Goal: Task Accomplishment & Management: Use online tool/utility

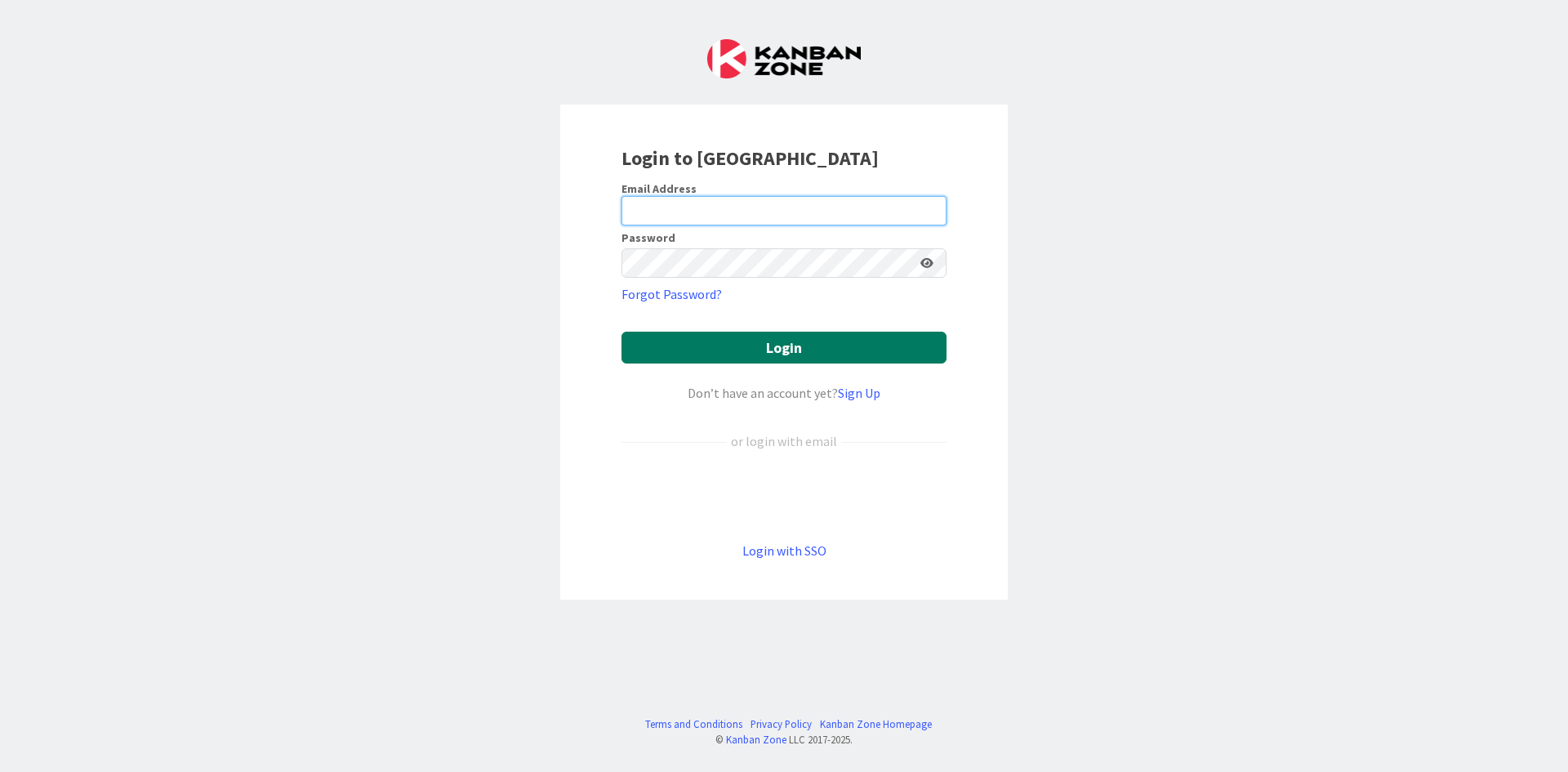
type input "[EMAIL_ADDRESS][DOMAIN_NAME]"
click at [757, 343] on button "Login" at bounding box center [784, 347] width 325 height 32
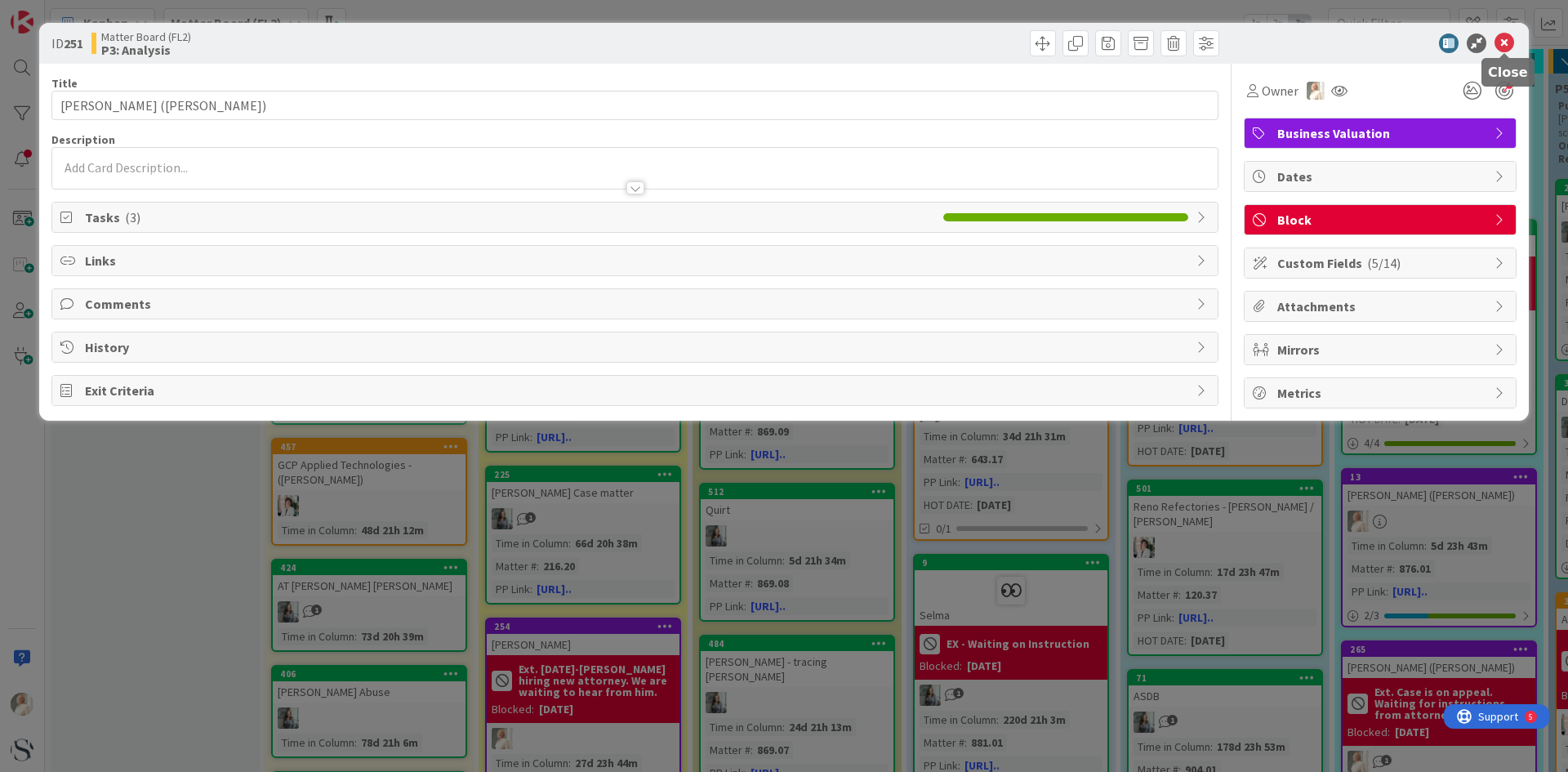
click at [1510, 39] on icon at bounding box center [1504, 43] width 20 height 20
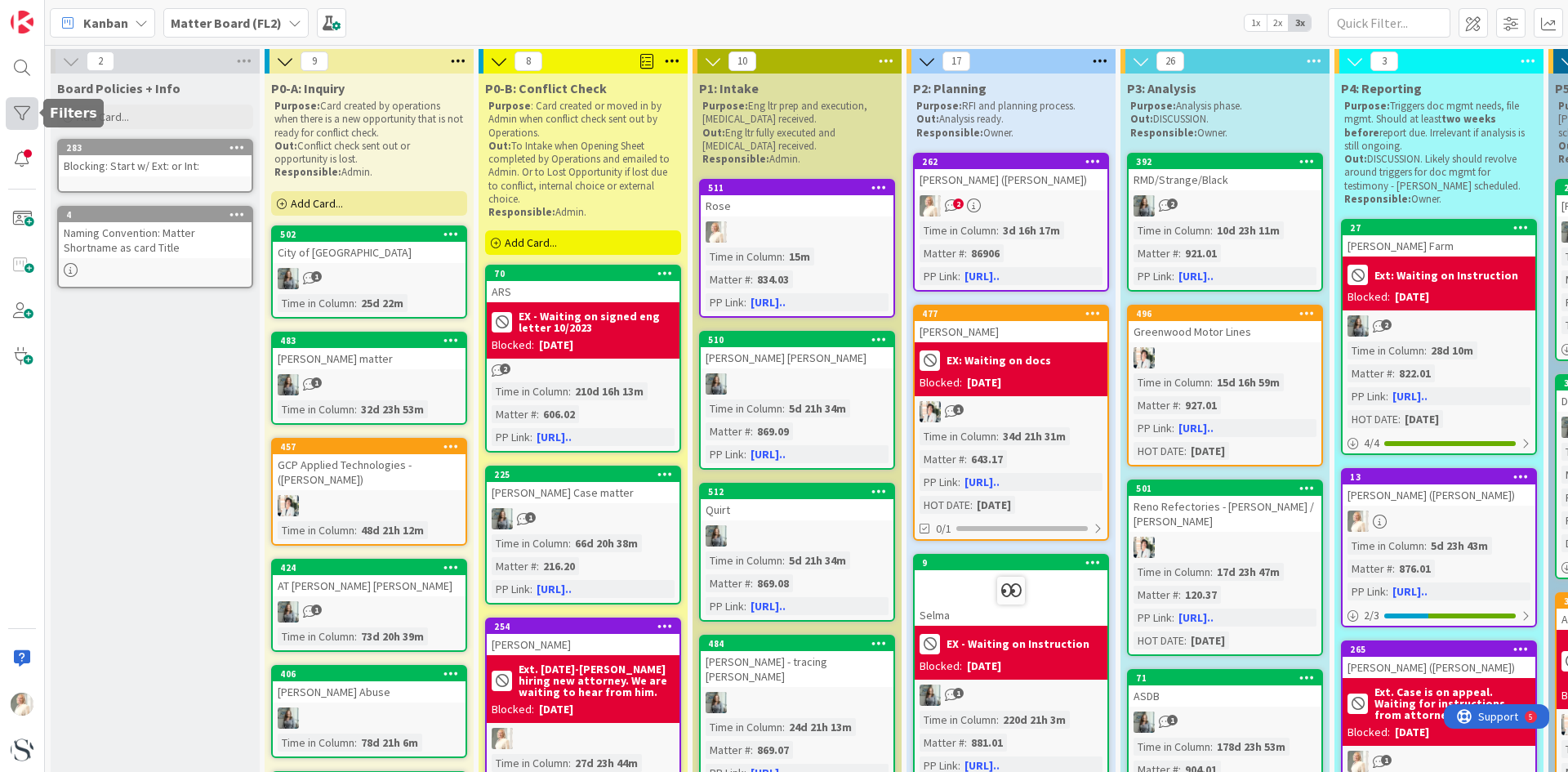
click at [19, 116] on div at bounding box center [22, 113] width 33 height 33
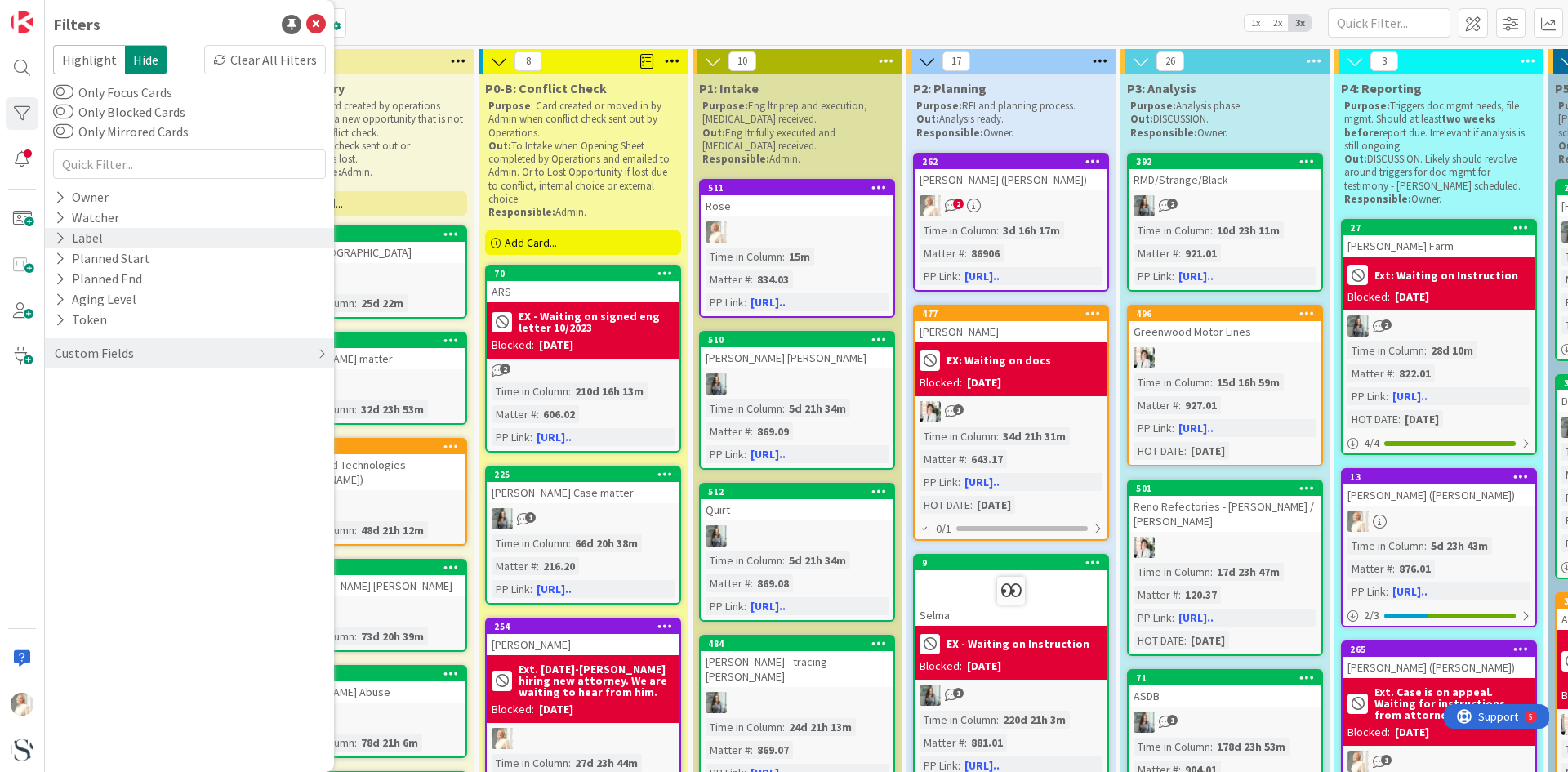
click at [60, 237] on icon at bounding box center [60, 238] width 10 height 14
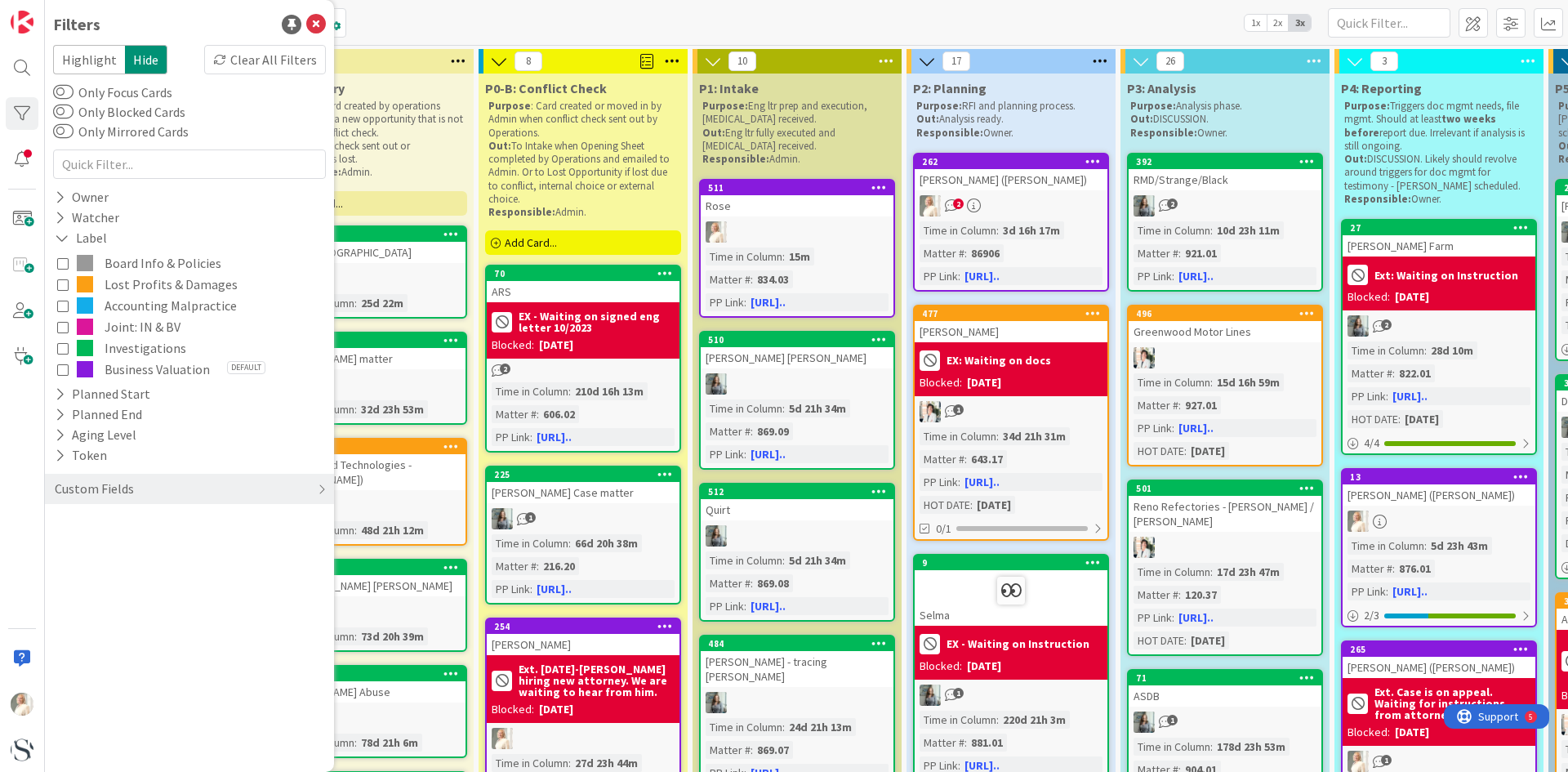
click at [63, 328] on icon at bounding box center [63, 326] width 11 height 11
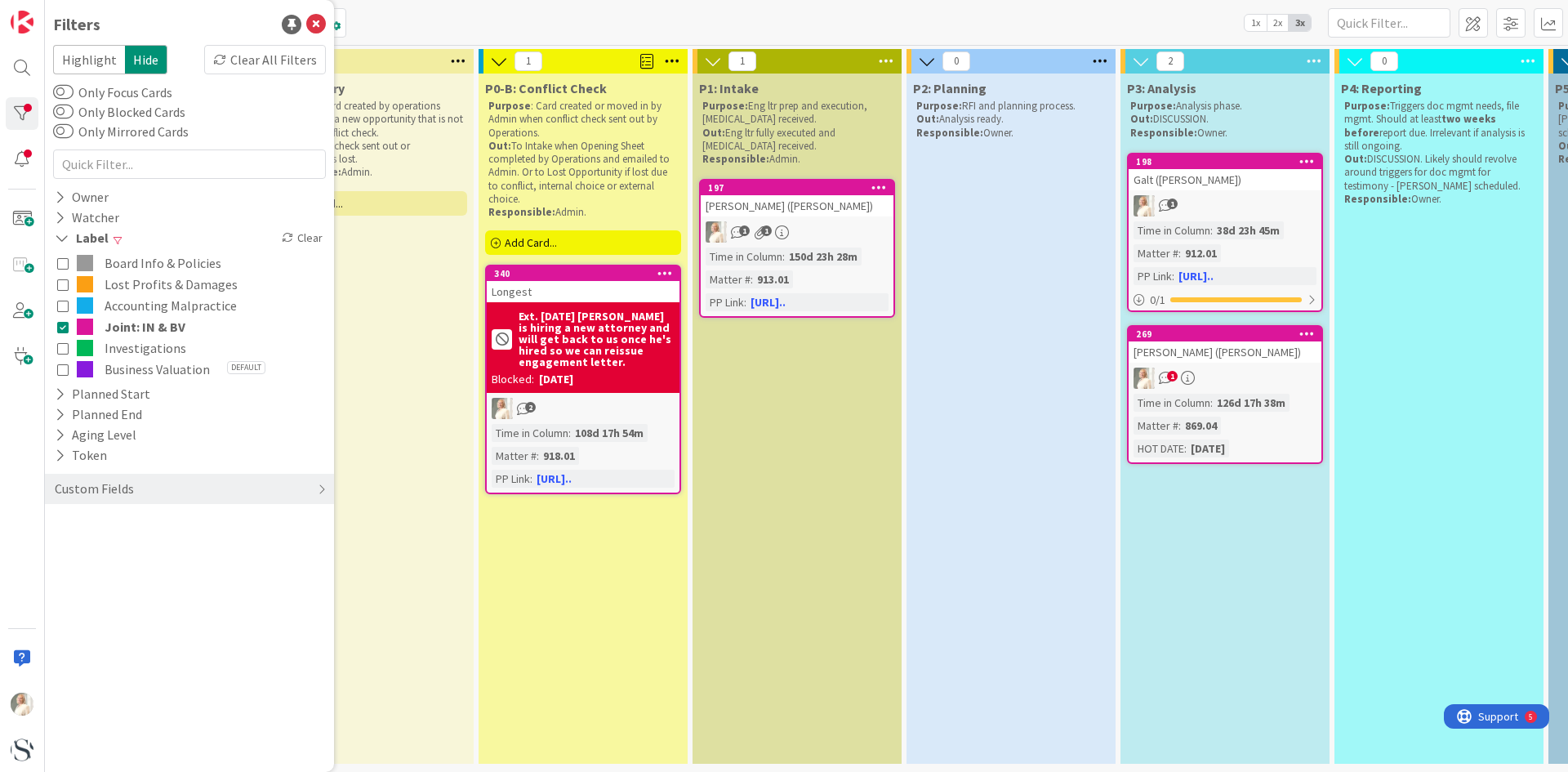
click at [64, 363] on icon at bounding box center [63, 368] width 11 height 11
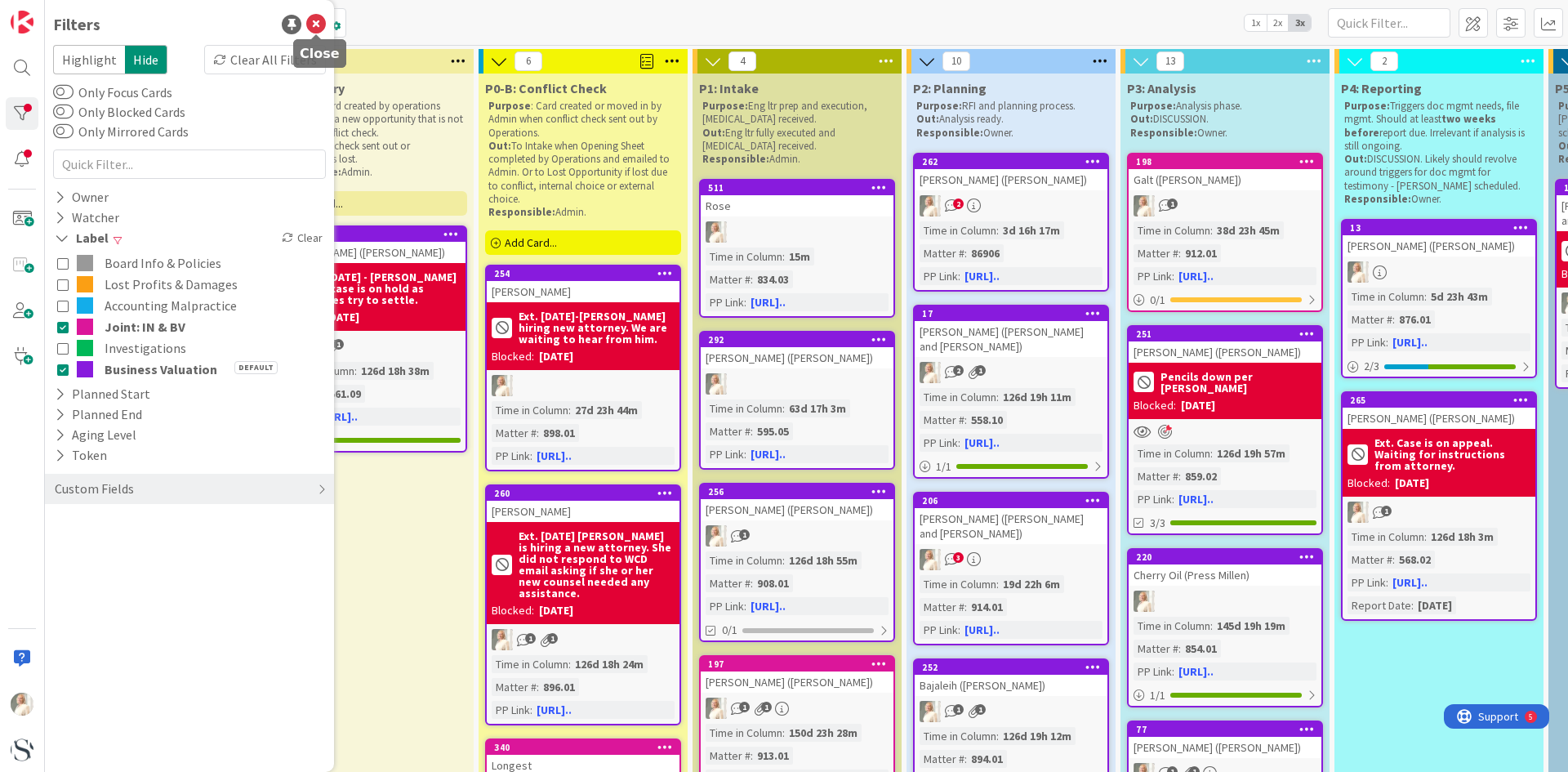
click at [318, 23] on icon at bounding box center [316, 24] width 20 height 20
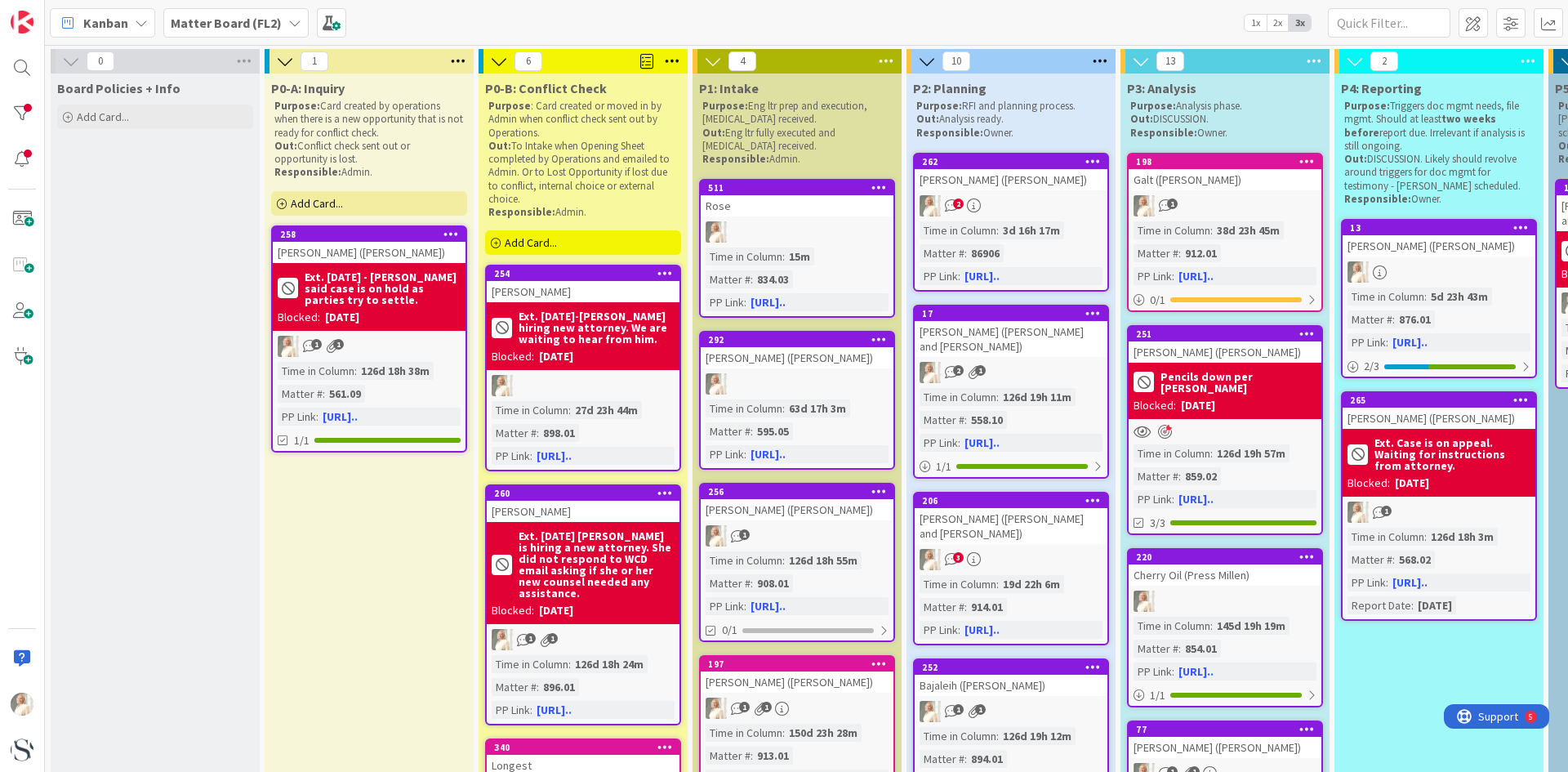
click at [1238, 393] on div "Pencils down per [PERSON_NAME]" at bounding box center [1225, 382] width 183 height 29
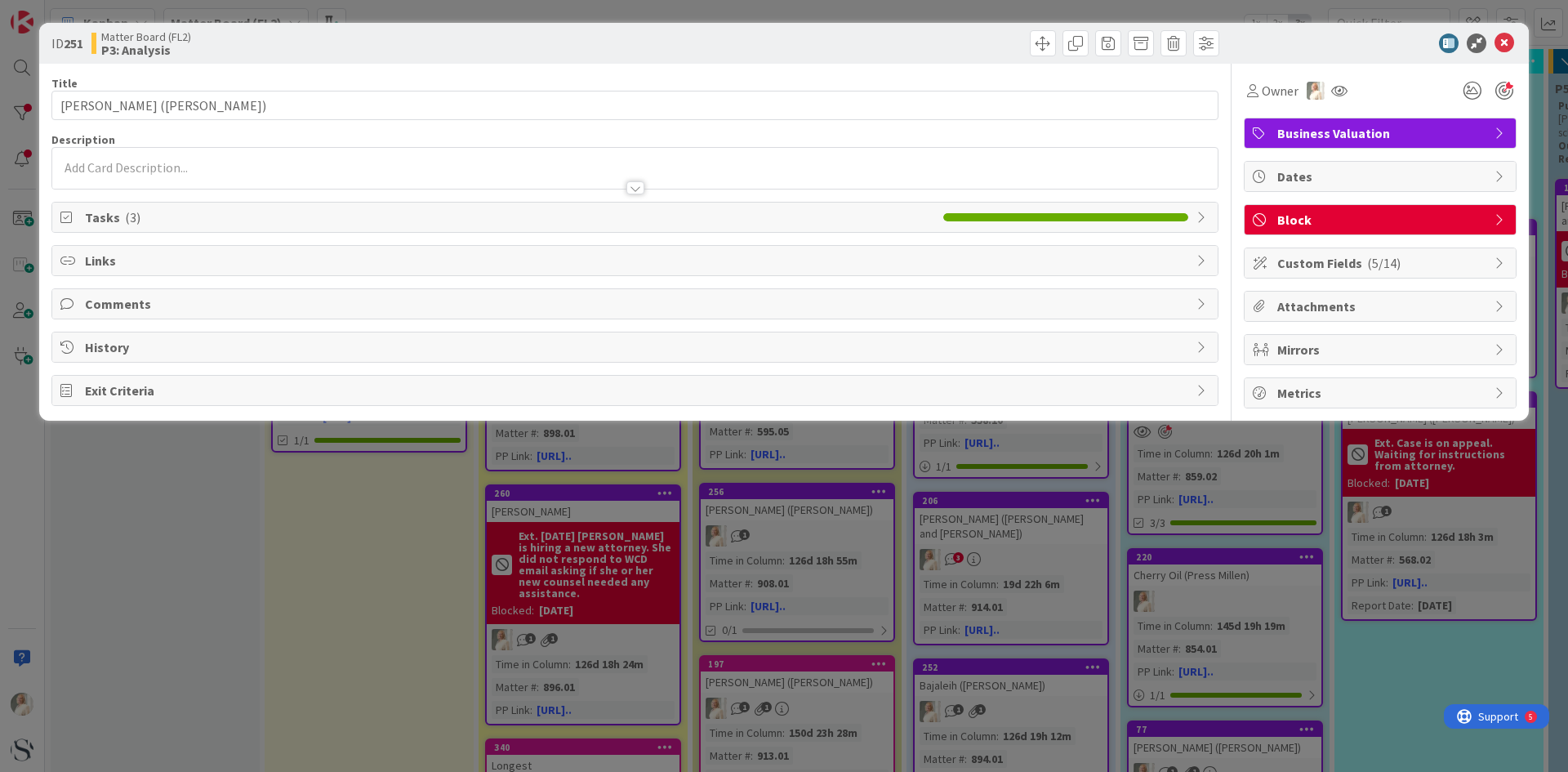
click at [1304, 218] on span "Block" at bounding box center [1382, 220] width 209 height 20
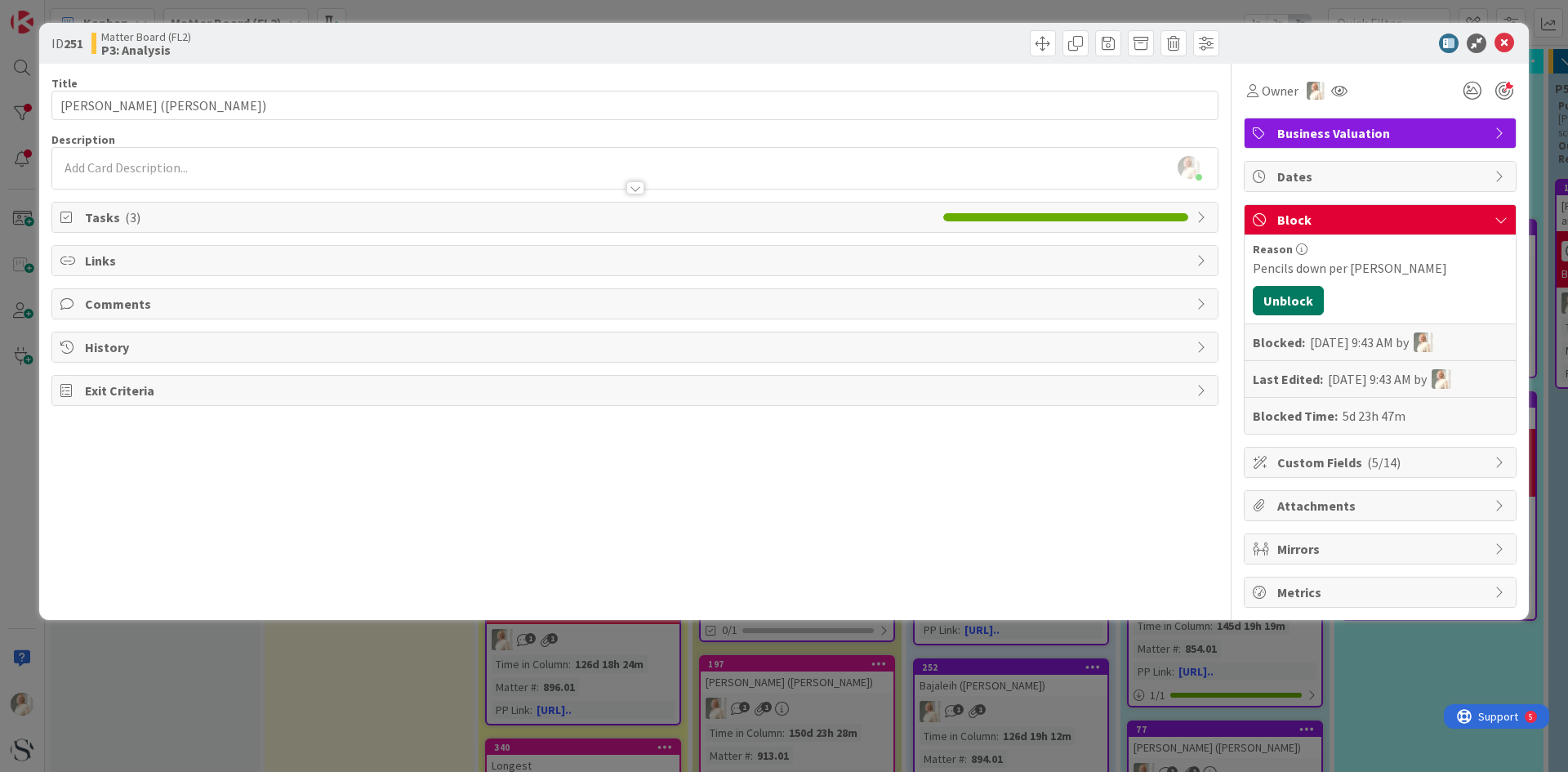
click at [1296, 299] on button "Unblock" at bounding box center [1288, 301] width 71 height 29
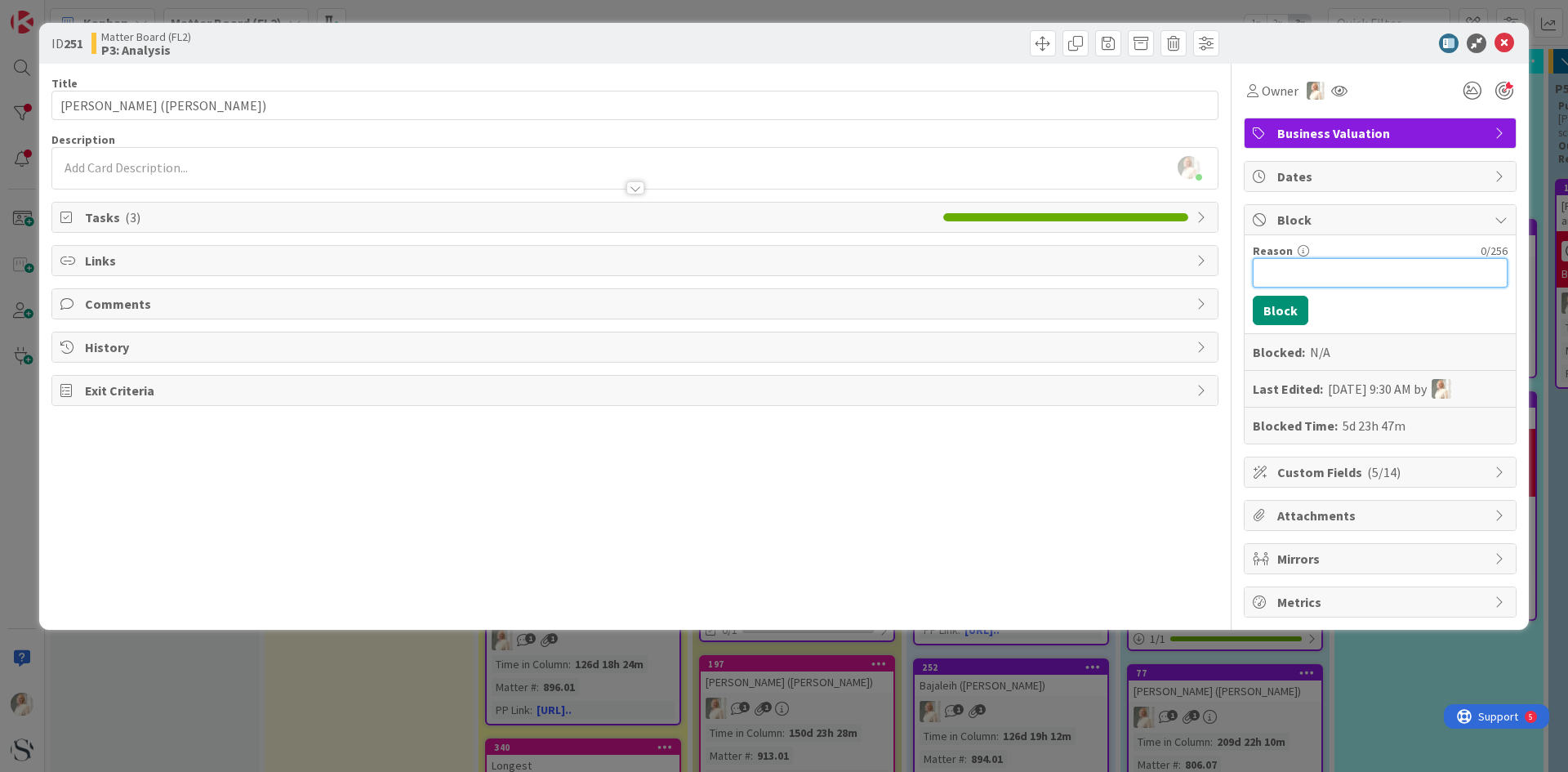
click at [1291, 273] on input "Reason" at bounding box center [1380, 273] width 255 height 29
type input "W"
type input "EXT - pencils down per [PERSON_NAME]"
drag, startPoint x: 1293, startPoint y: 308, endPoint x: 1293, endPoint y: 319, distance: 11.0
click at [1293, 308] on button "Block" at bounding box center [1280, 310] width 56 height 29
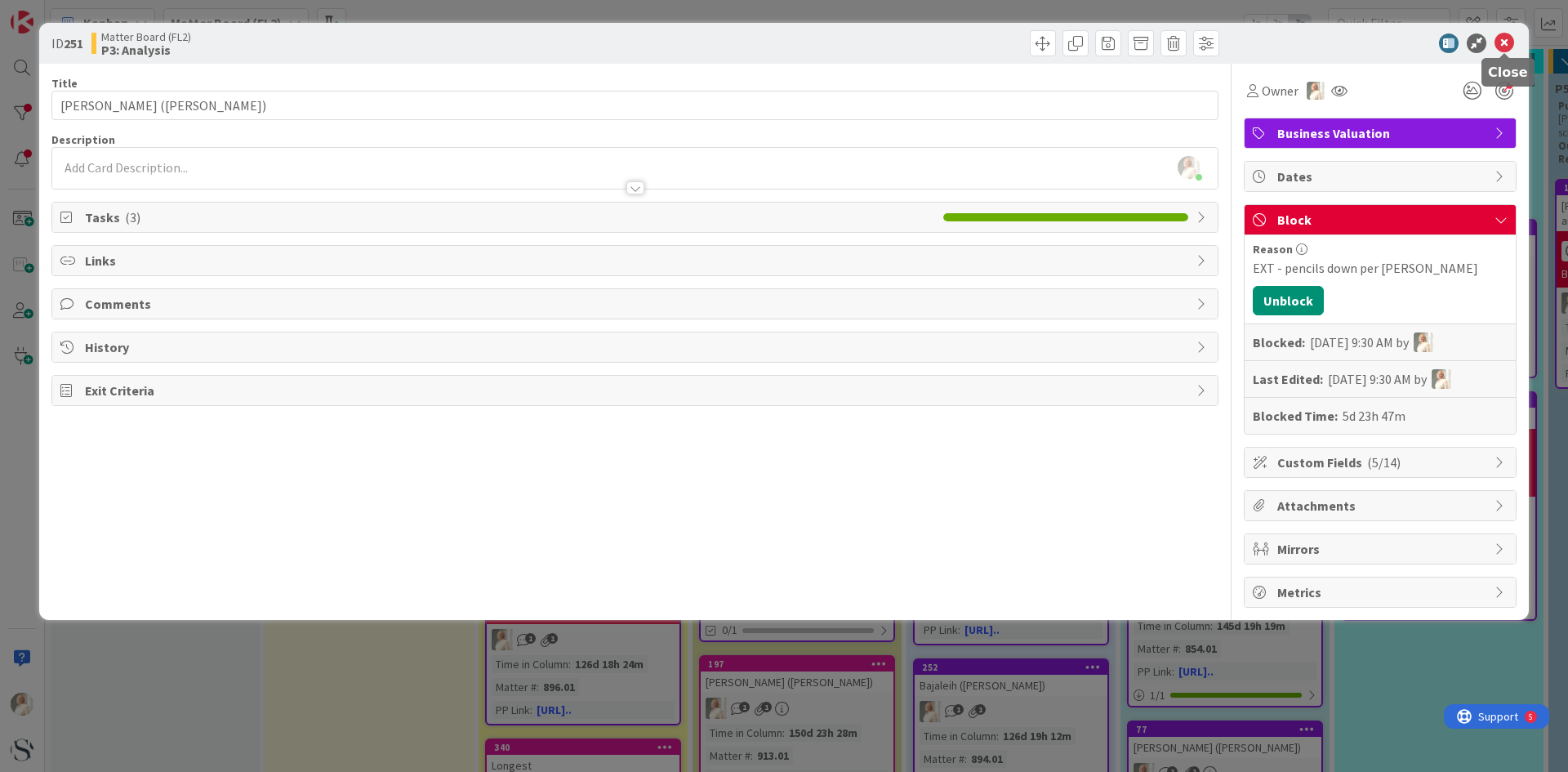
click at [1511, 38] on icon at bounding box center [1504, 43] width 20 height 20
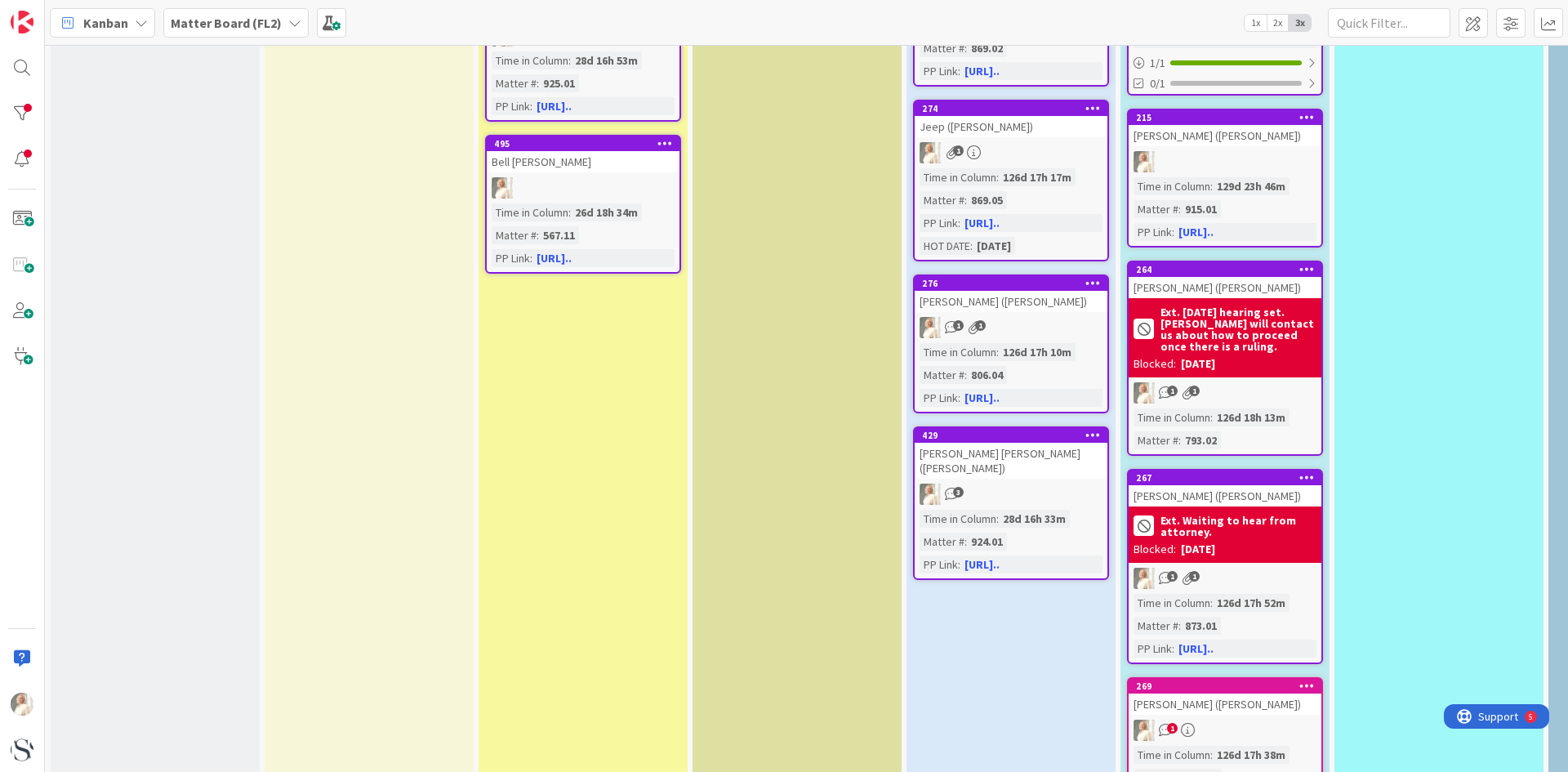
scroll to position [1471, 0]
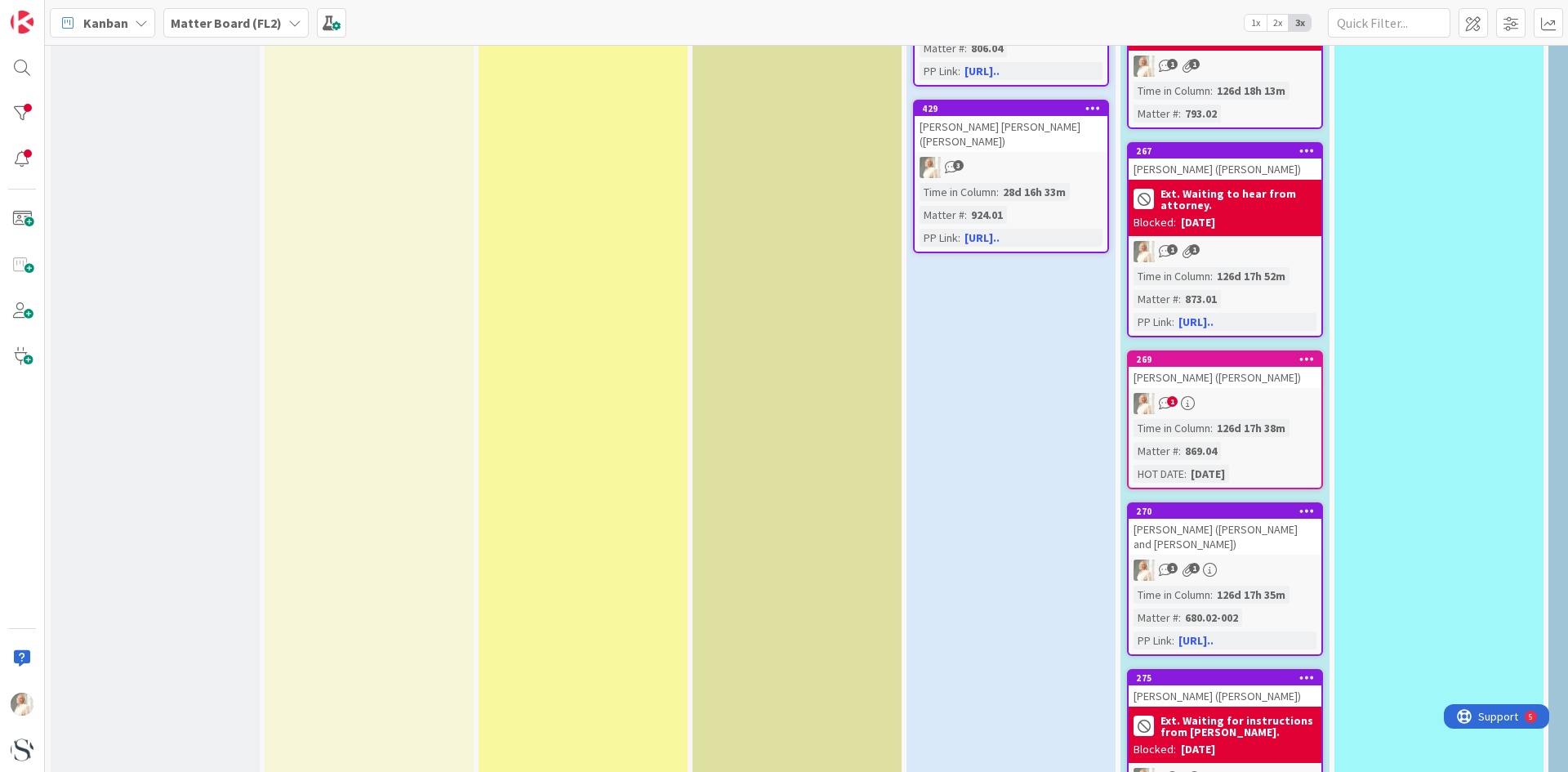
click at [1233, 406] on div "1" at bounding box center [1225, 404] width 193 height 21
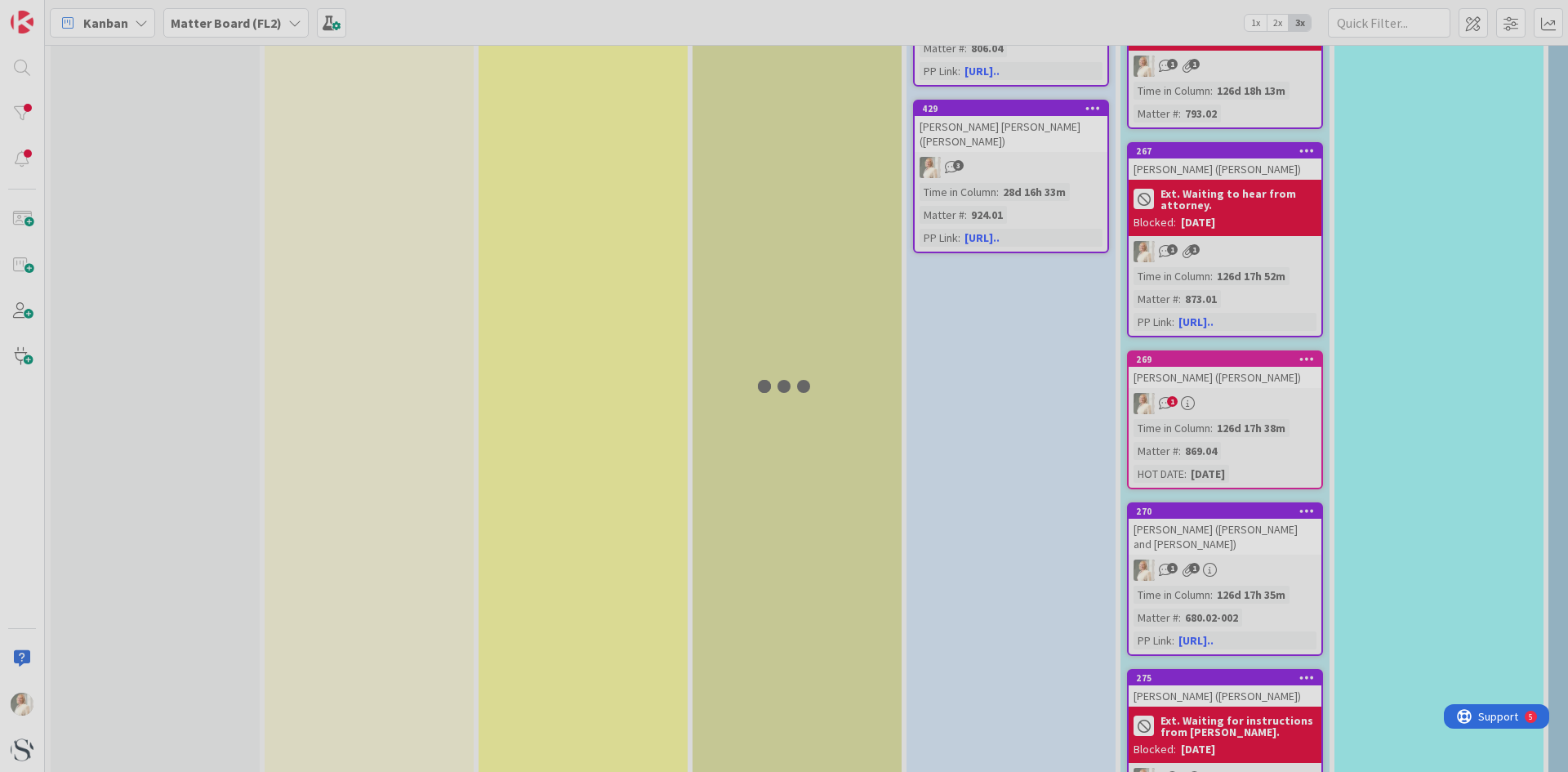
click at [1233, 406] on div at bounding box center [784, 386] width 1568 height 772
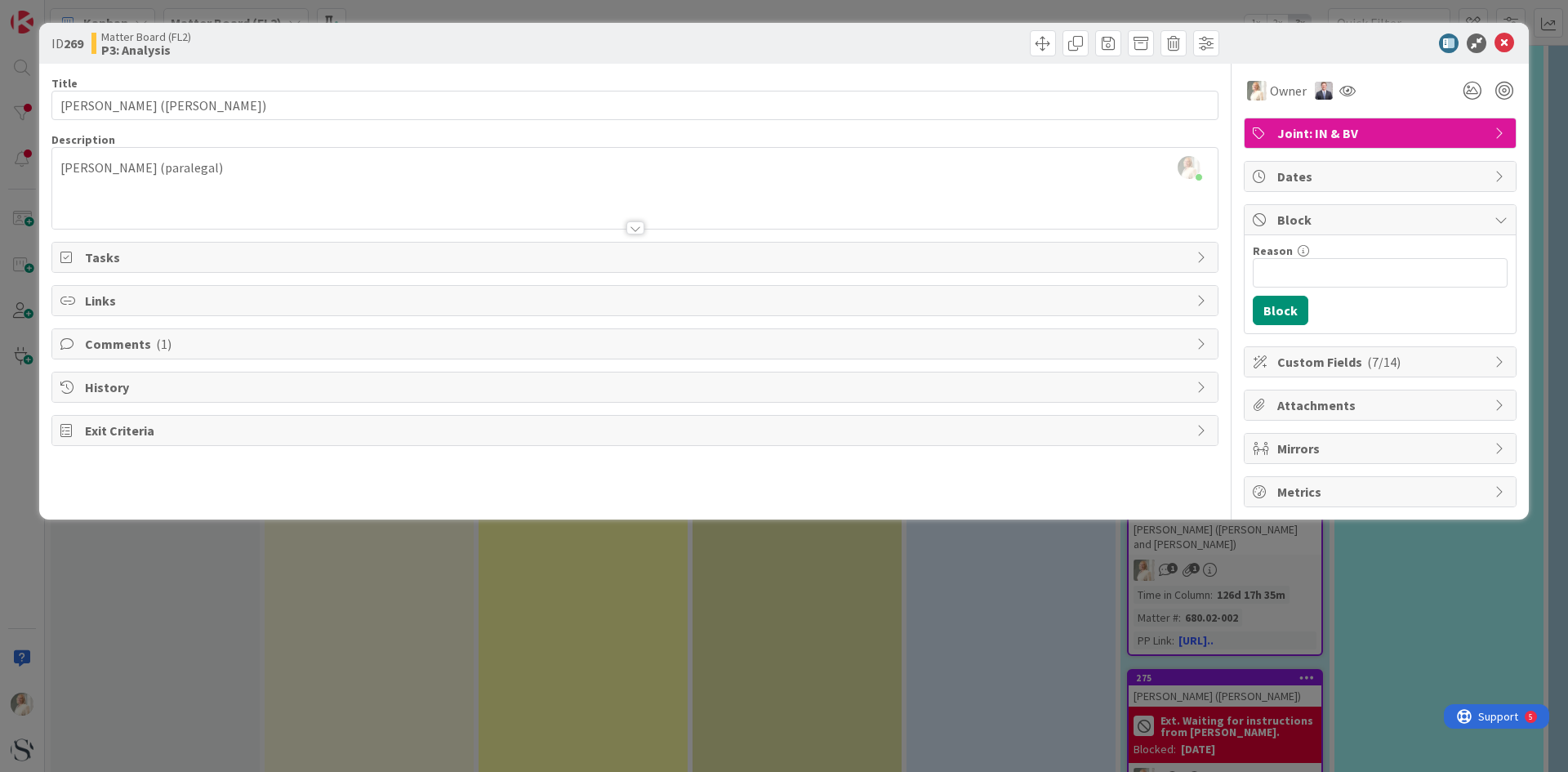
click at [1502, 174] on icon at bounding box center [1500, 176] width 13 height 13
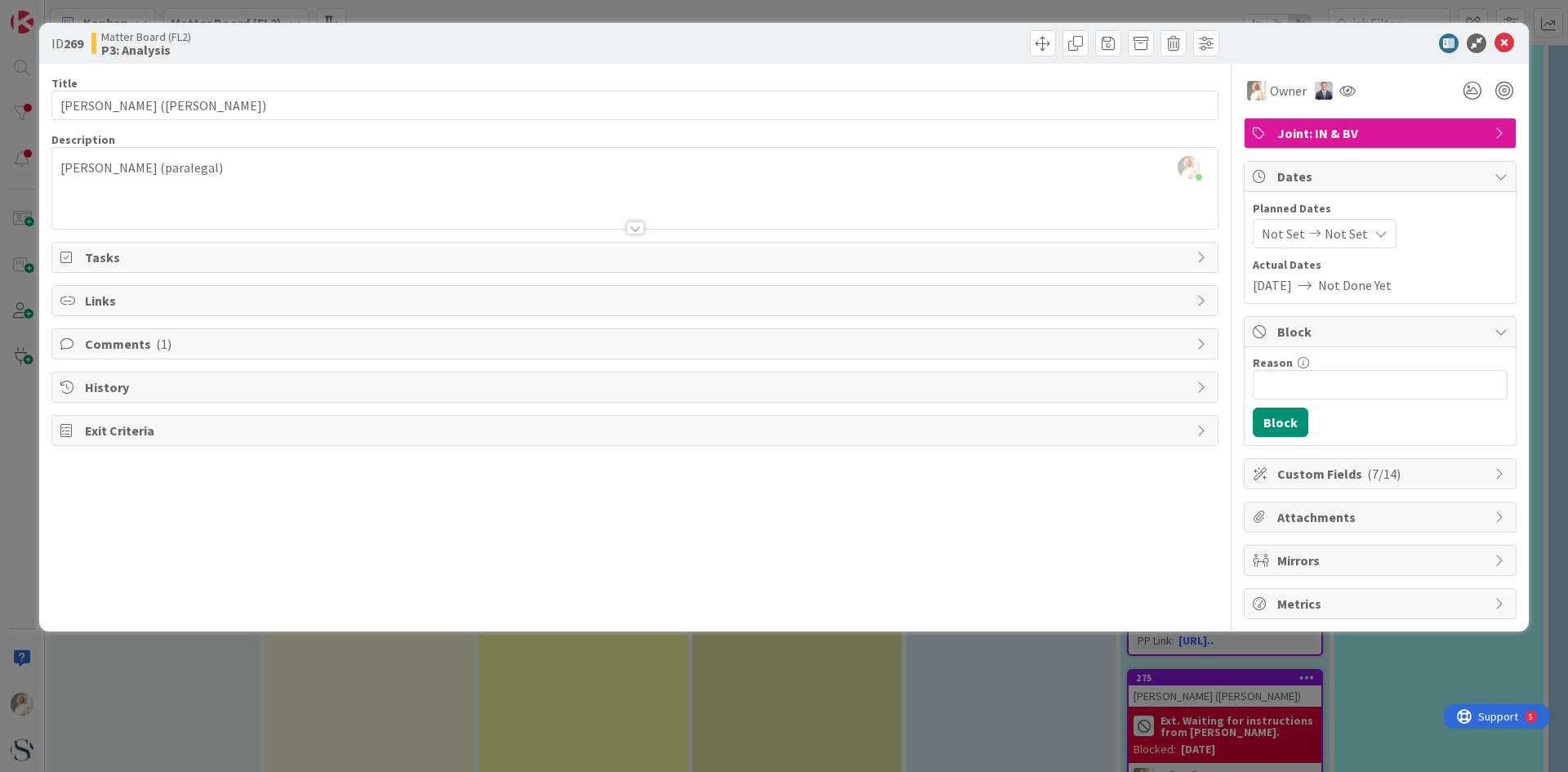
click at [1502, 174] on icon at bounding box center [1500, 176] width 13 height 13
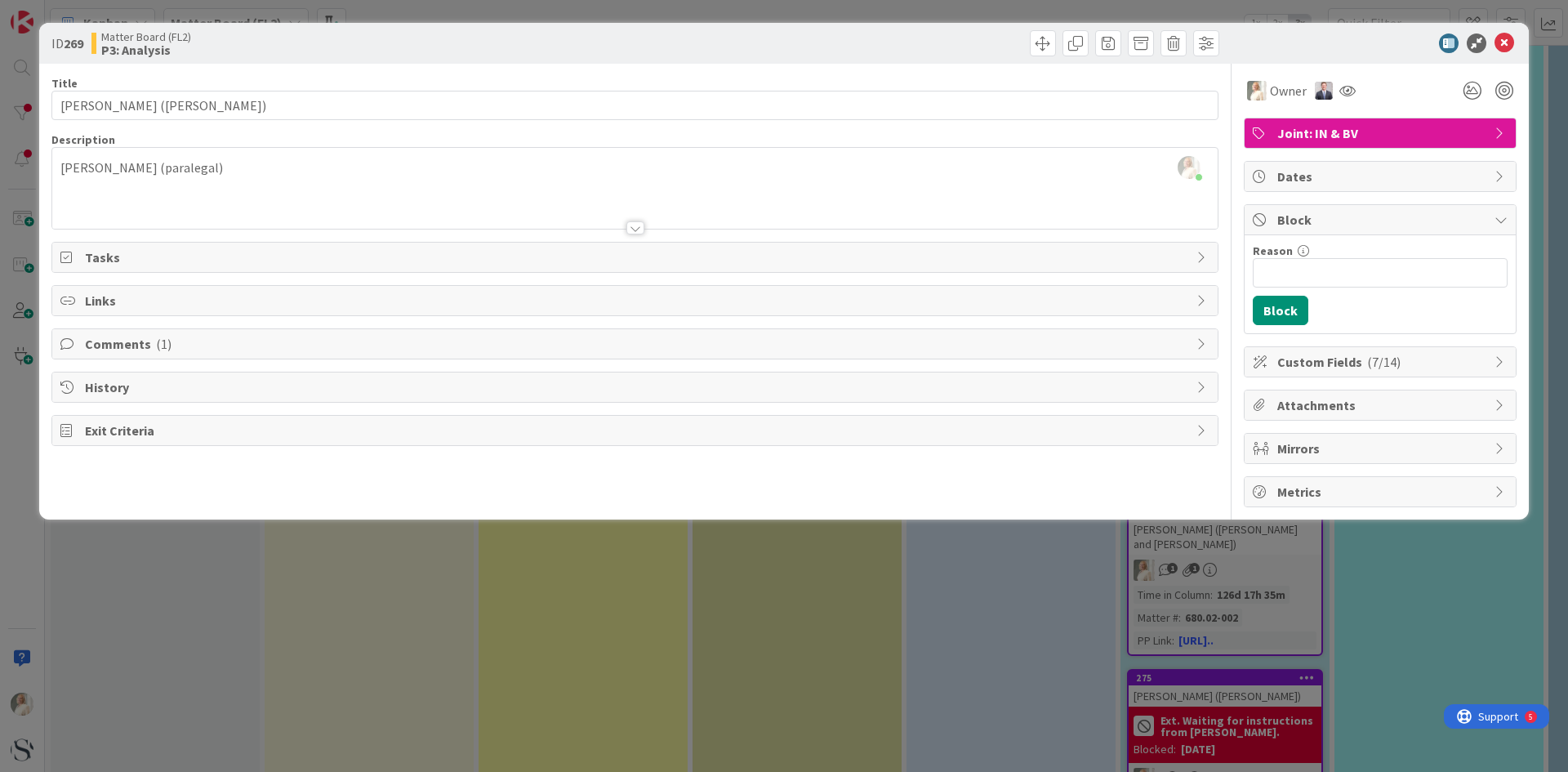
click at [1502, 360] on icon at bounding box center [1500, 362] width 13 height 13
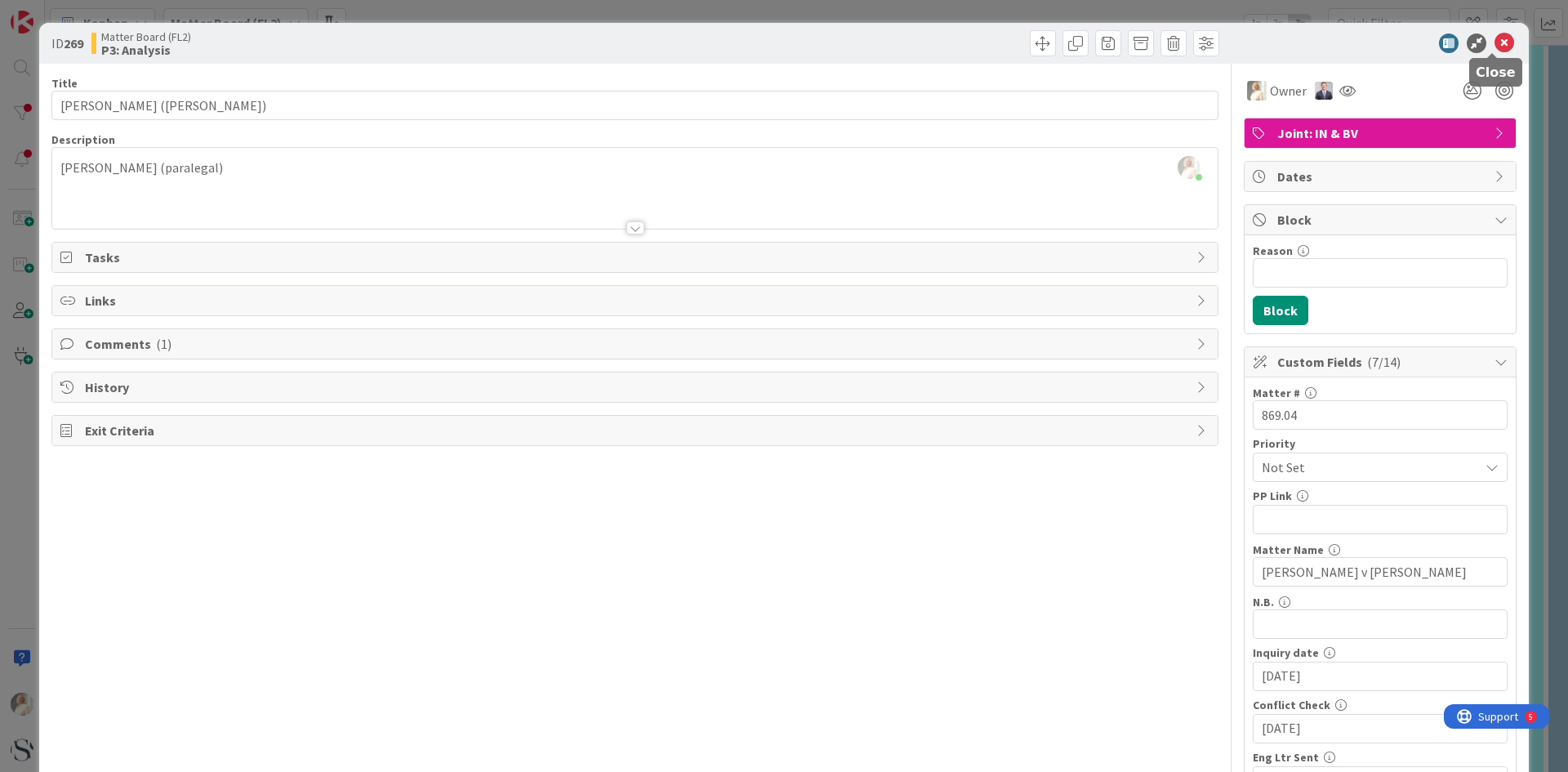
click at [1496, 37] on icon at bounding box center [1504, 43] width 20 height 20
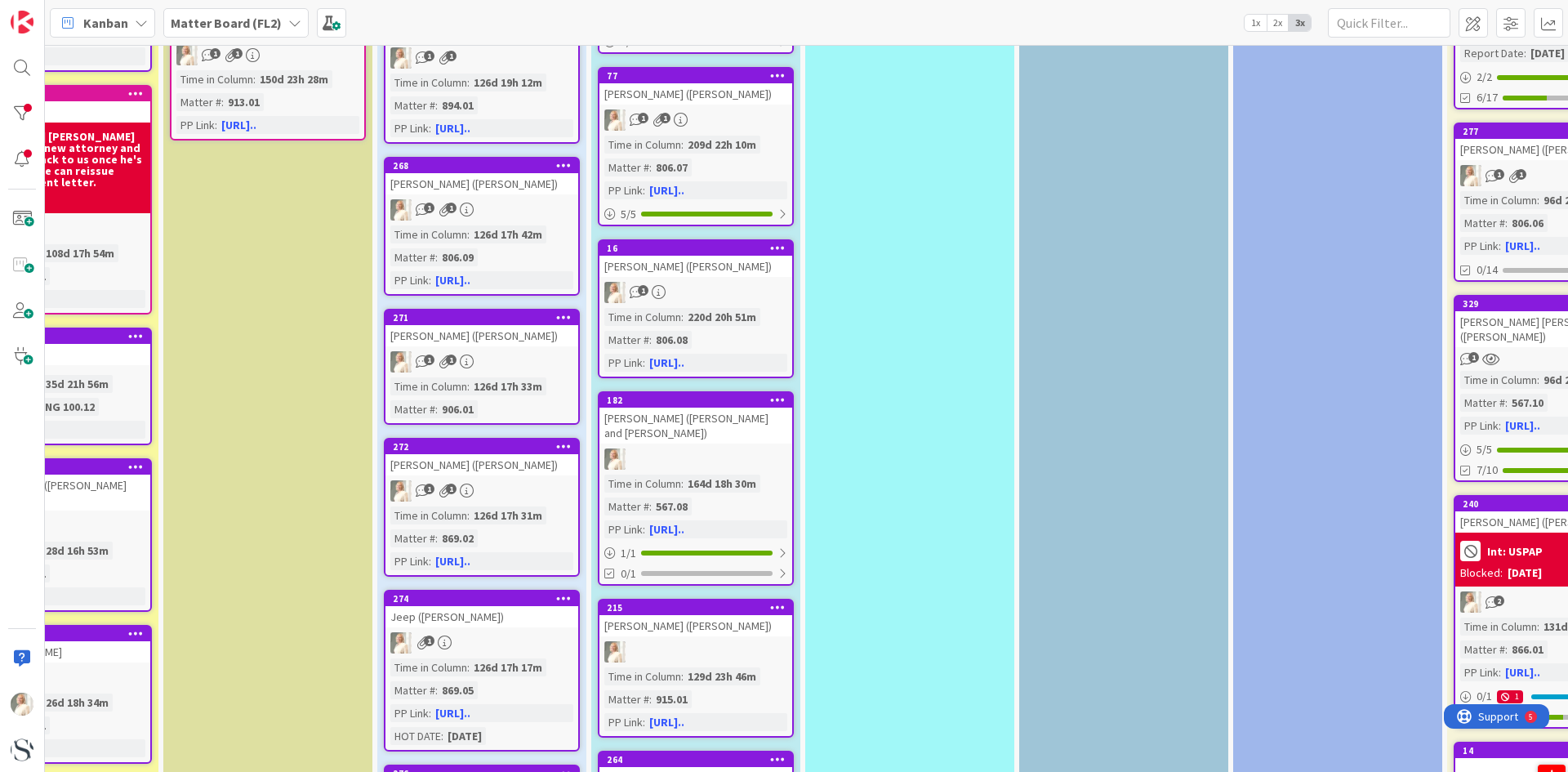
scroll to position [1062, 530]
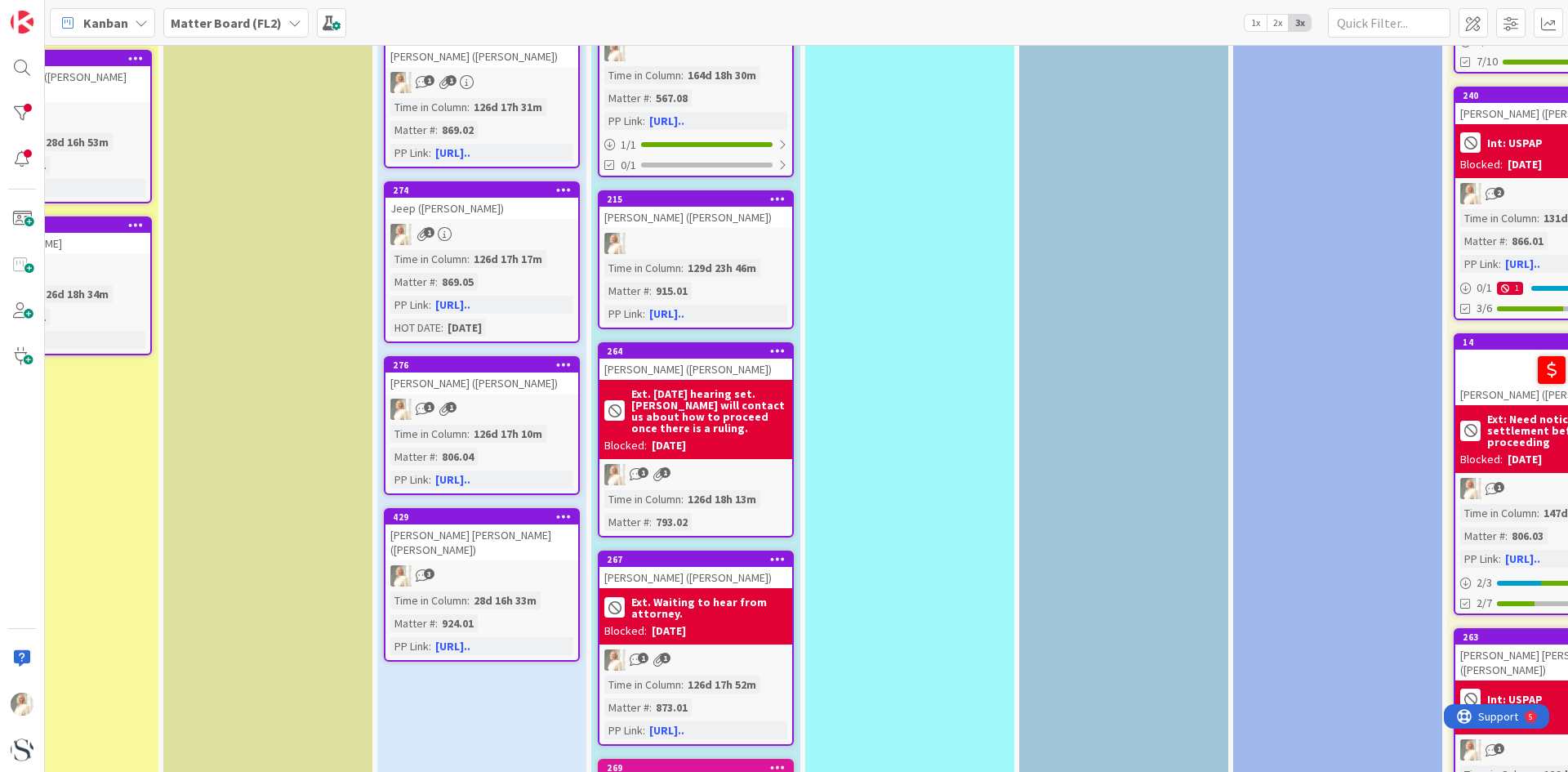
click at [475, 574] on div "429 [PERSON_NAME] [PERSON_NAME] ([PERSON_NAME]) 3 Time in [GEOGRAPHIC_DATA] : 2…" at bounding box center [481, 585] width 196 height 154
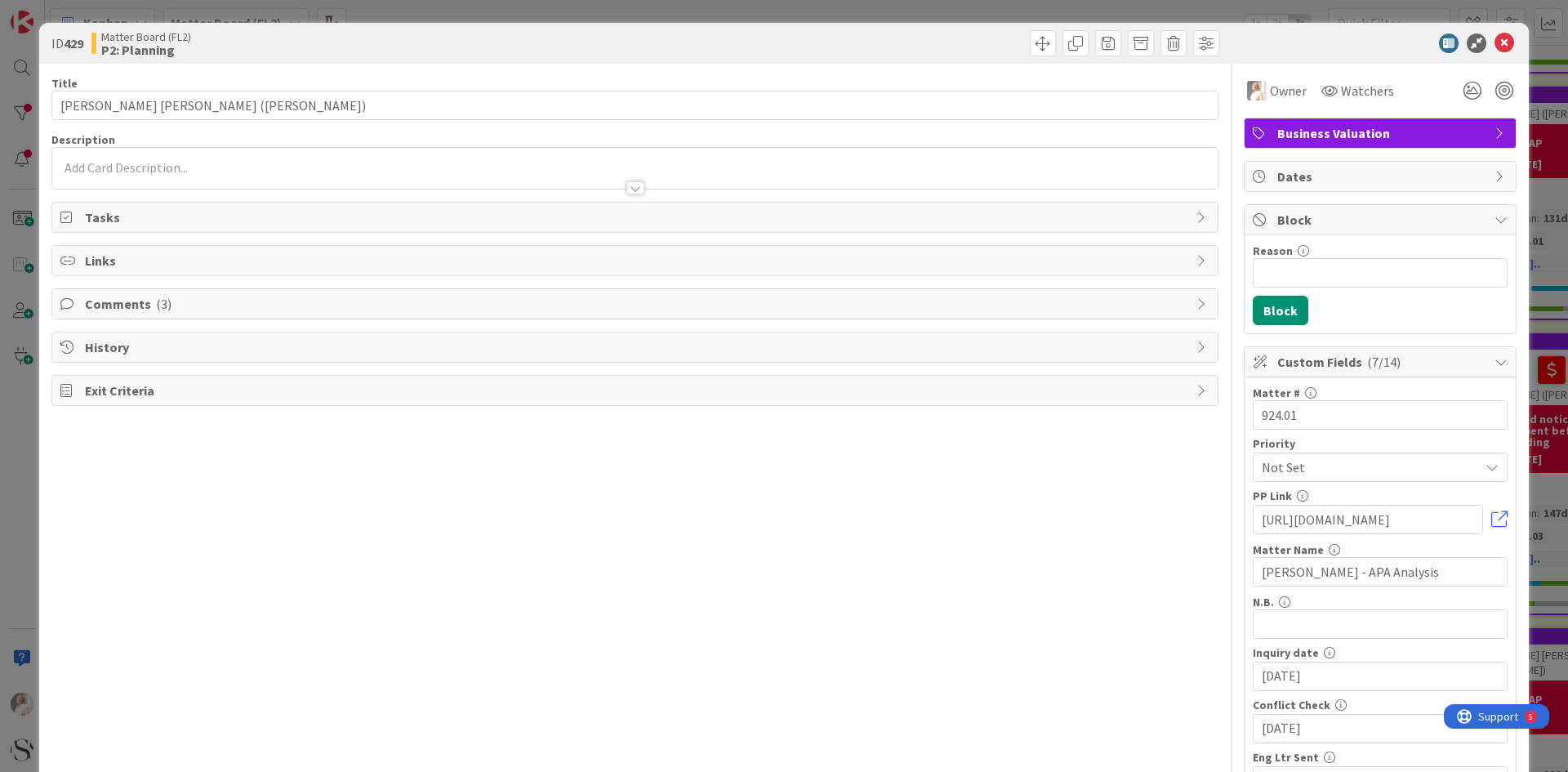
scroll to position [490, 0]
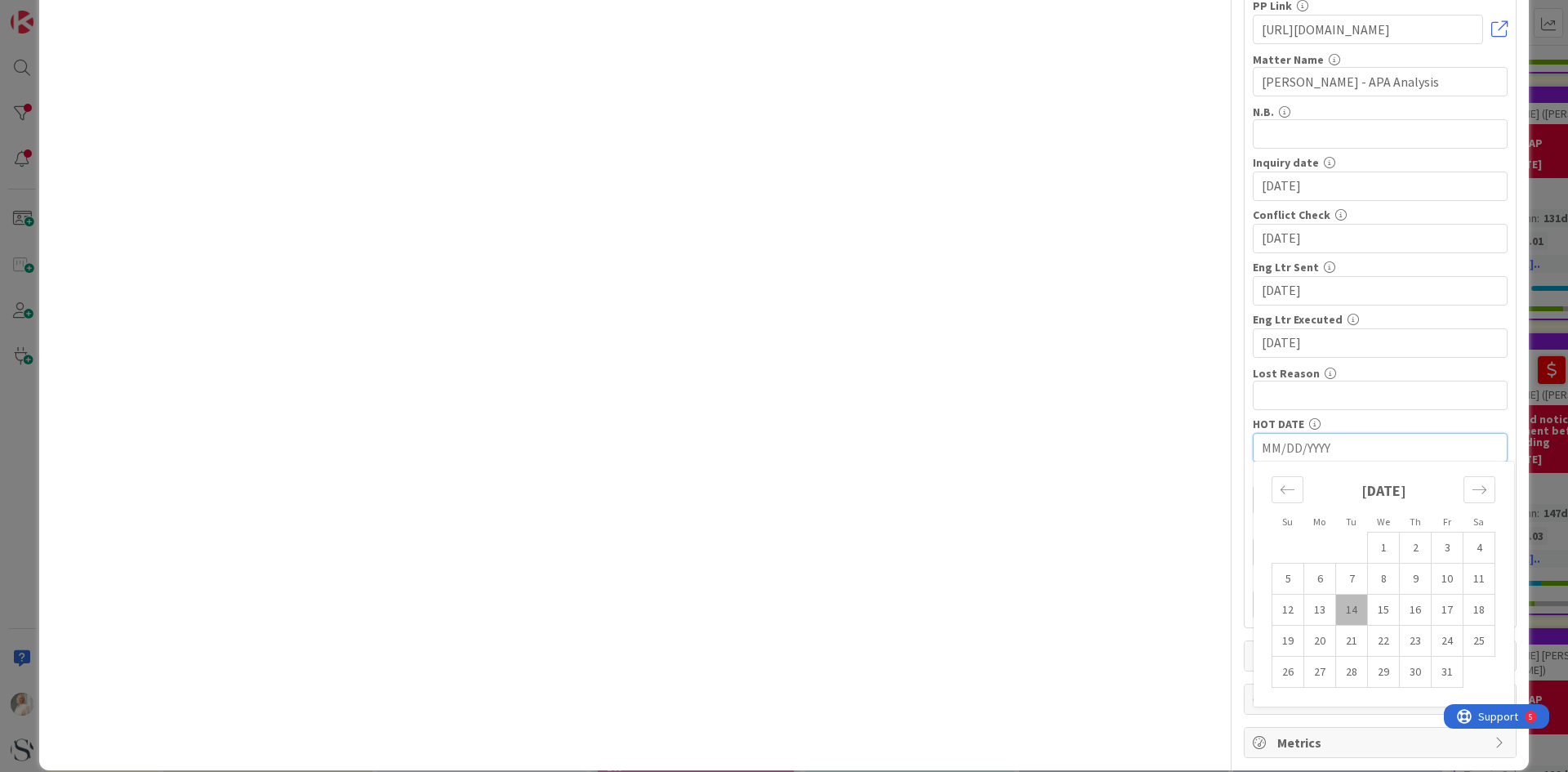
drag, startPoint x: 1352, startPoint y: 445, endPoint x: 1212, endPoint y: 442, distance: 140.0
click at [1212, 442] on div "Title 37 / 128 [PERSON_NAME] [PERSON_NAME] ([PERSON_NAME]) Description [PERSON_…" at bounding box center [784, 166] width 1465 height 1185
click at [1410, 608] on td "16" at bounding box center [1415, 611] width 32 height 31
type input "[DATE]"
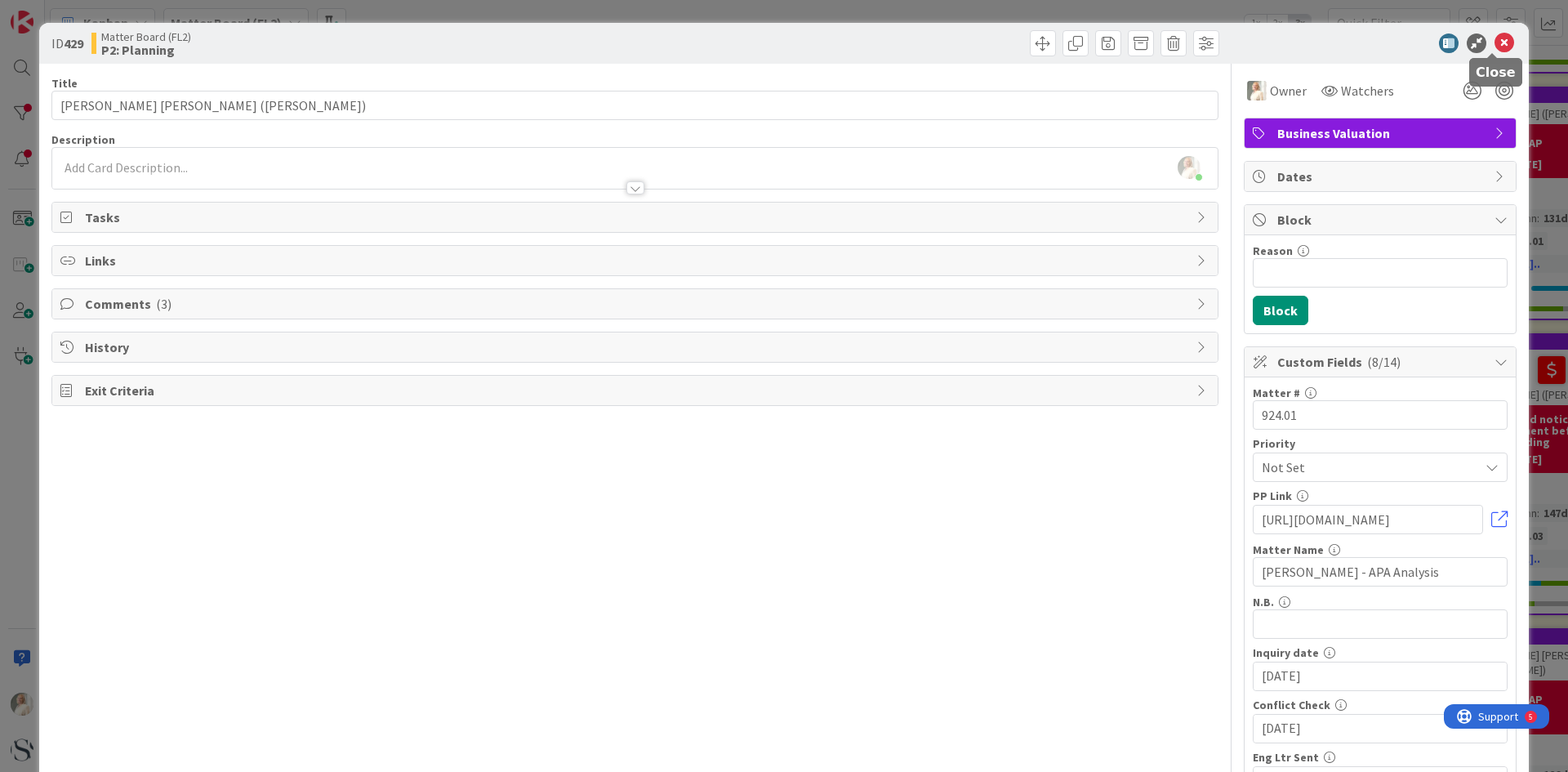
click at [1494, 42] on icon at bounding box center [1504, 43] width 20 height 20
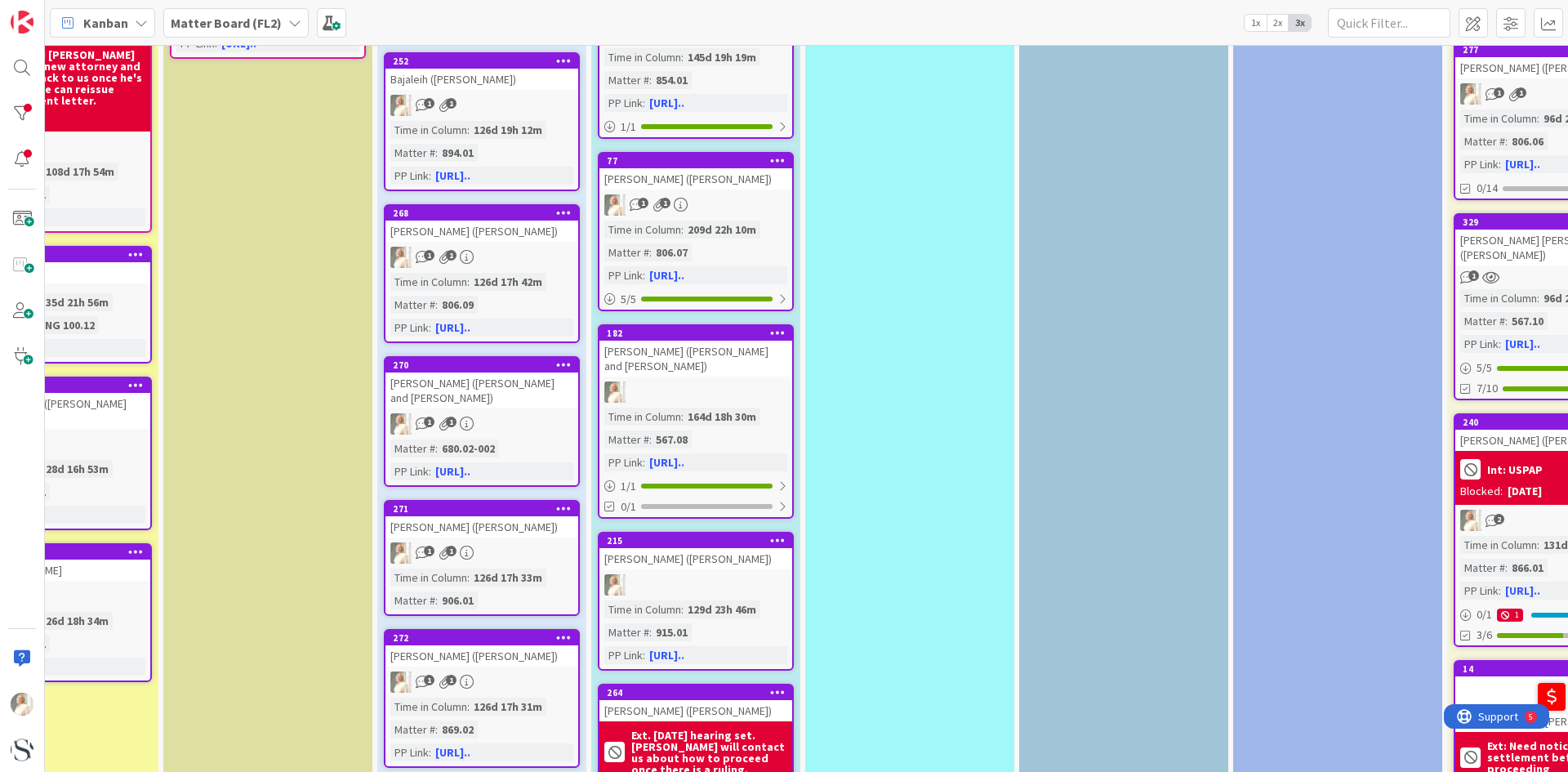
scroll to position [1144, 530]
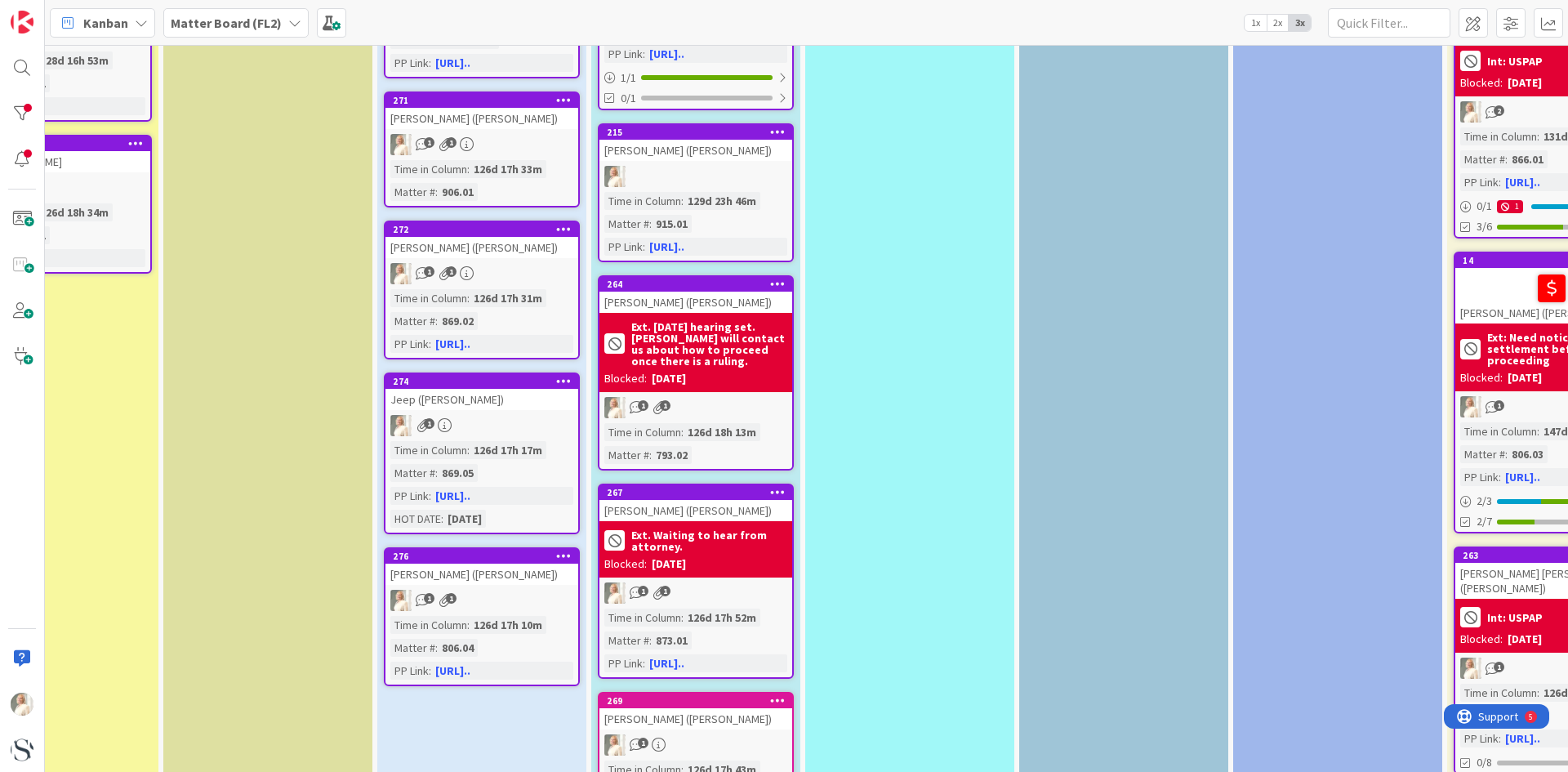
click at [545, 470] on div "Time in Column : 126d 17h 17m Matter # : 869.05 PP Link : [URL].. HOT DATE : [D…" at bounding box center [481, 484] width 183 height 87
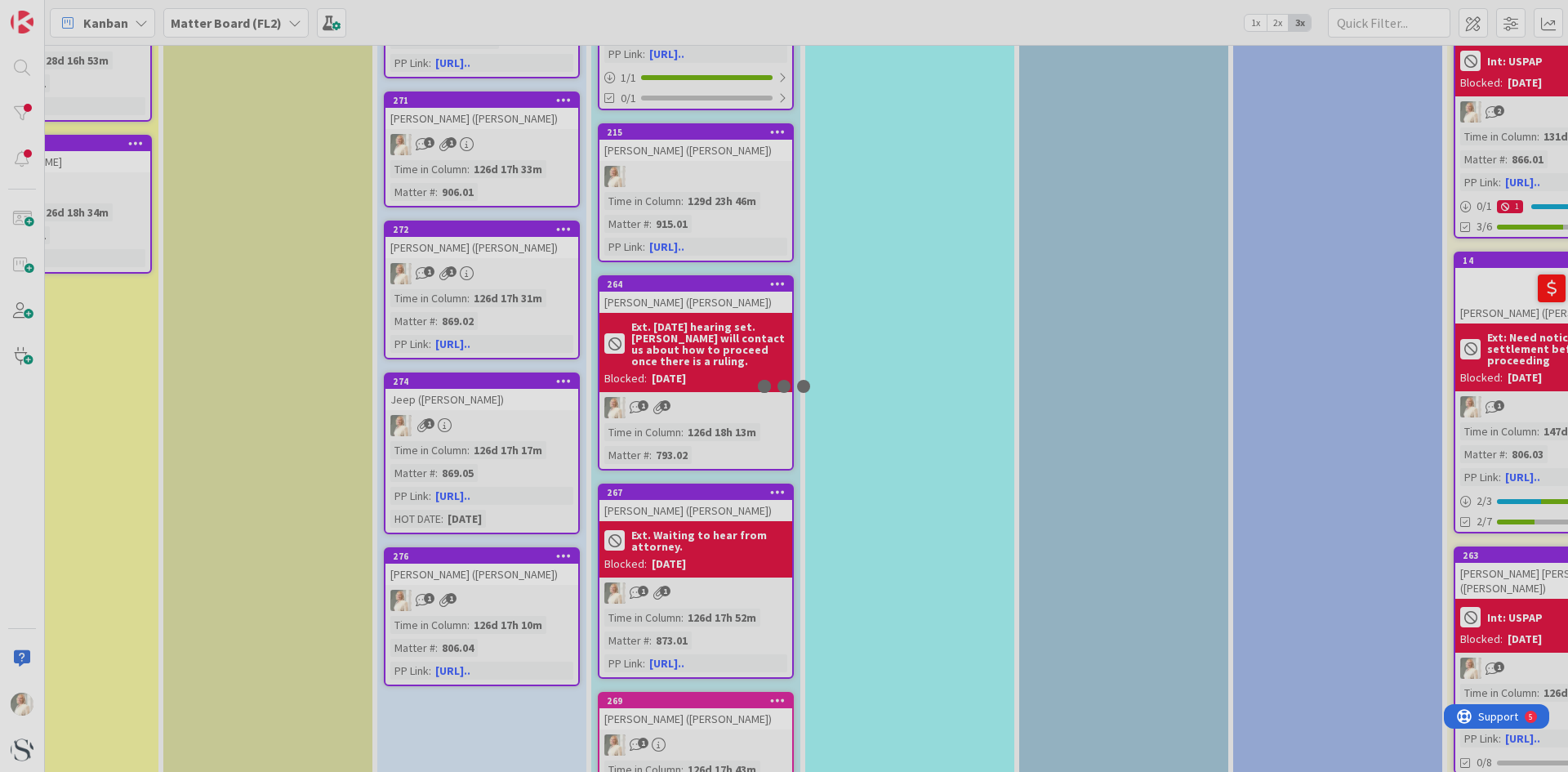
click at [545, 470] on div at bounding box center [784, 386] width 1568 height 772
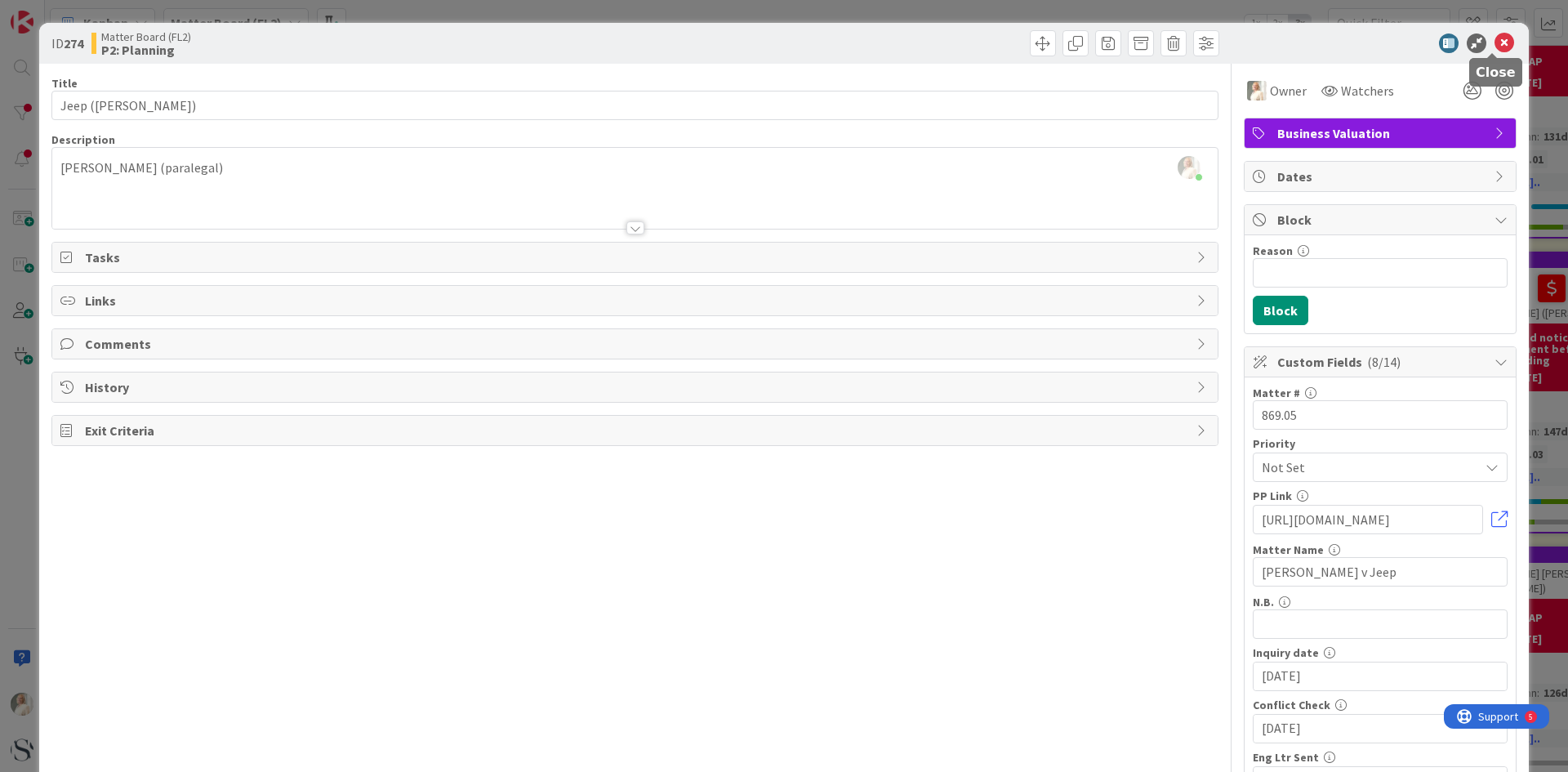
click at [1497, 42] on icon at bounding box center [1504, 43] width 20 height 20
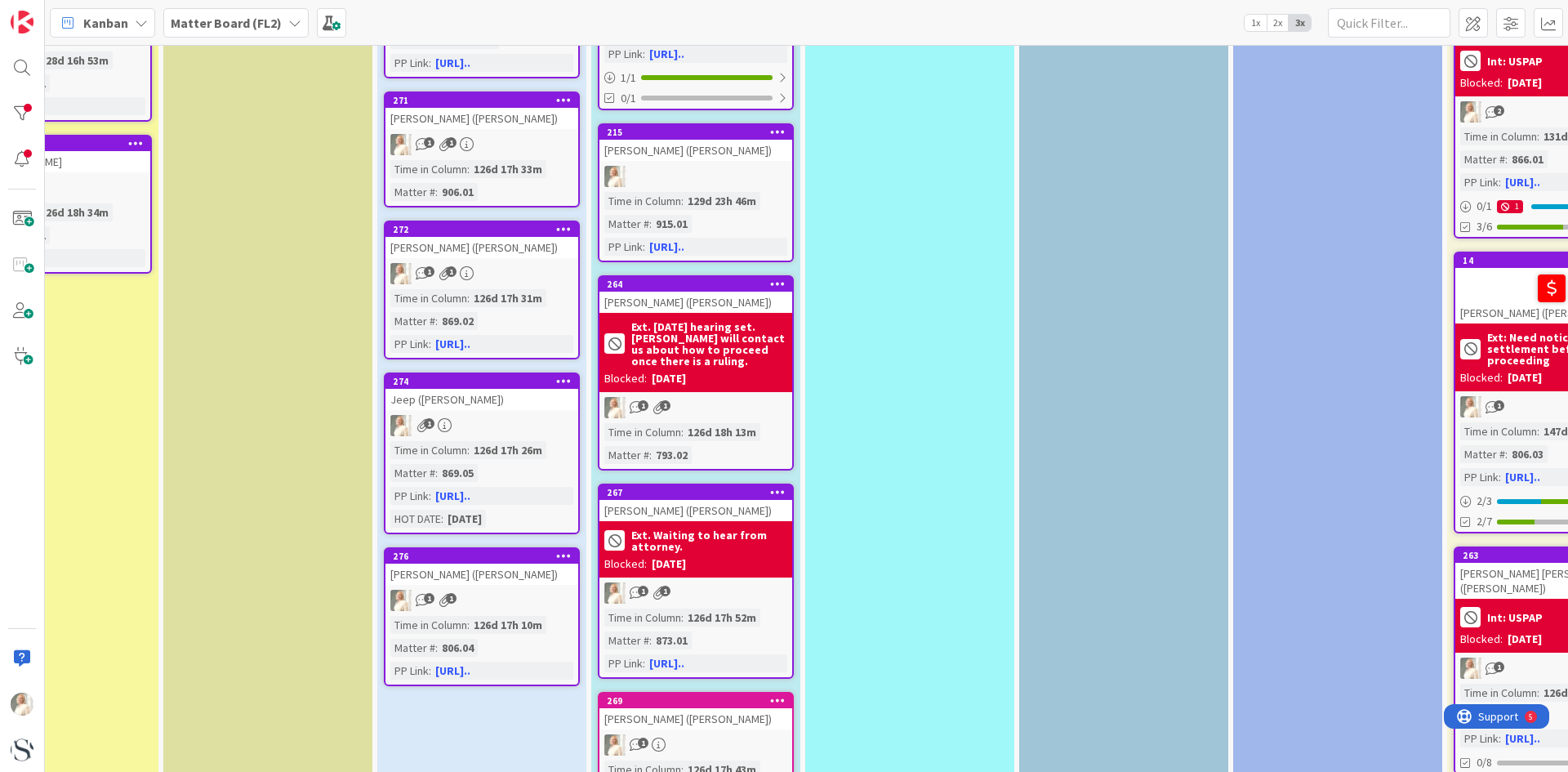
click at [518, 485] on div "Time in Column : 126d 17h 26m Matter # : 869.05 PP Link : [URL].. HOT DATE : [D…" at bounding box center [481, 484] width 183 height 87
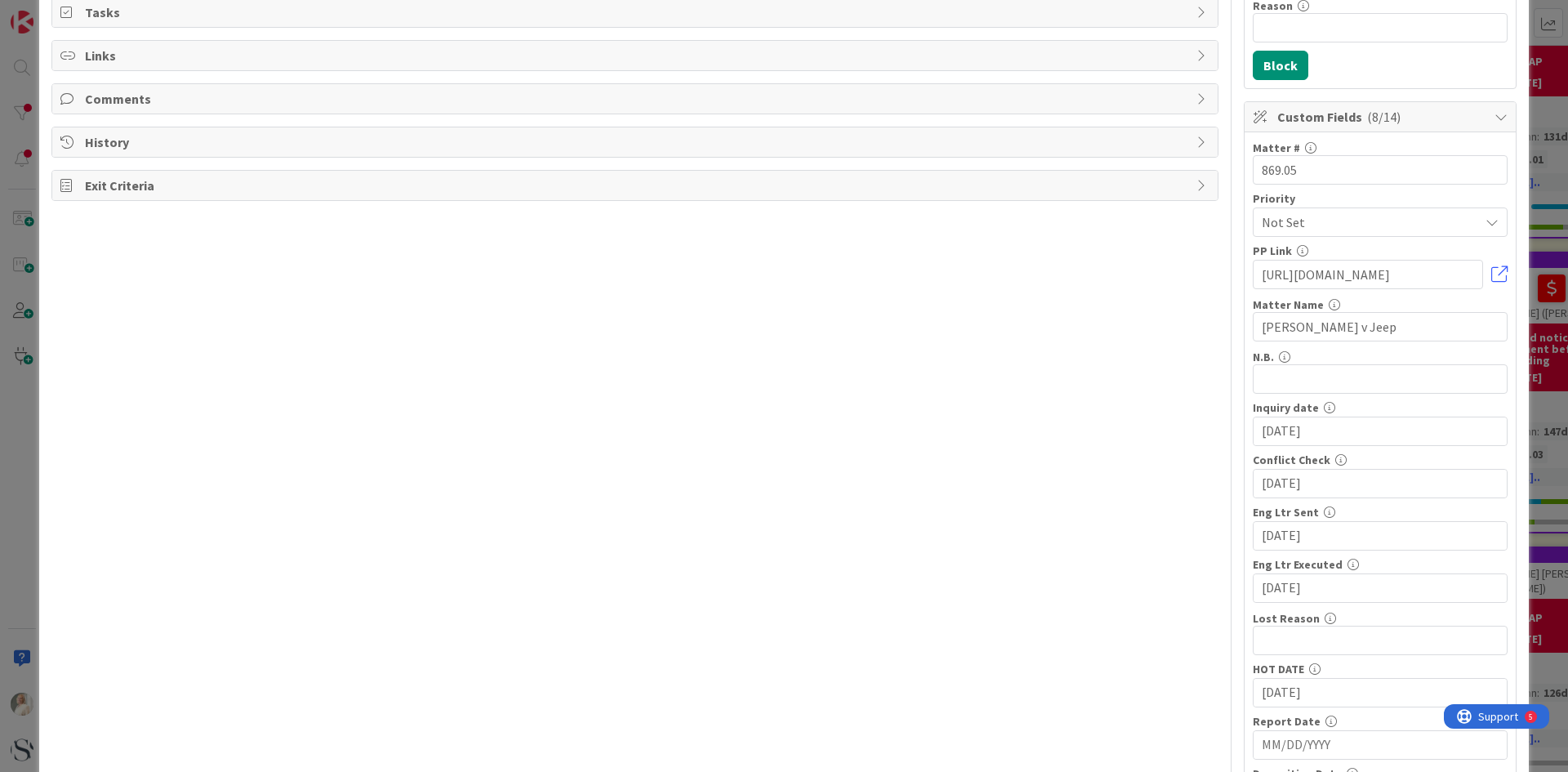
scroll to position [512, 0]
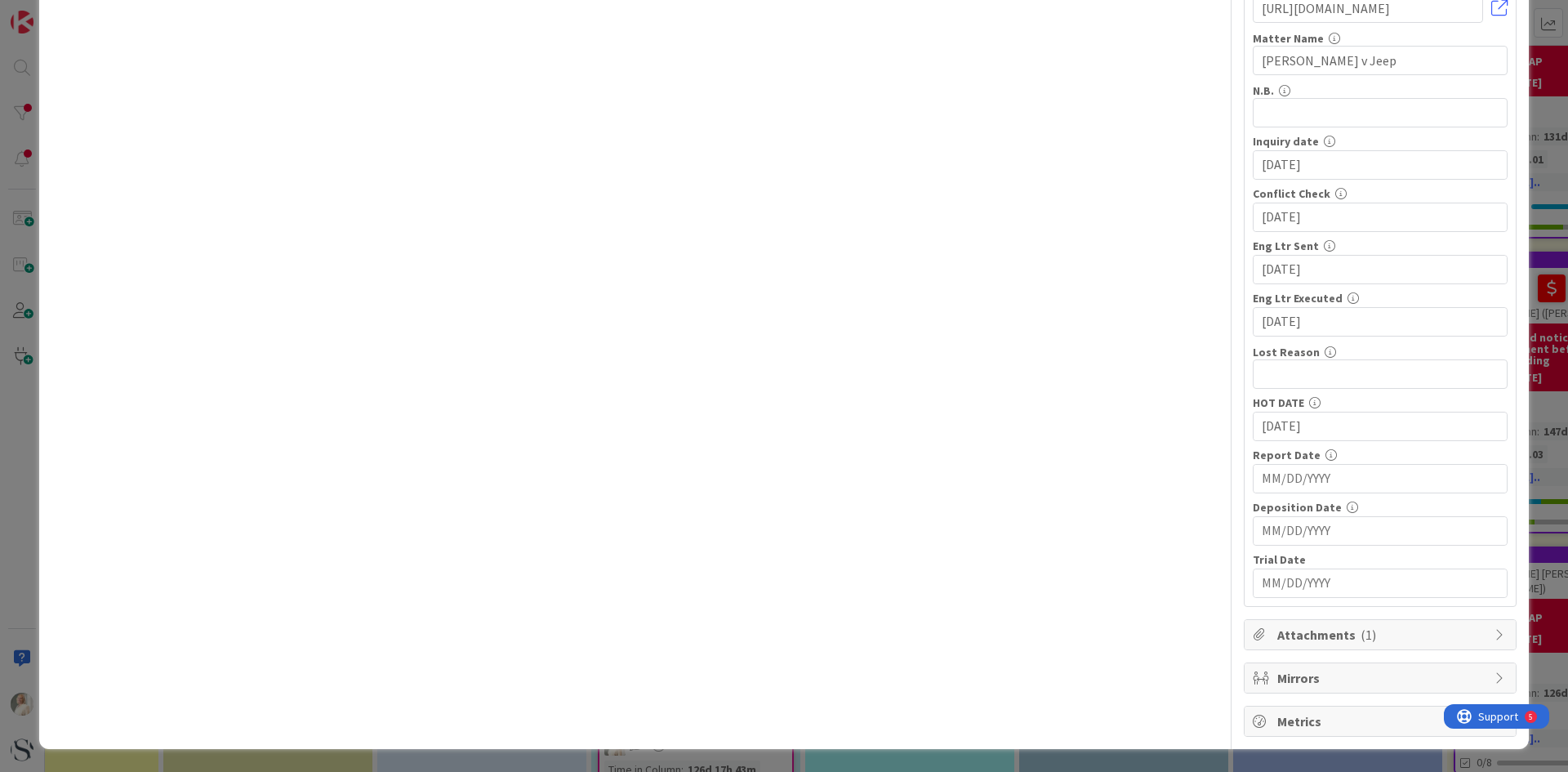
drag, startPoint x: 1213, startPoint y: 417, endPoint x: 1189, endPoint y: 421, distance: 24.3
click at [1189, 421] on div "Title 20 / 128 Jeep ([PERSON_NAME]) Description [PERSON_NAME] just joined [PERS…" at bounding box center [784, 145] width 1465 height 1185
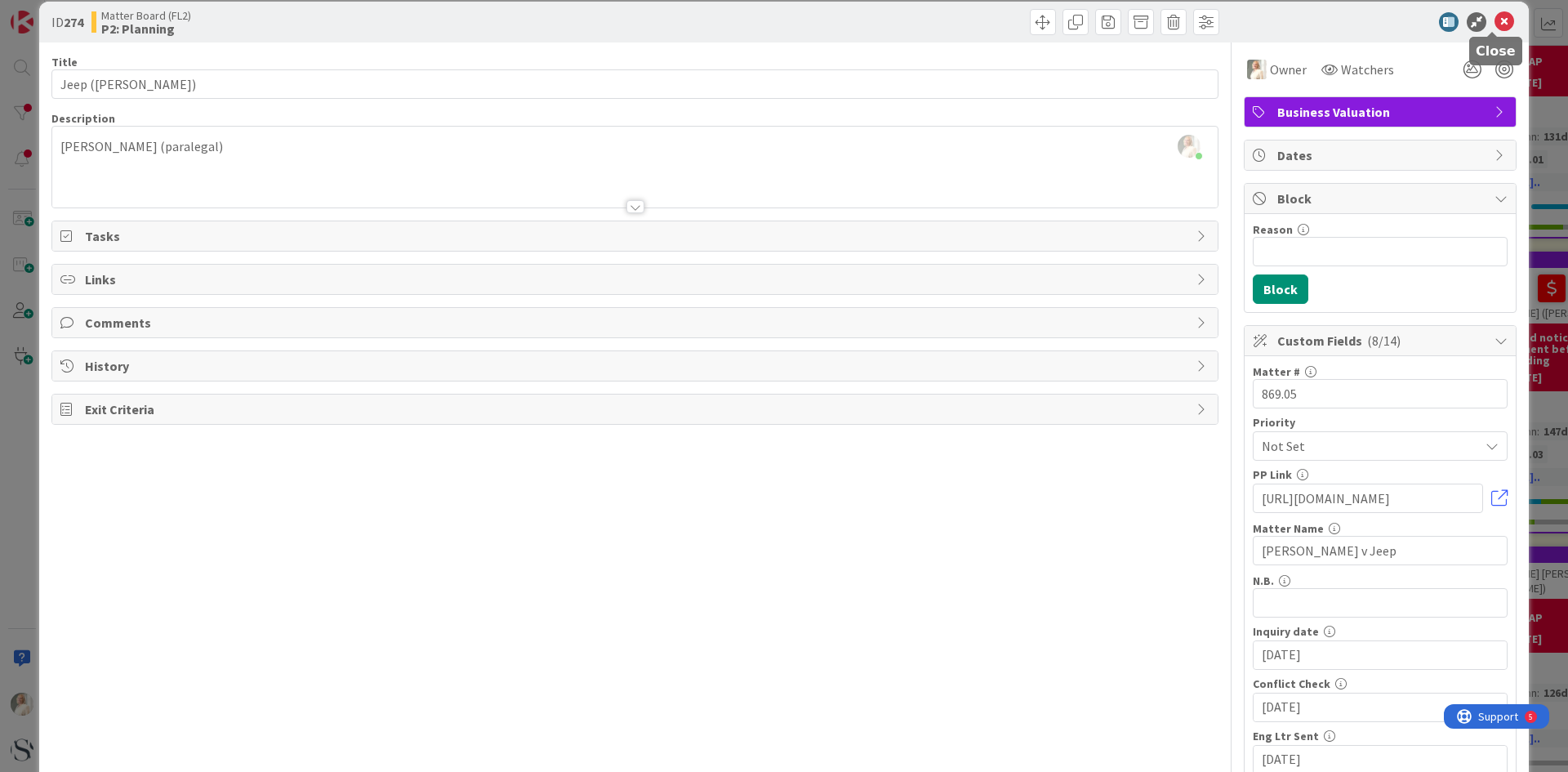
type input "[DATE]"
click at [1494, 25] on icon at bounding box center [1504, 21] width 20 height 20
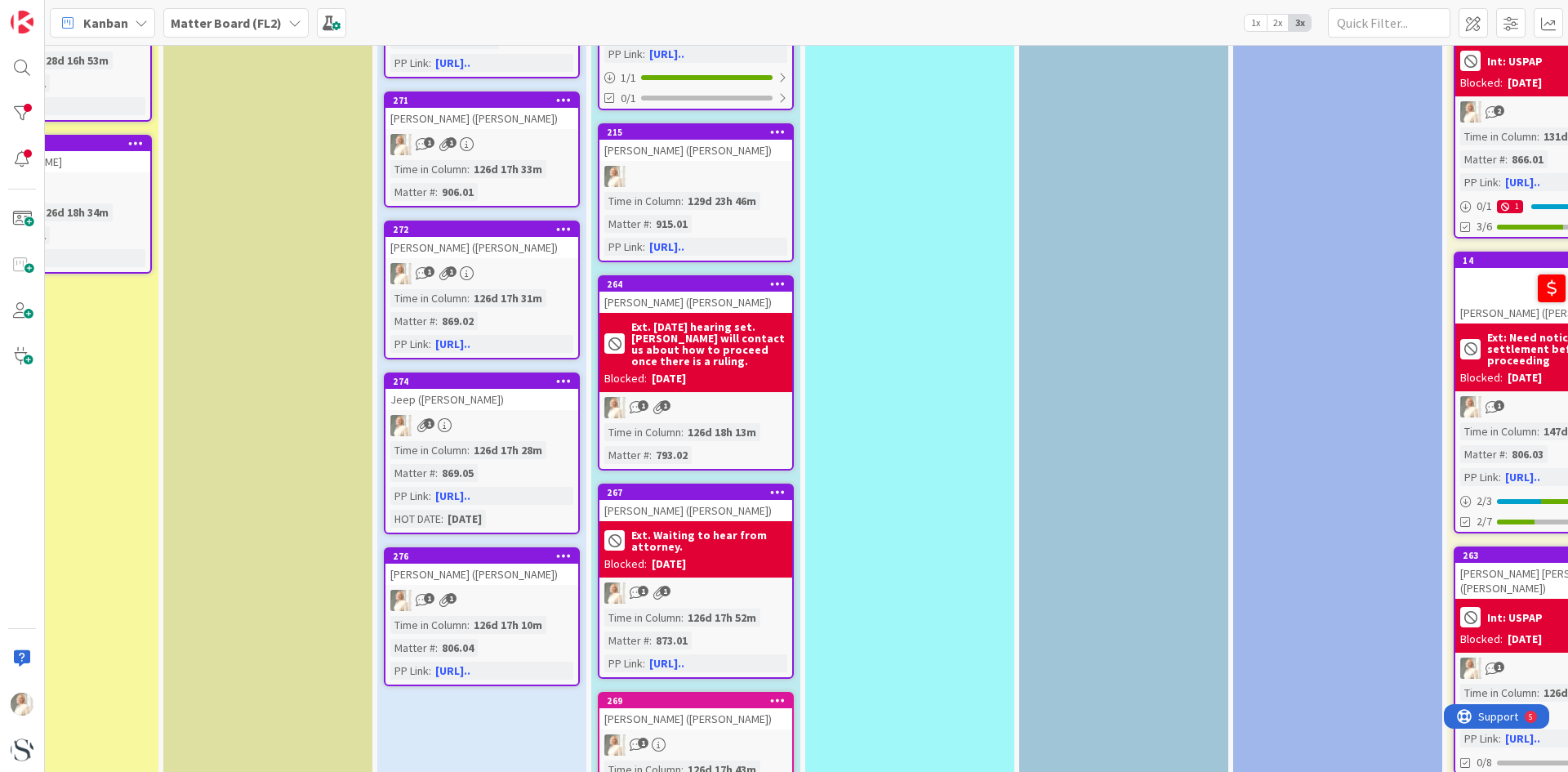
click at [517, 276] on div "1 1" at bounding box center [481, 273] width 193 height 21
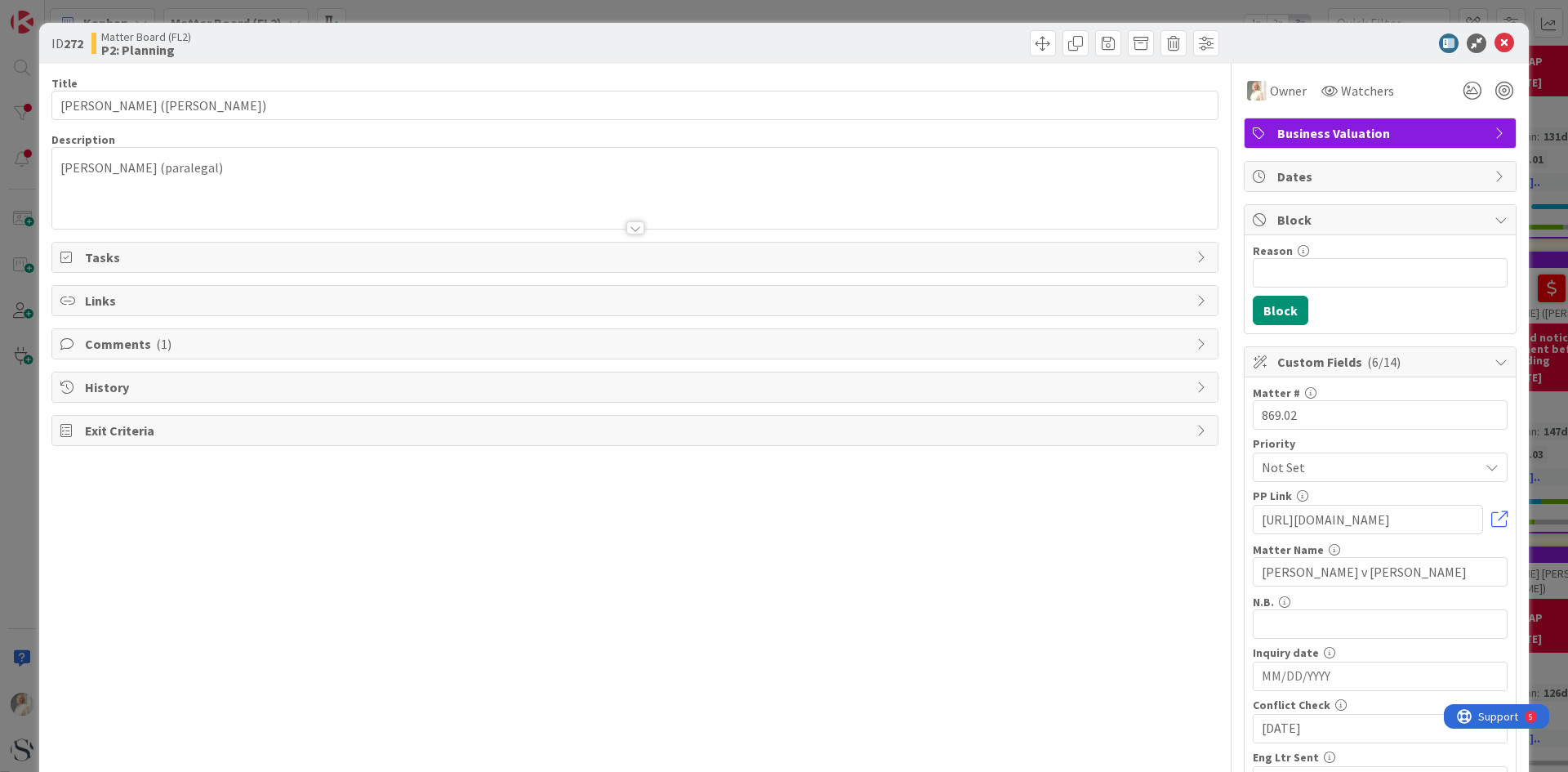
scroll to position [409, 0]
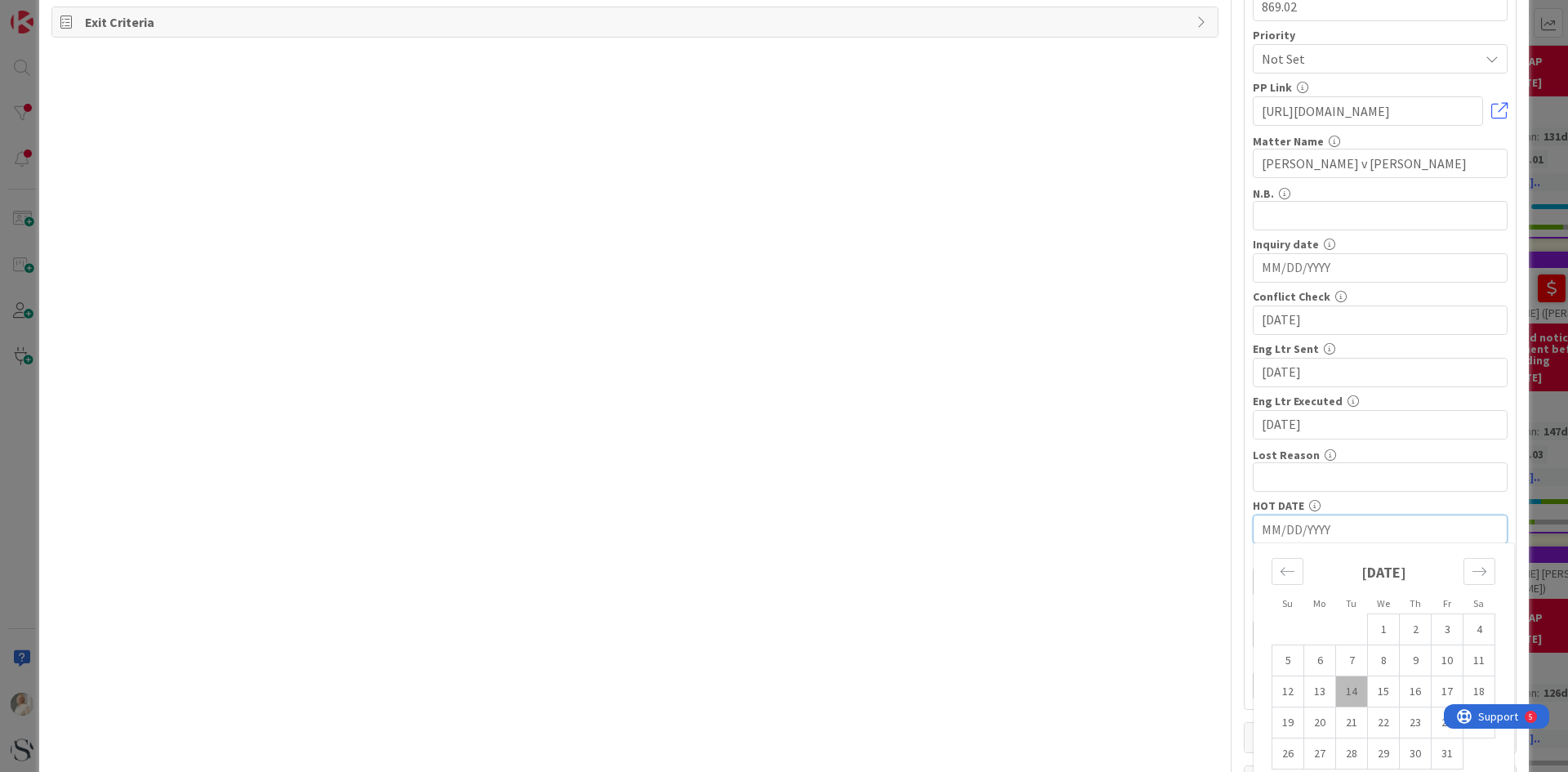
drag, startPoint x: 1337, startPoint y: 529, endPoint x: 1108, endPoint y: 518, distance: 229.3
click at [1109, 519] on div "Title 23 / 128 [PERSON_NAME] ([PERSON_NAME]) Description [PERSON_NAME] just joi…" at bounding box center [784, 247] width 1465 height 1185
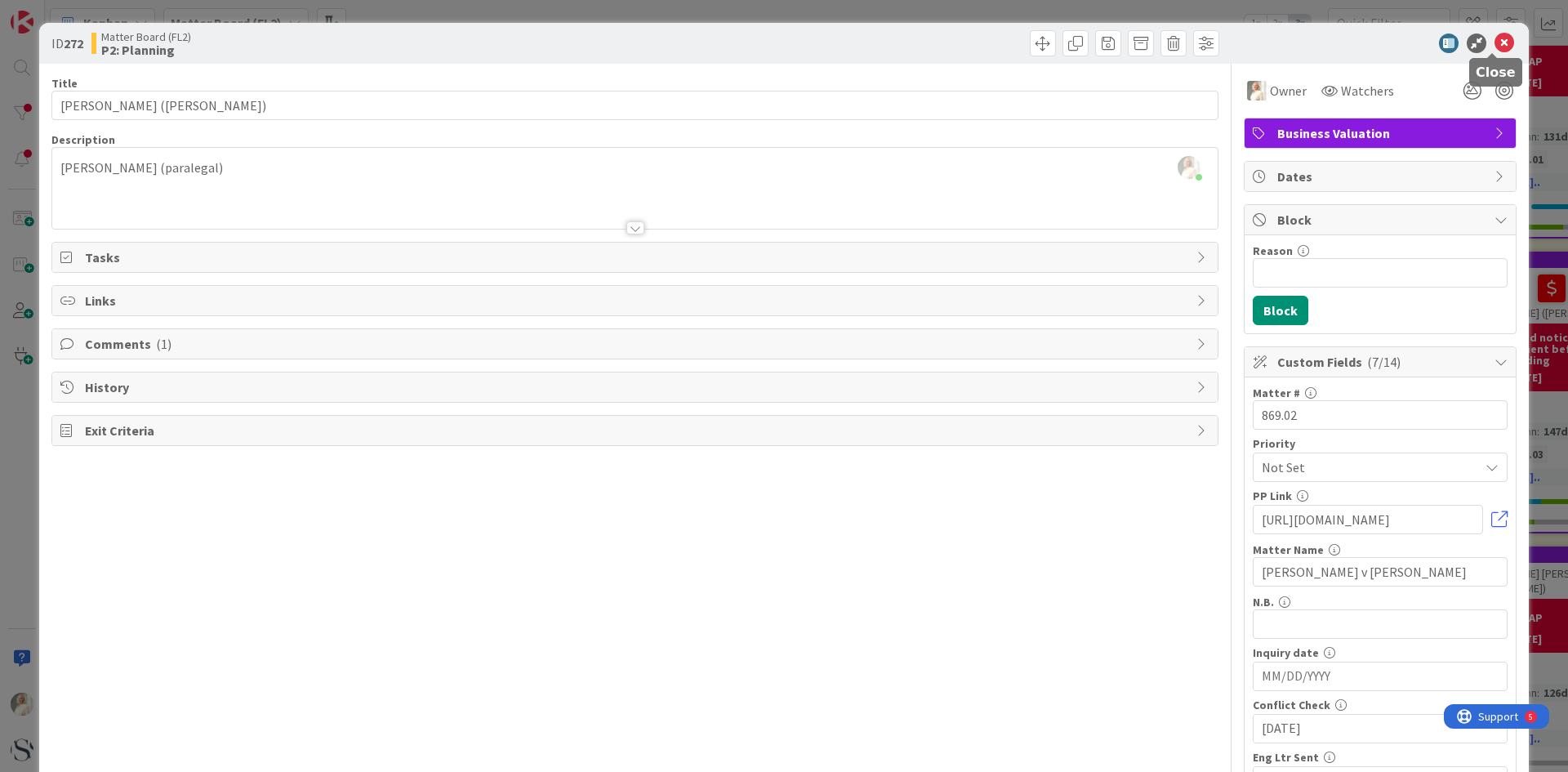
type input "[DATE]"
click at [1495, 42] on icon at bounding box center [1504, 43] width 20 height 20
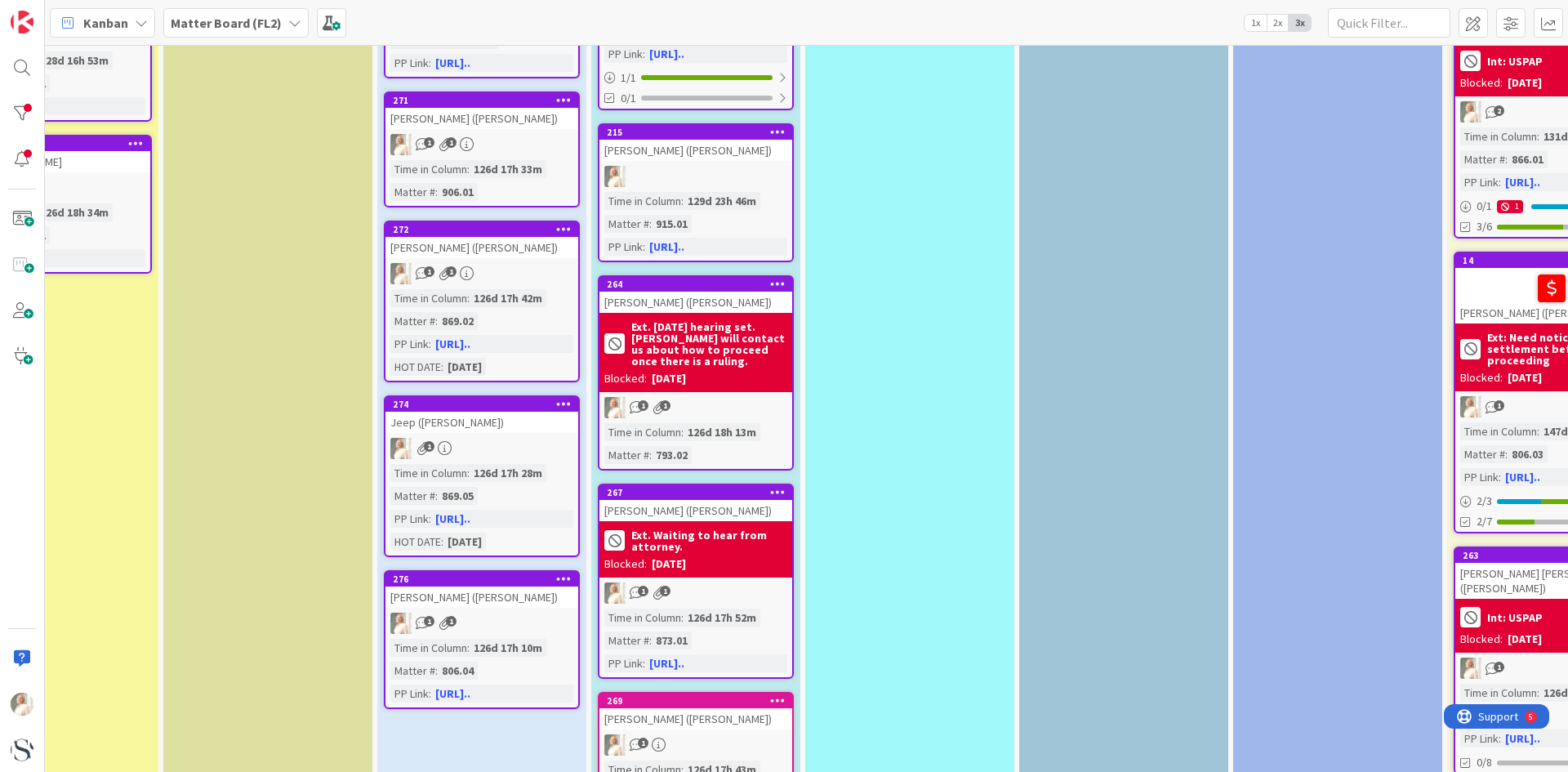
scroll to position [735, 530]
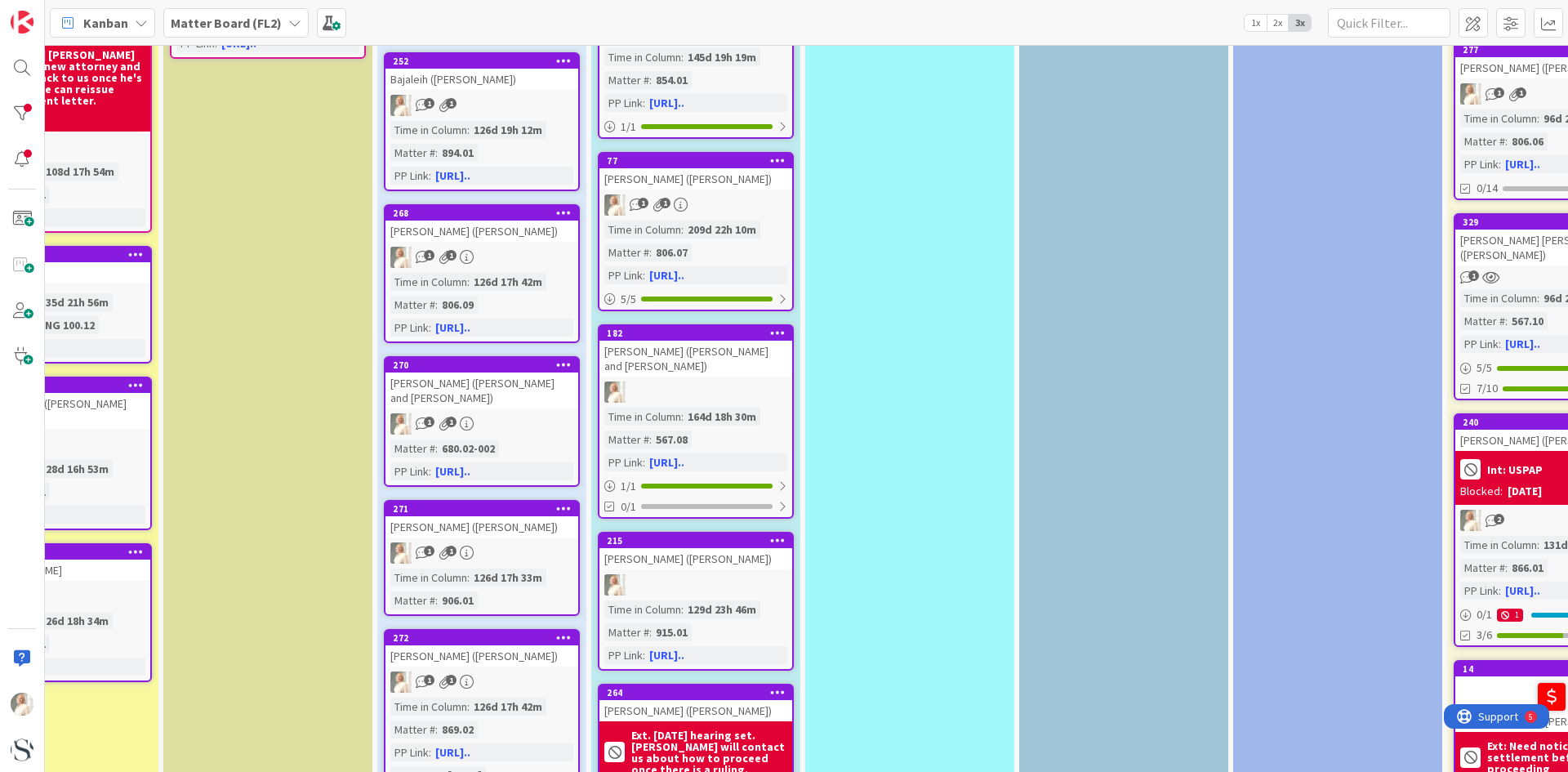
click at [741, 341] on div "[PERSON_NAME] ([PERSON_NAME] and [PERSON_NAME])" at bounding box center [695, 359] width 193 height 36
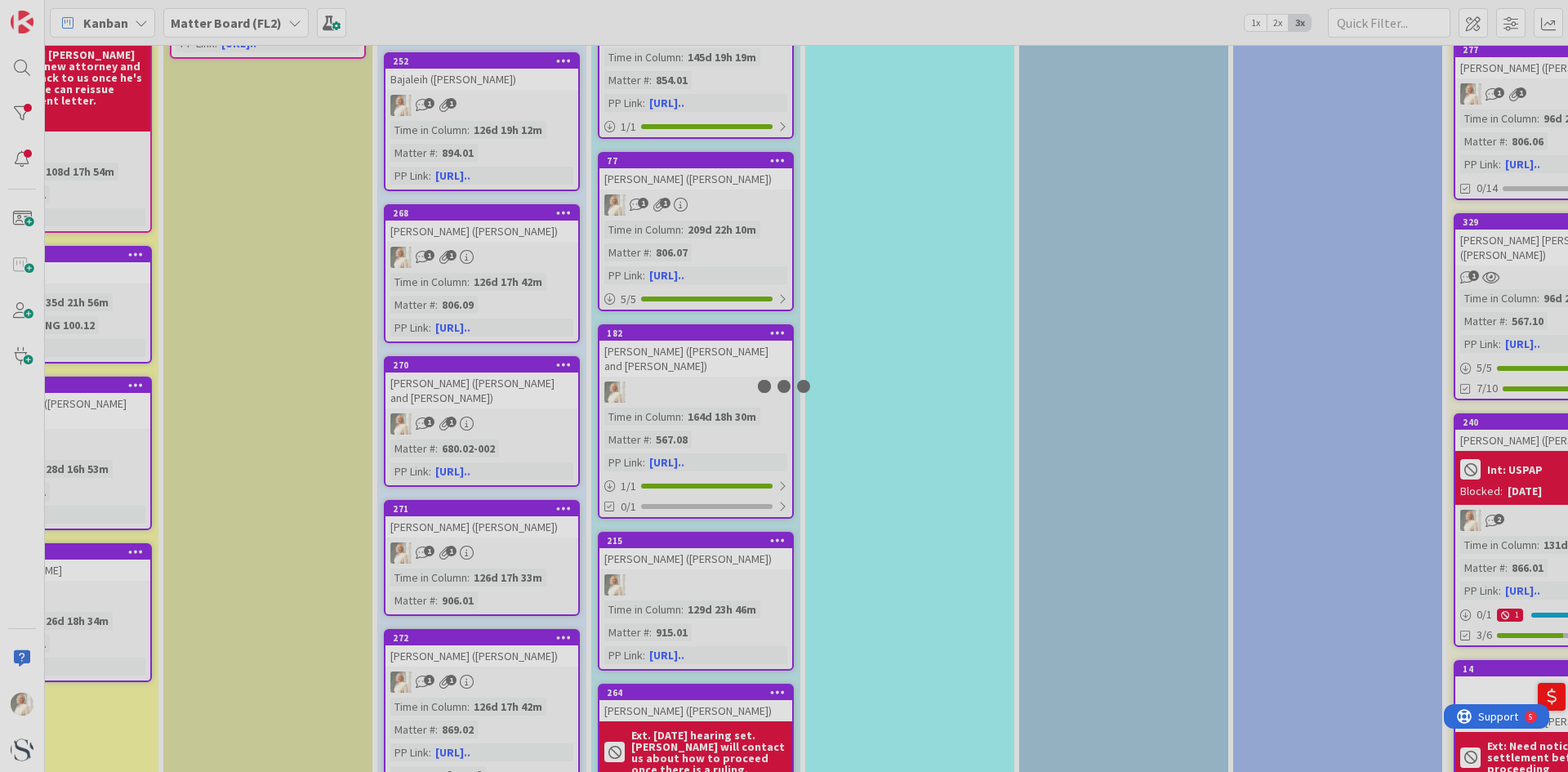
click at [741, 341] on div at bounding box center [784, 386] width 1568 height 772
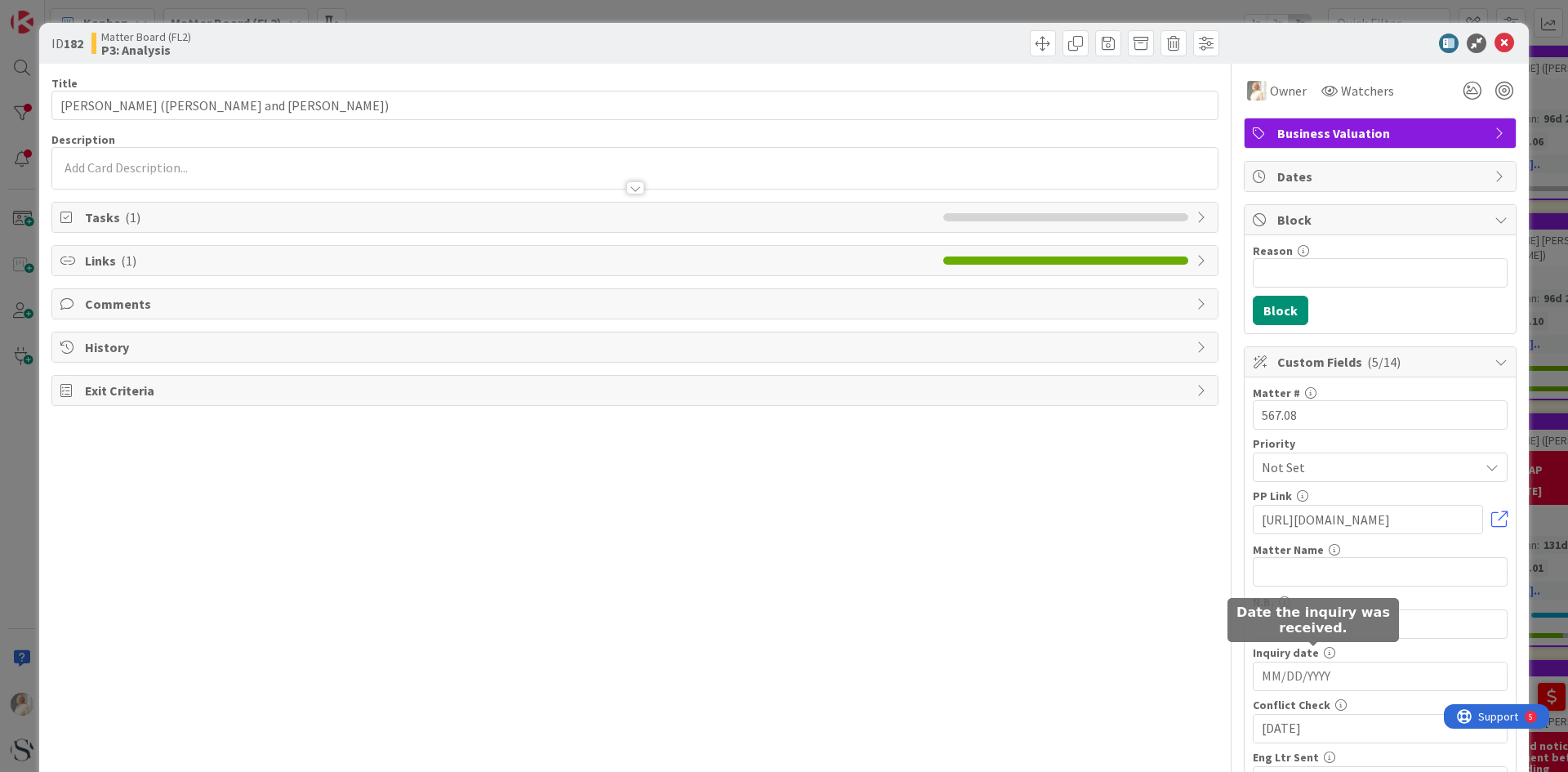
scroll to position [490, 0]
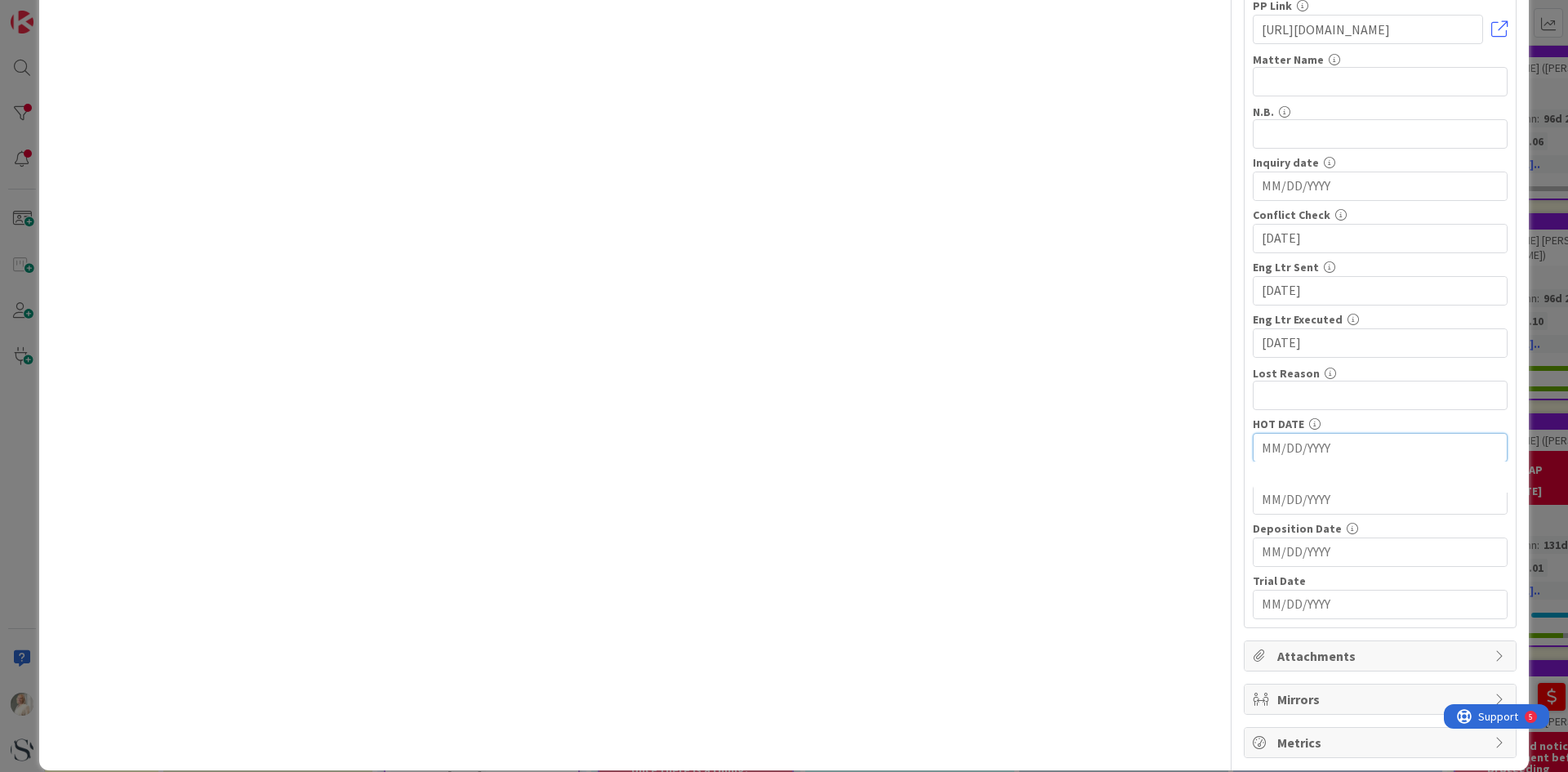
click at [1262, 440] on input "MM/DD/YYYY" at bounding box center [1380, 447] width 237 height 27
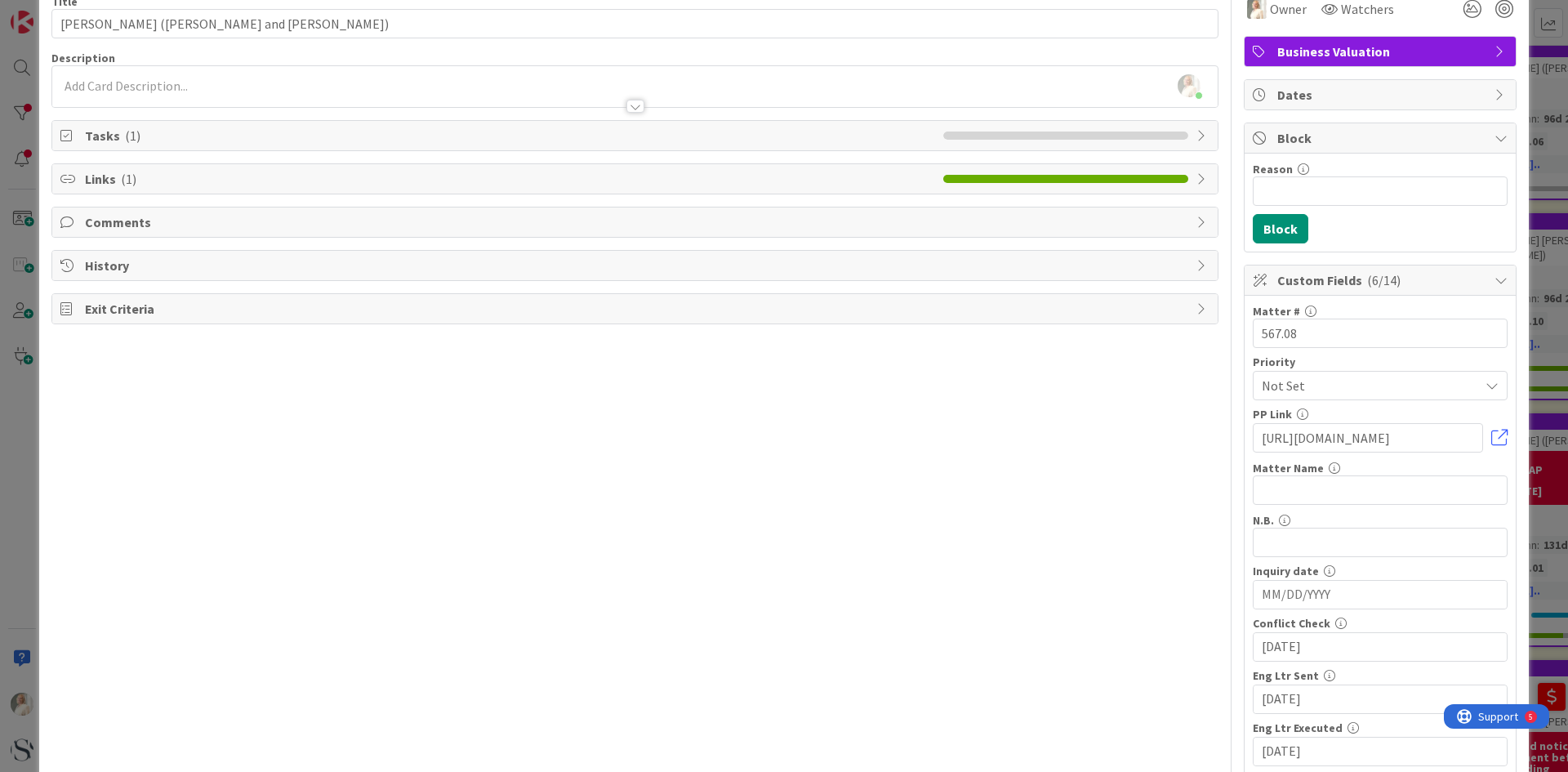
scroll to position [0, 0]
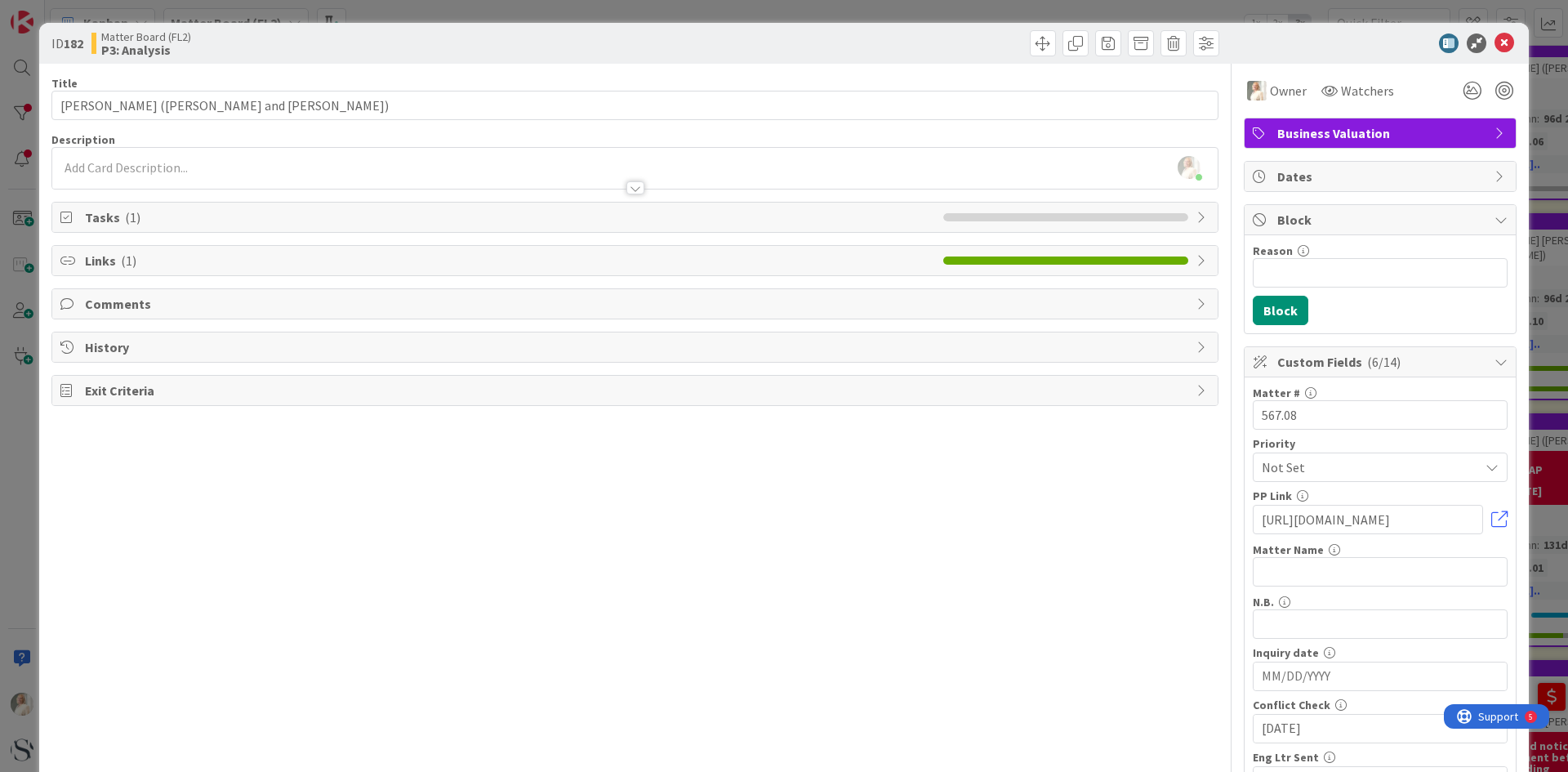
type input "[DATE]"
click at [112, 223] on span "Tasks ( 1 )" at bounding box center [510, 217] width 851 height 20
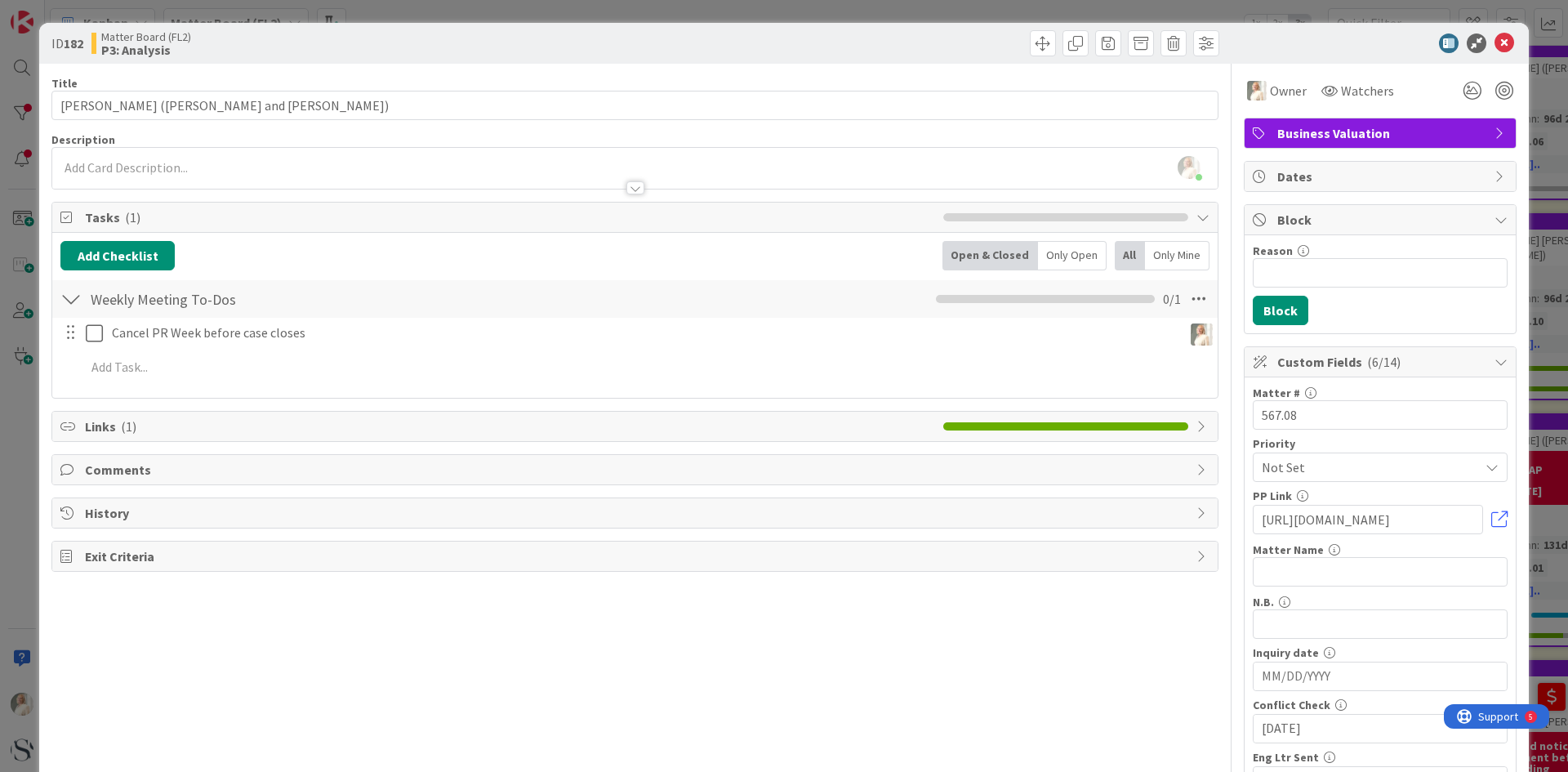
click at [102, 472] on span "Comments" at bounding box center [637, 470] width 1104 height 20
click at [128, 506] on button "Add Comment" at bounding box center [112, 508] width 106 height 29
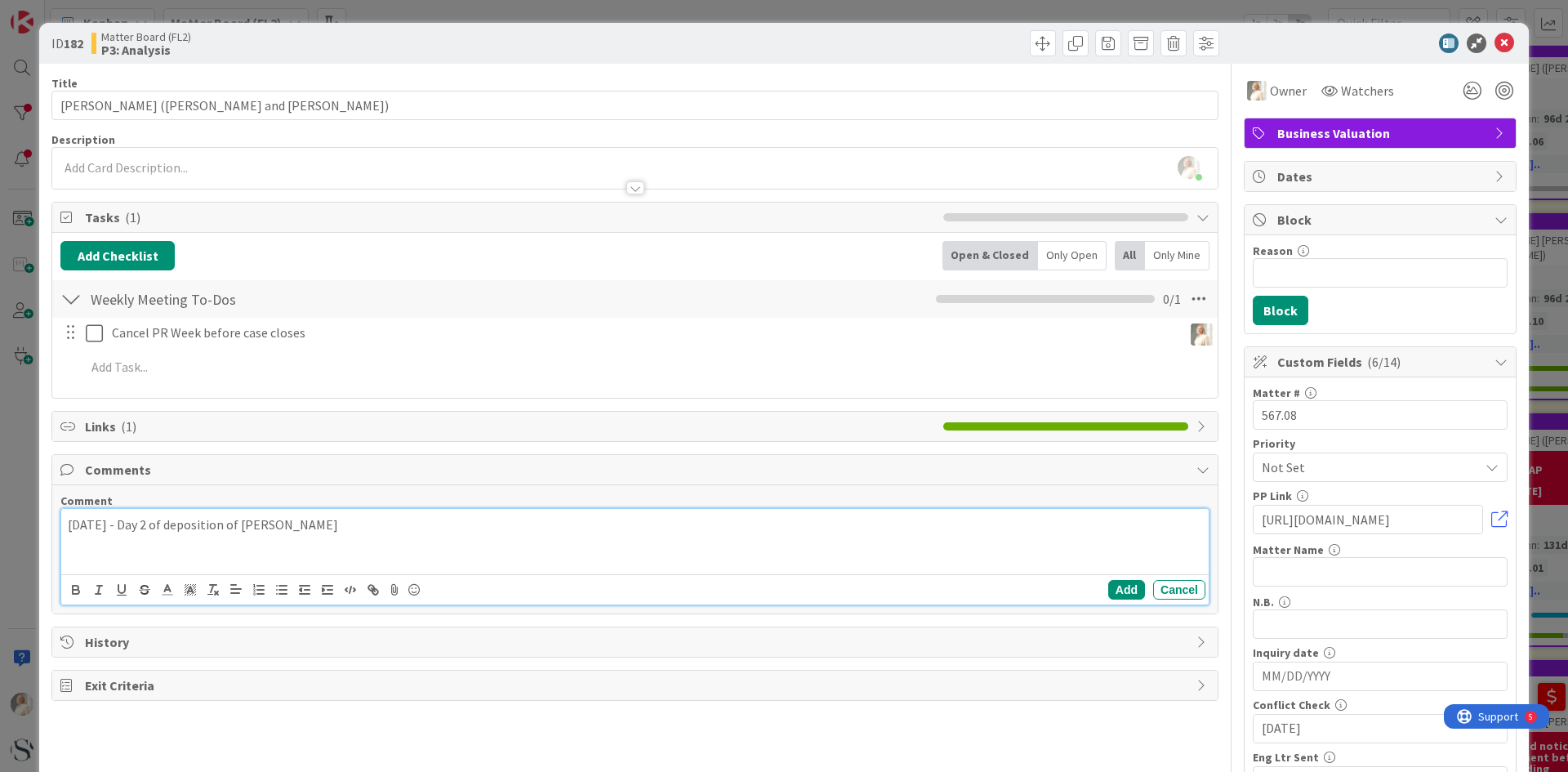
click at [71, 546] on p at bounding box center [635, 544] width 1135 height 19
drag, startPoint x: 243, startPoint y: 552, endPoint x: 251, endPoint y: 549, distance: 8.5
click at [243, 552] on p at bounding box center [635, 562] width 1135 height 19
click at [1494, 41] on icon at bounding box center [1504, 43] width 20 height 20
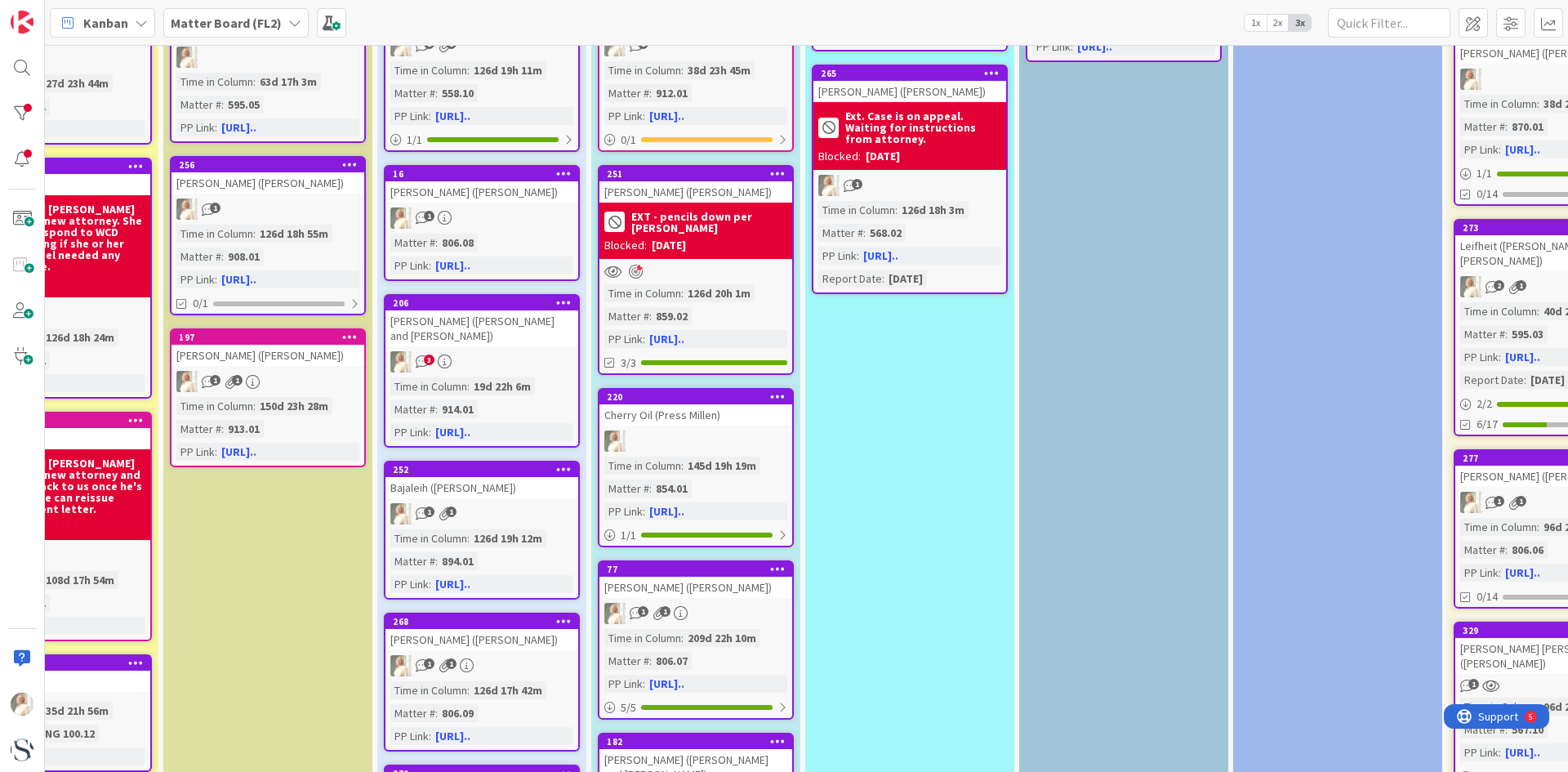
scroll to position [0, 530]
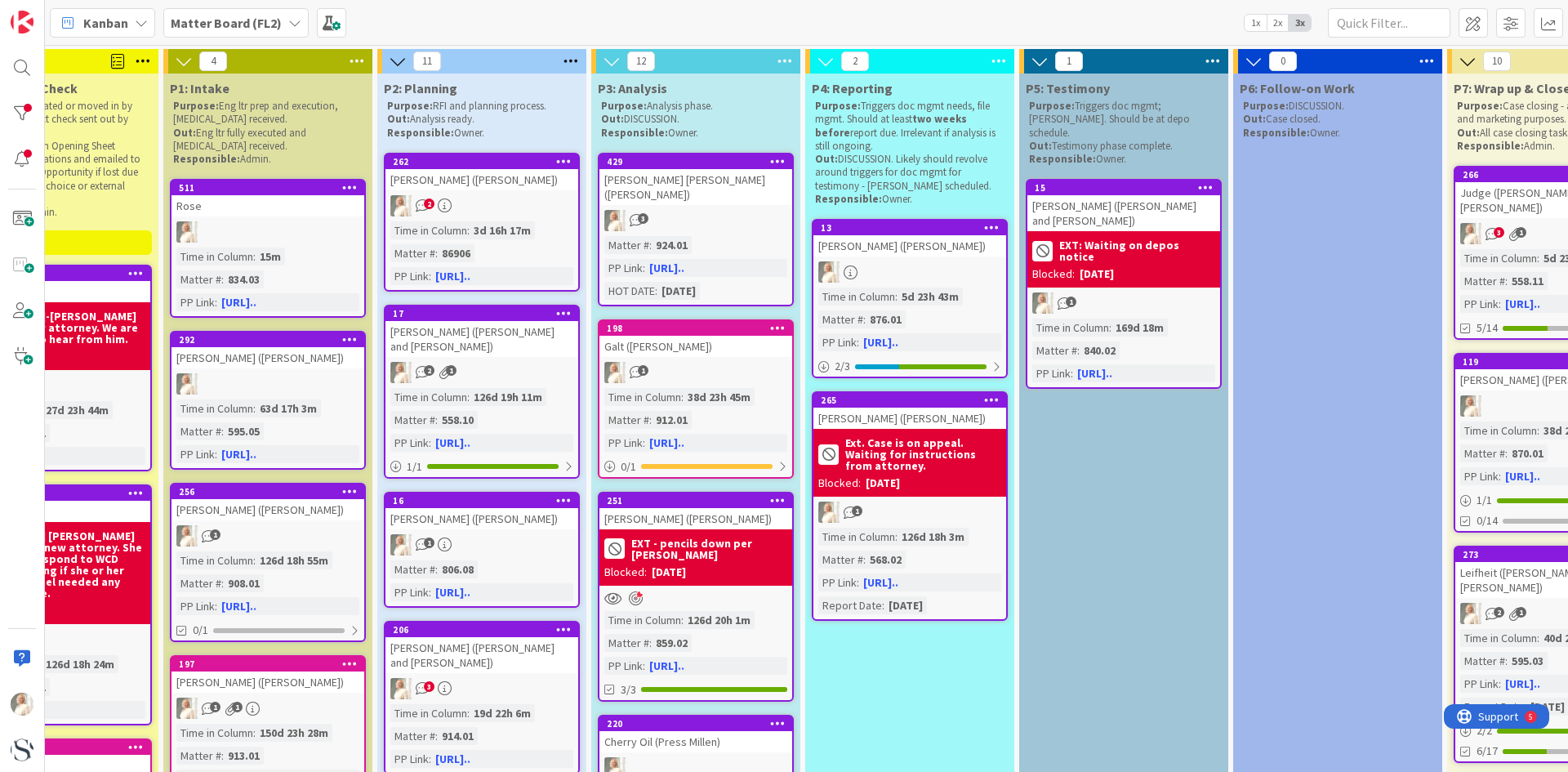
click at [923, 271] on div at bounding box center [910, 272] width 193 height 21
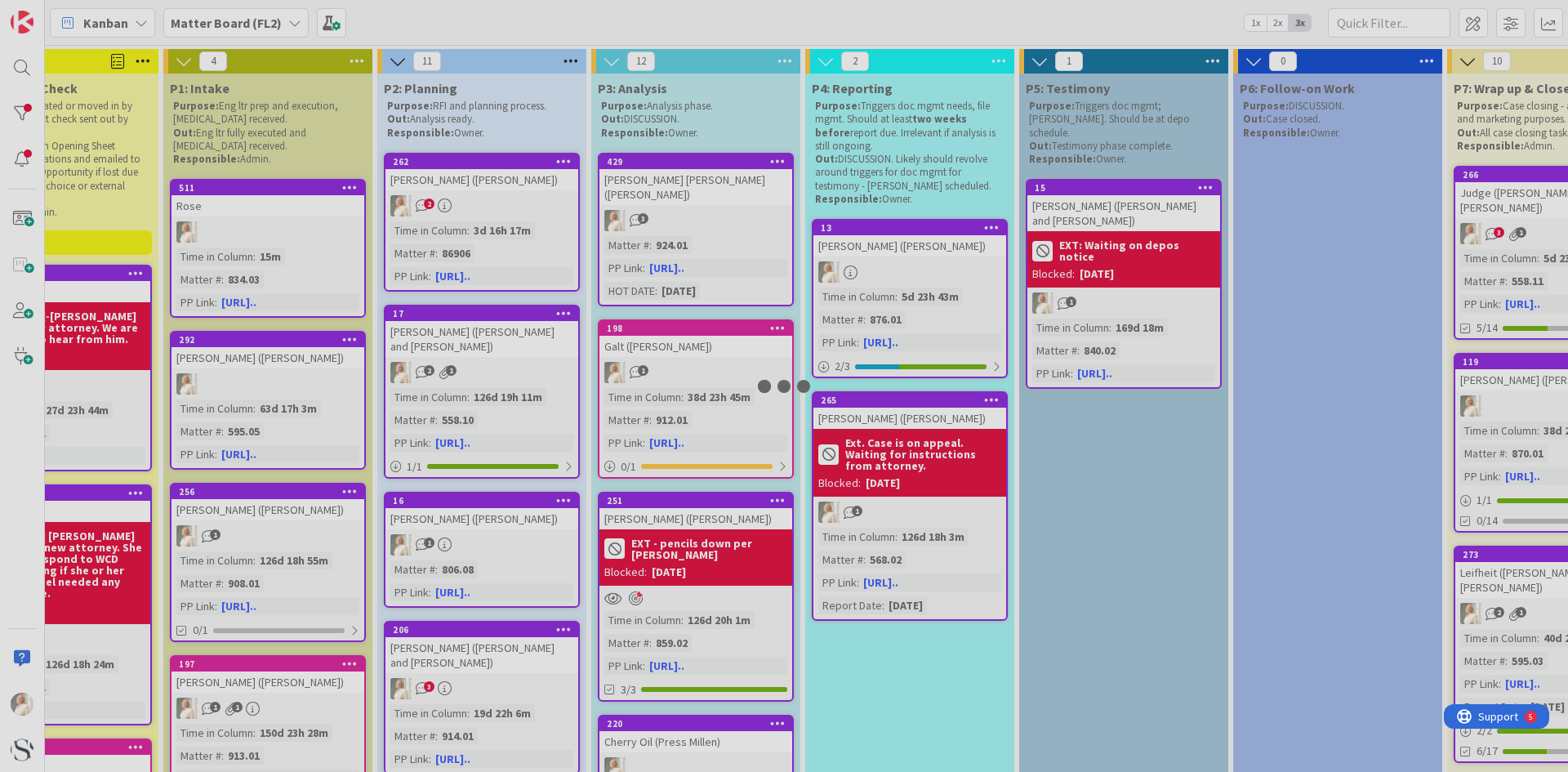
click at [923, 271] on div at bounding box center [784, 386] width 1568 height 772
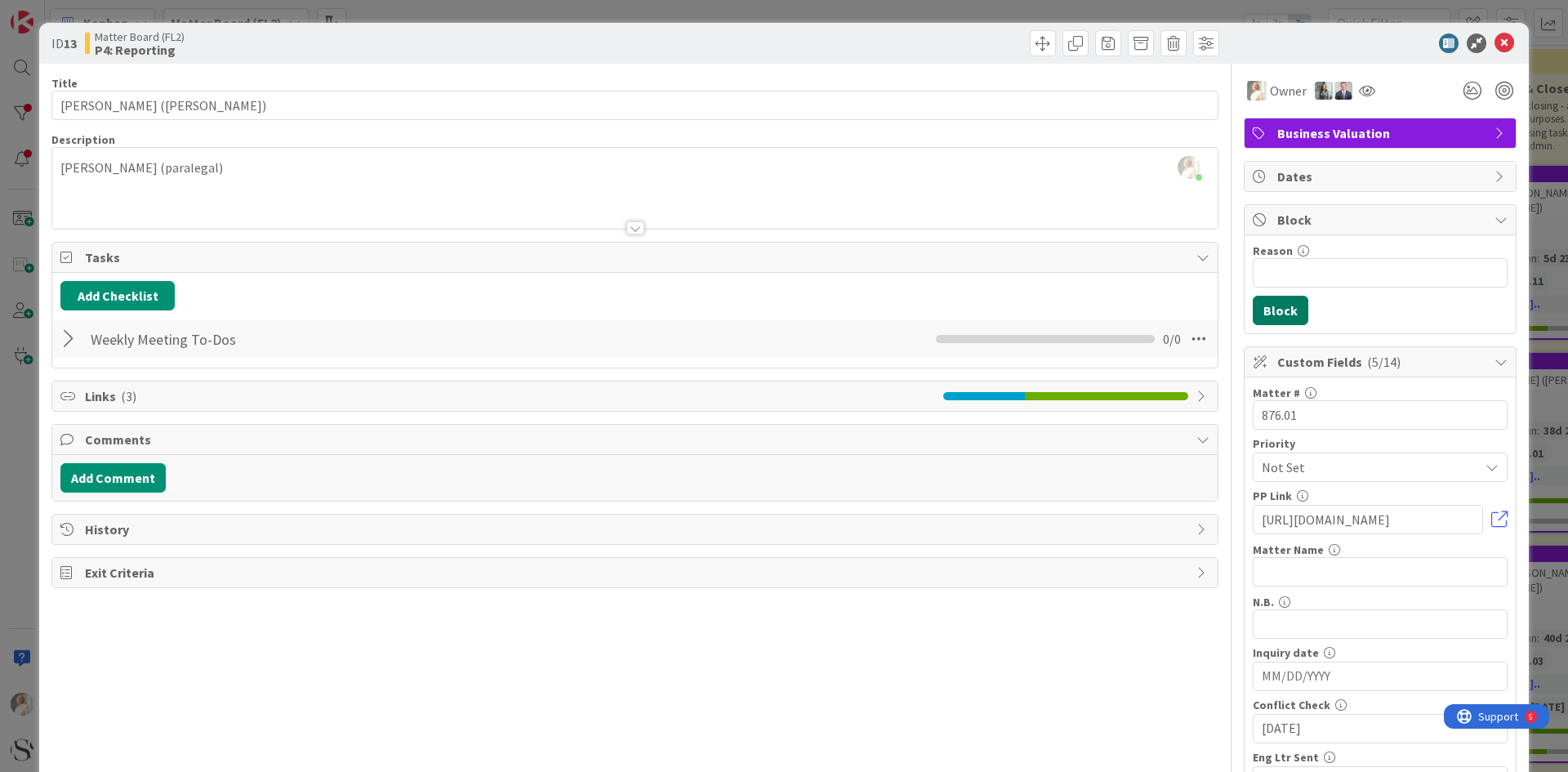
click at [1271, 304] on button "Block" at bounding box center [1280, 310] width 56 height 29
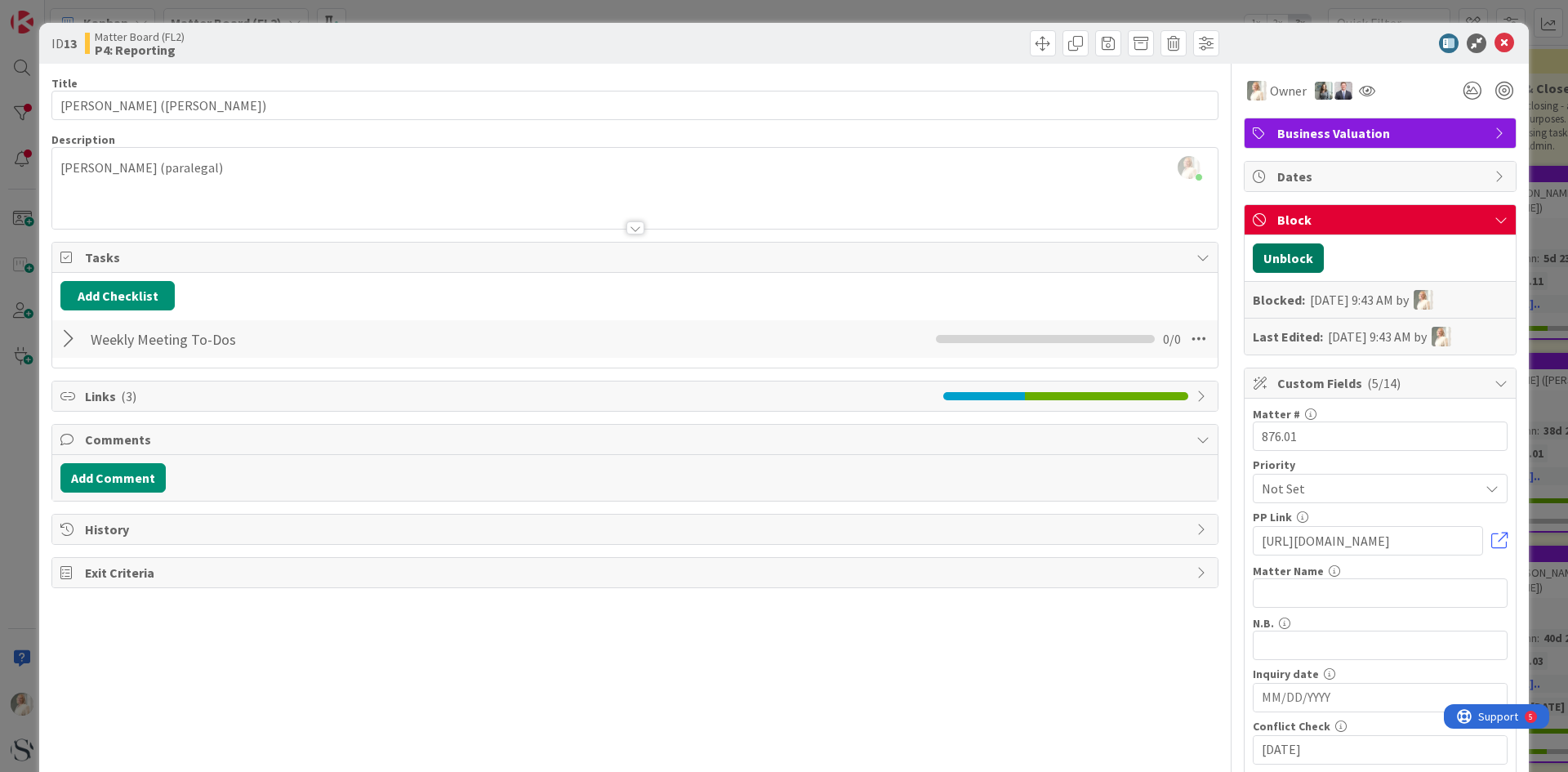
click at [1284, 261] on button "Unblock" at bounding box center [1288, 258] width 71 height 29
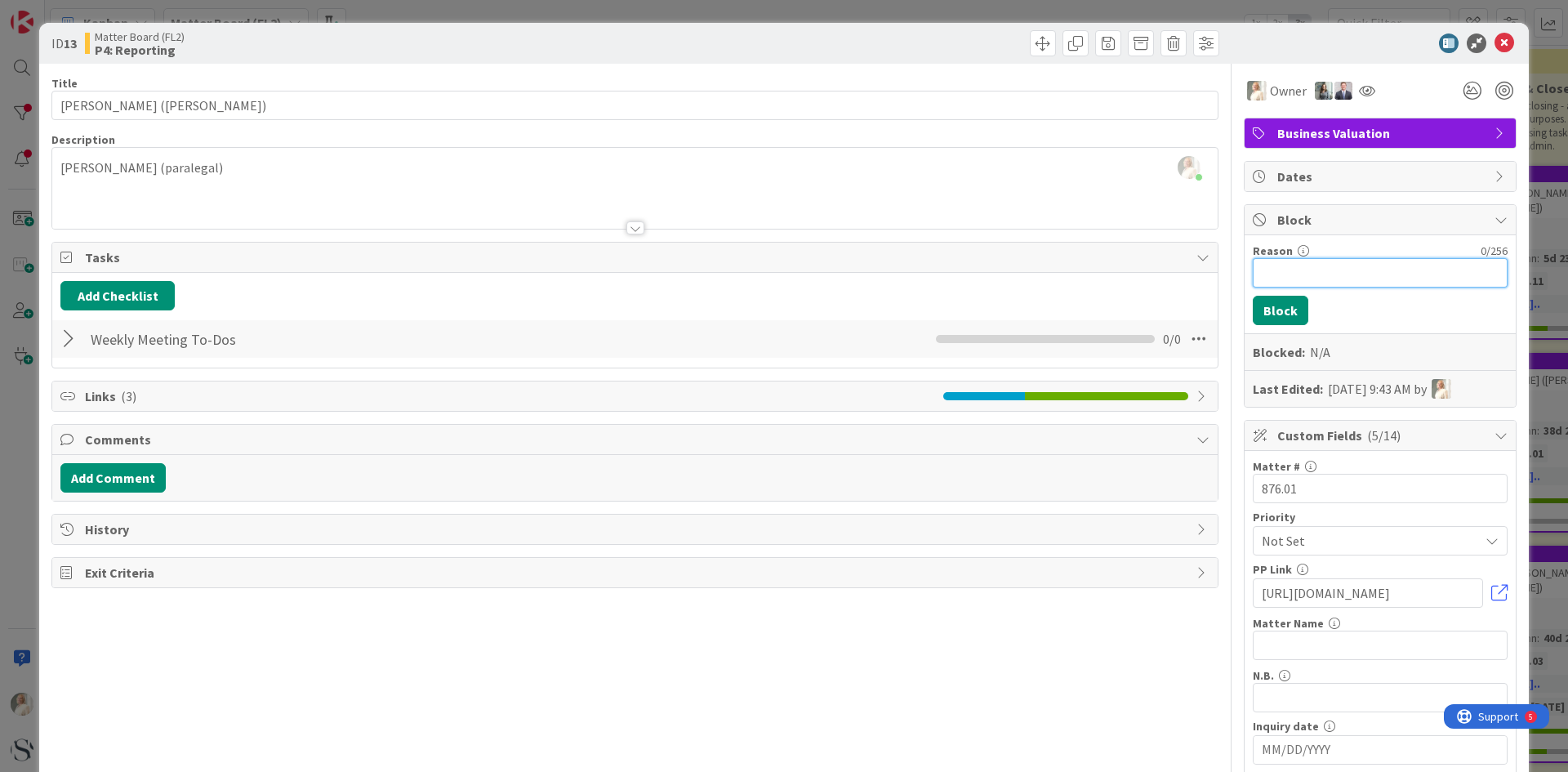
click at [1282, 266] on input "Reason" at bounding box center [1380, 273] width 255 height 29
type input "EXT - waiting for depo notice for WCD"
click at [1276, 308] on button "Block" at bounding box center [1280, 310] width 56 height 29
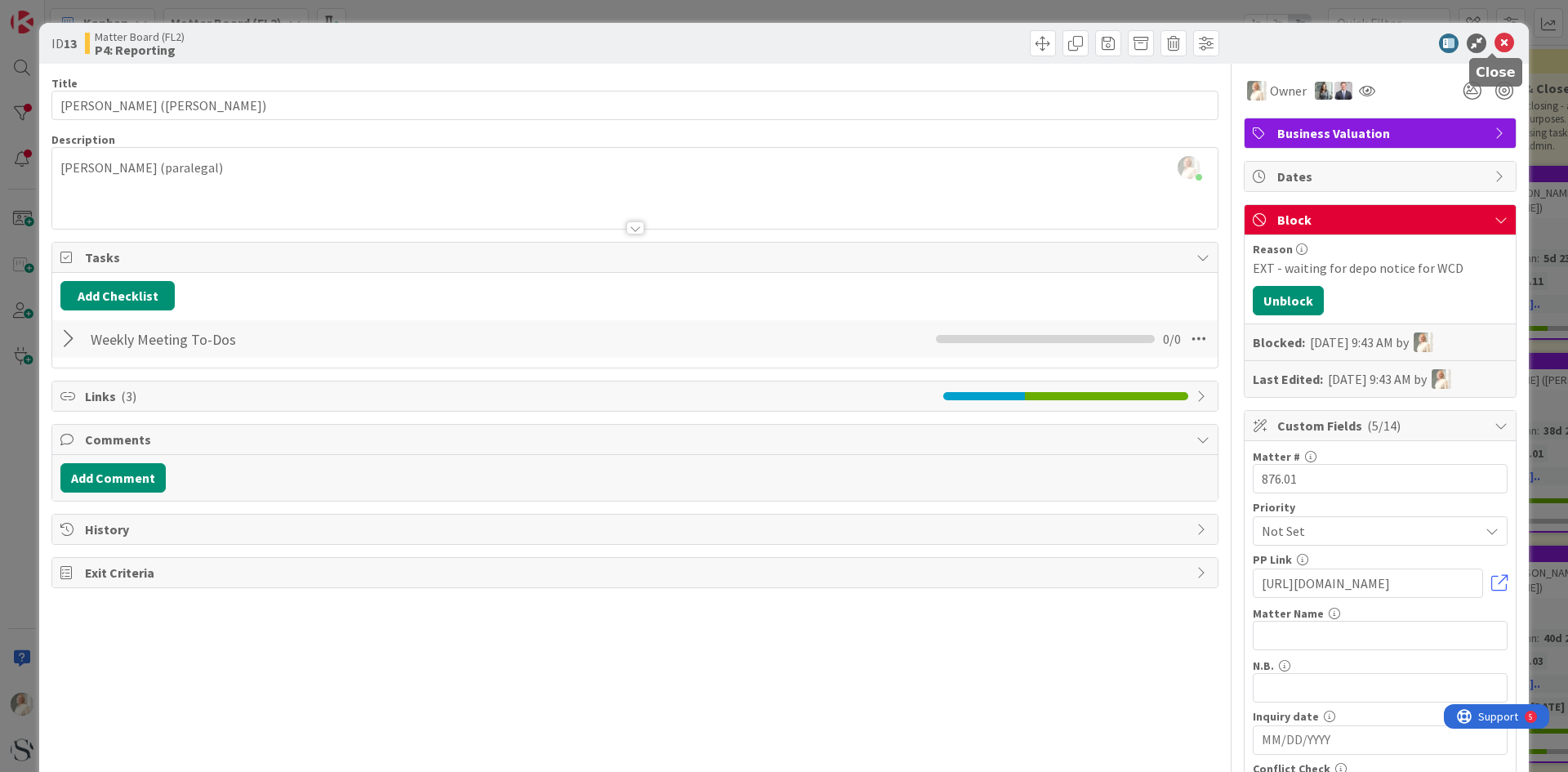
click at [1494, 42] on icon at bounding box center [1504, 43] width 20 height 20
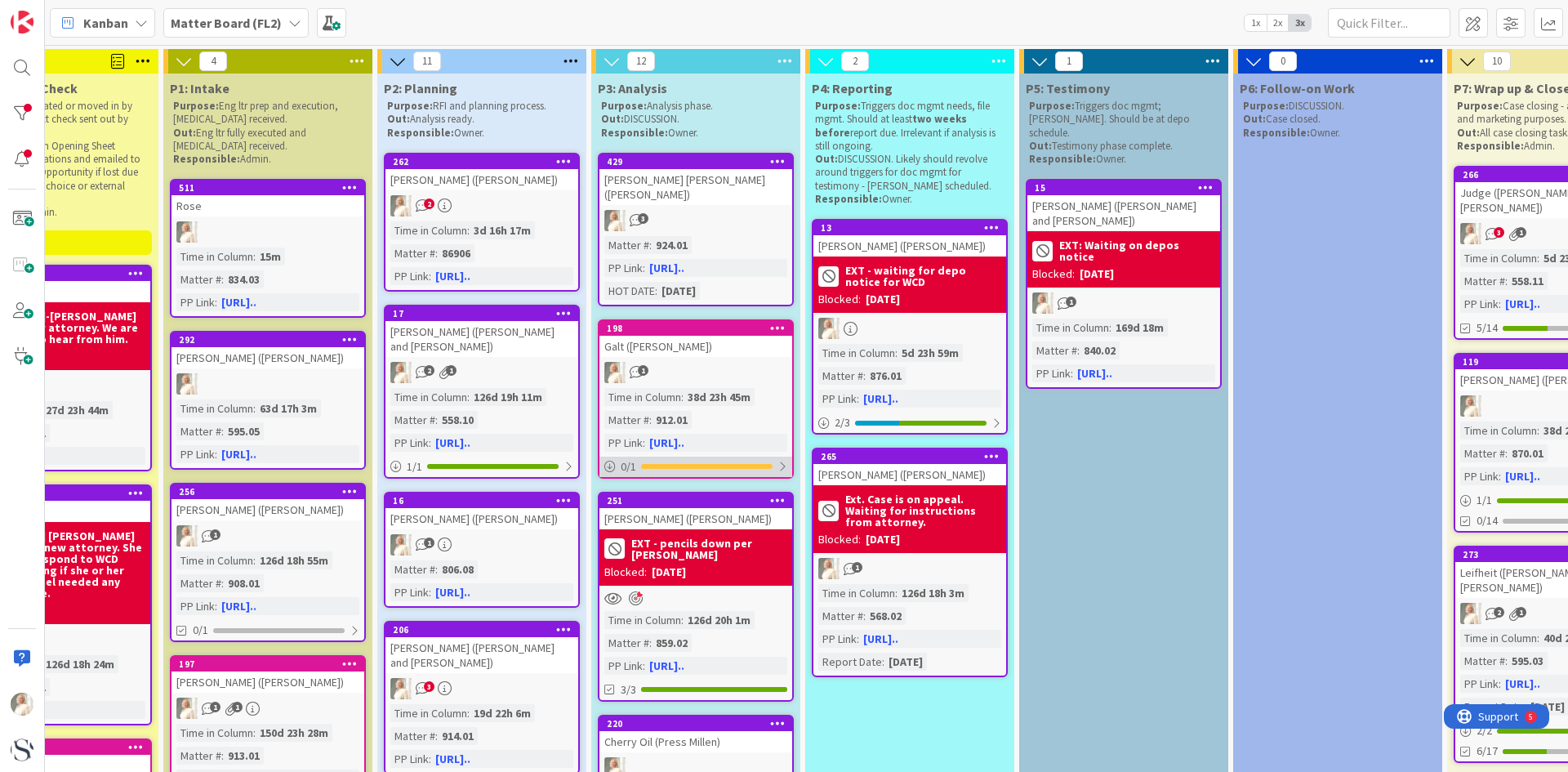
click at [686, 465] on div at bounding box center [706, 467] width 131 height 5
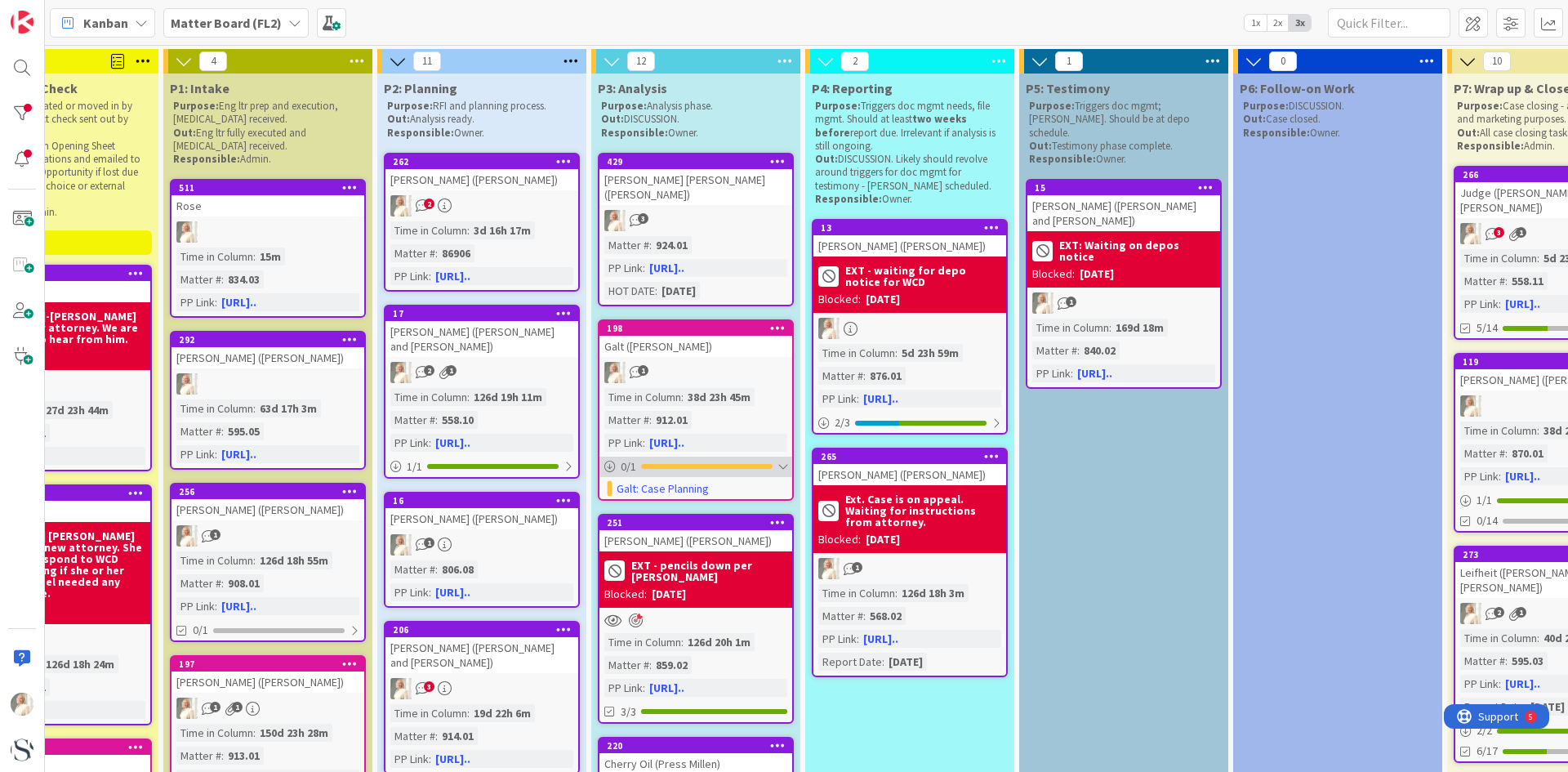
click at [686, 465] on div at bounding box center [706, 467] width 131 height 5
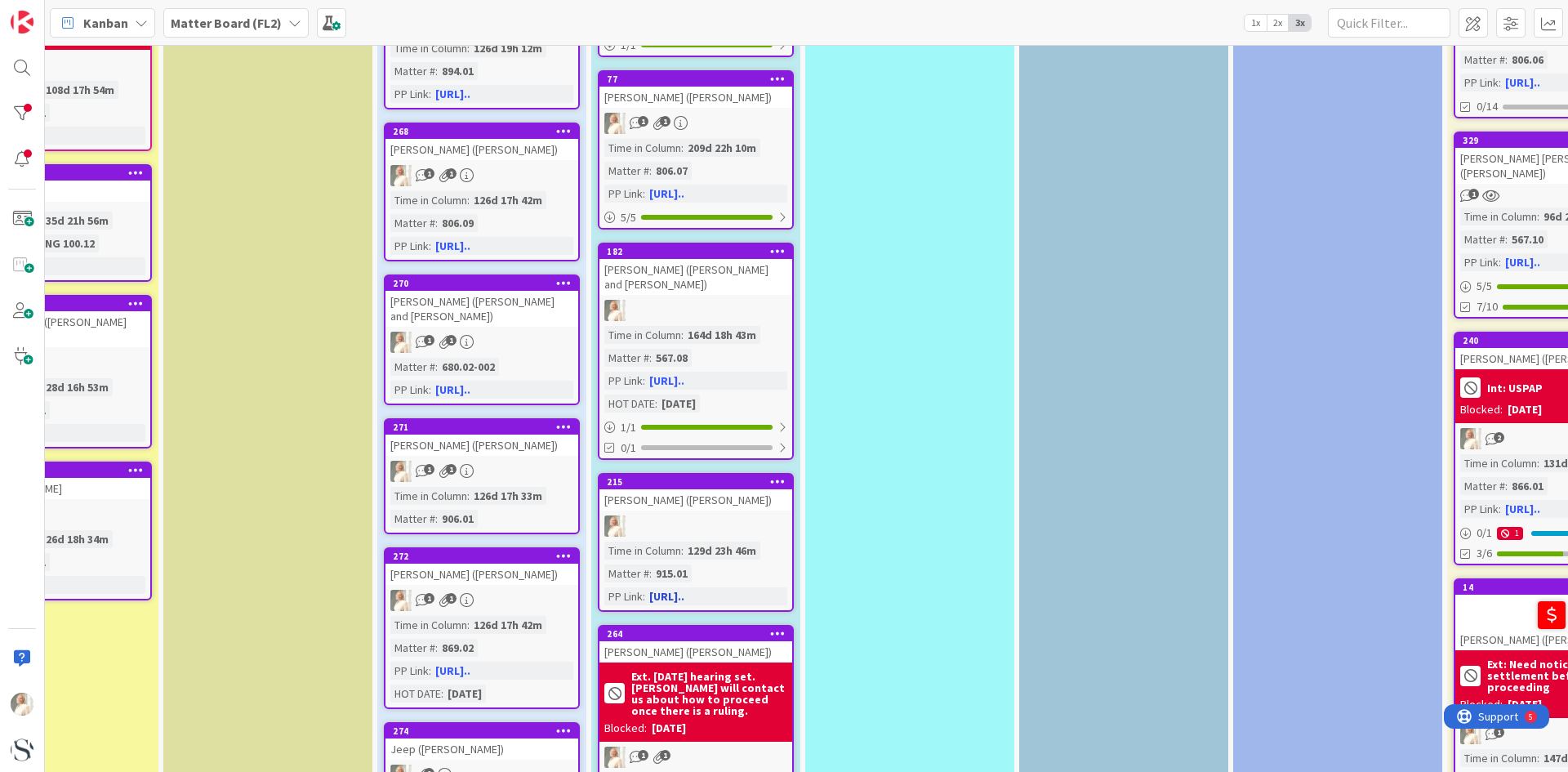
scroll to position [1062, 530]
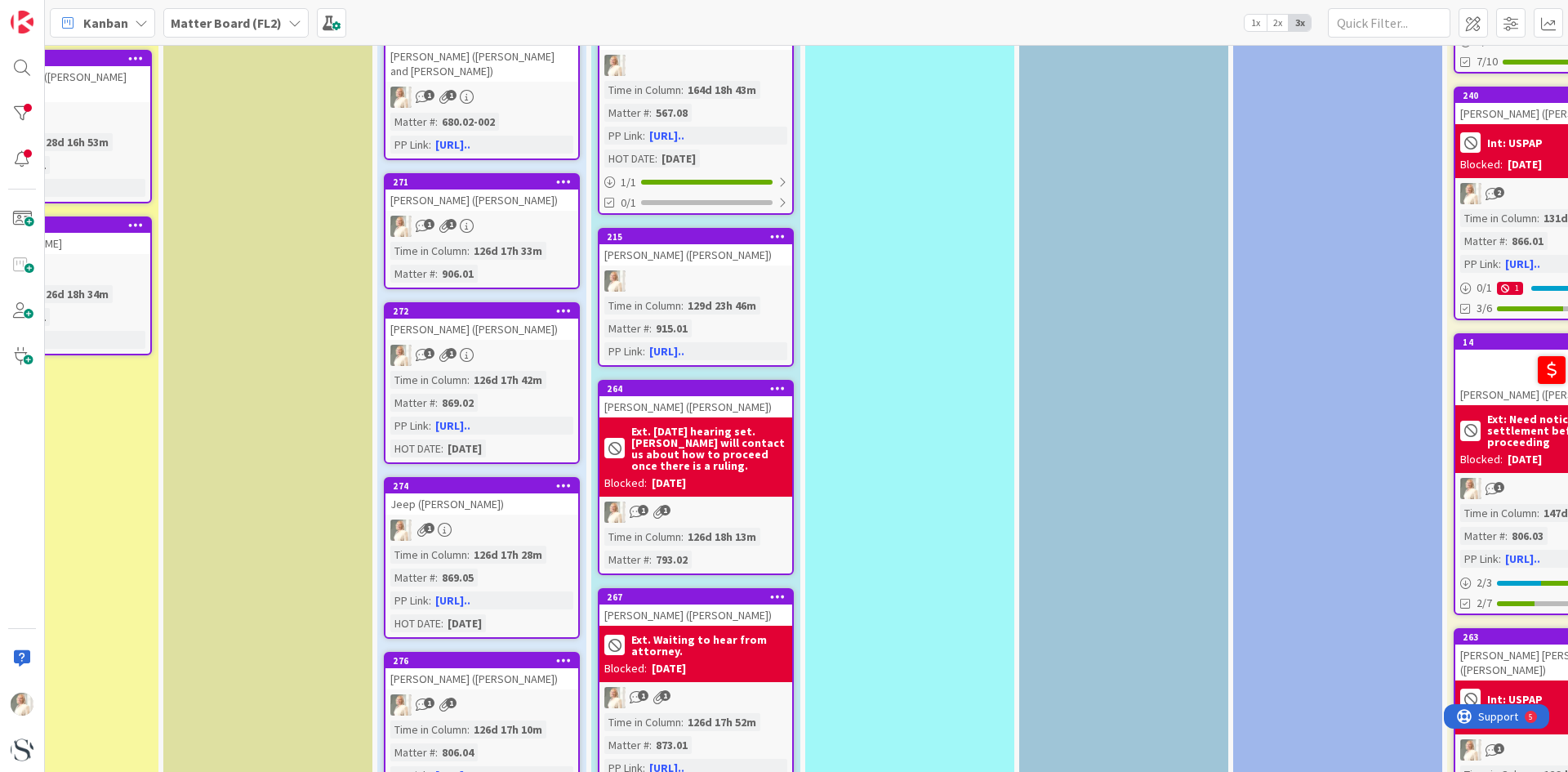
click at [705, 296] on div "129d 23h 46m" at bounding box center [721, 305] width 76 height 18
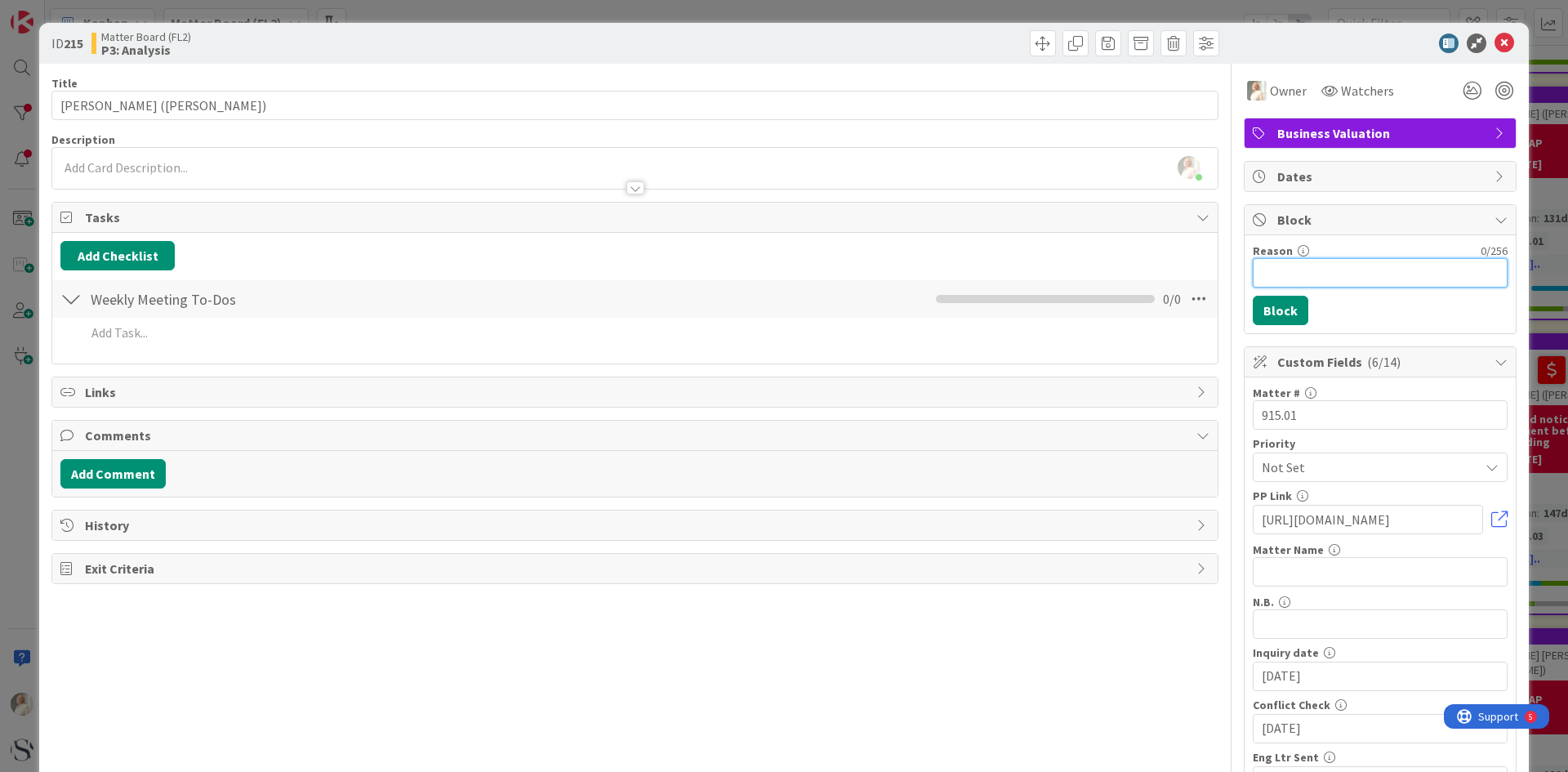
drag, startPoint x: 1274, startPoint y: 275, endPoint x: 1309, endPoint y: 294, distance: 39.8
click at [1274, 276] on input "Reason" at bounding box center [1380, 273] width 255 height 29
type input "EXT - waiting on instructions from attorney."
click at [1278, 315] on button "Block" at bounding box center [1280, 310] width 56 height 29
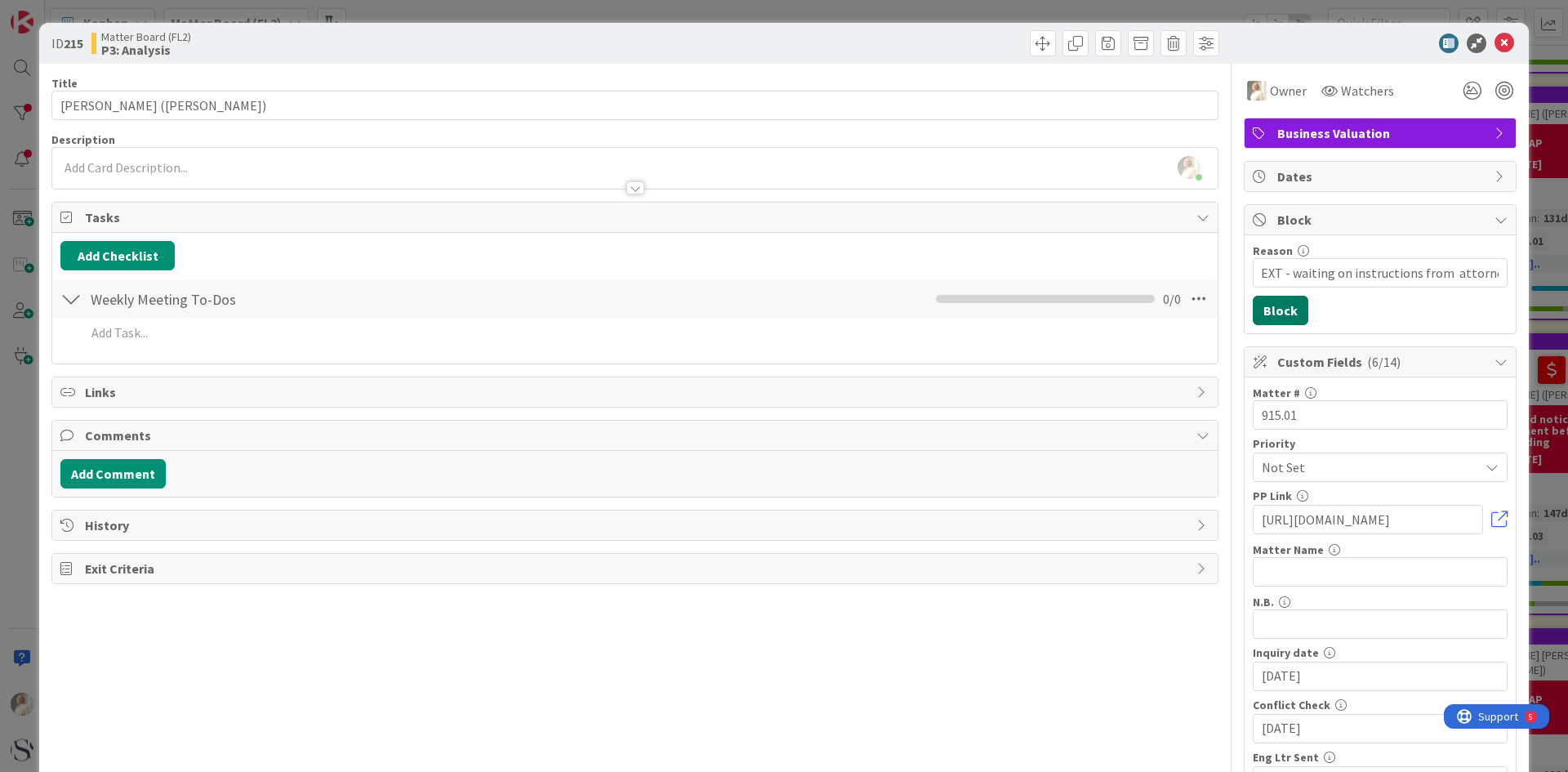
scroll to position [0, 0]
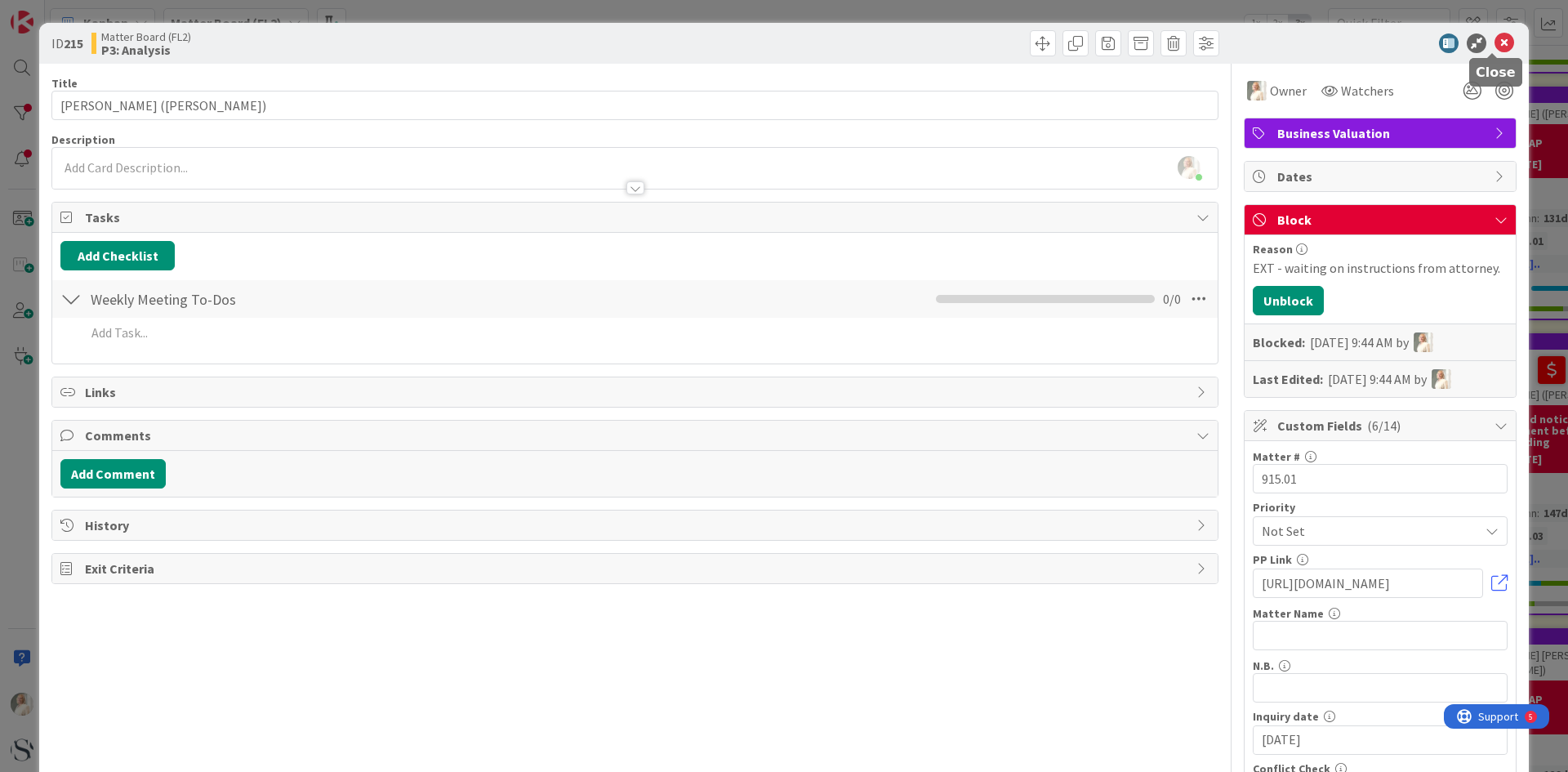
click at [1494, 41] on icon at bounding box center [1504, 43] width 20 height 20
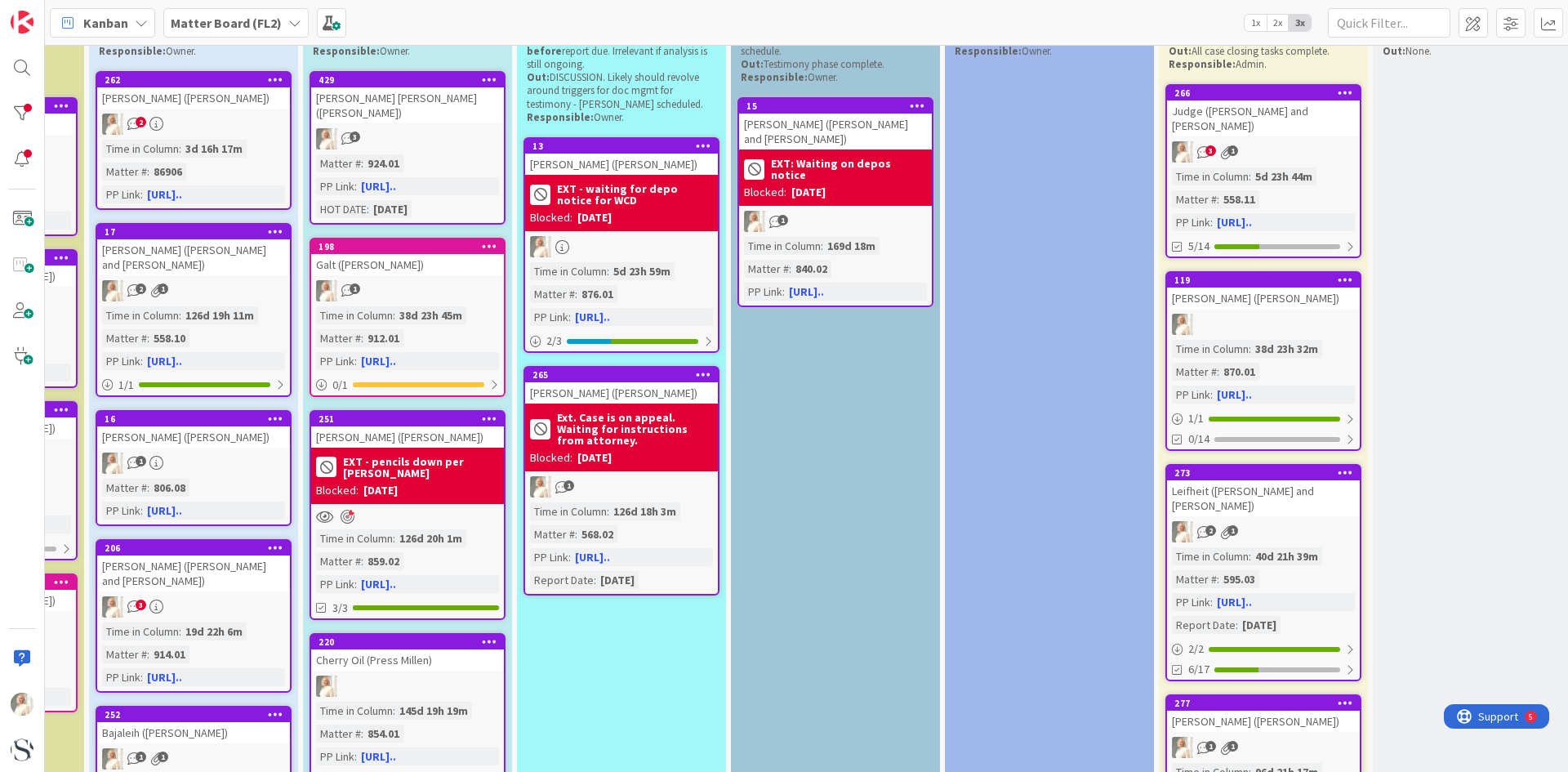
scroll to position [0, 818]
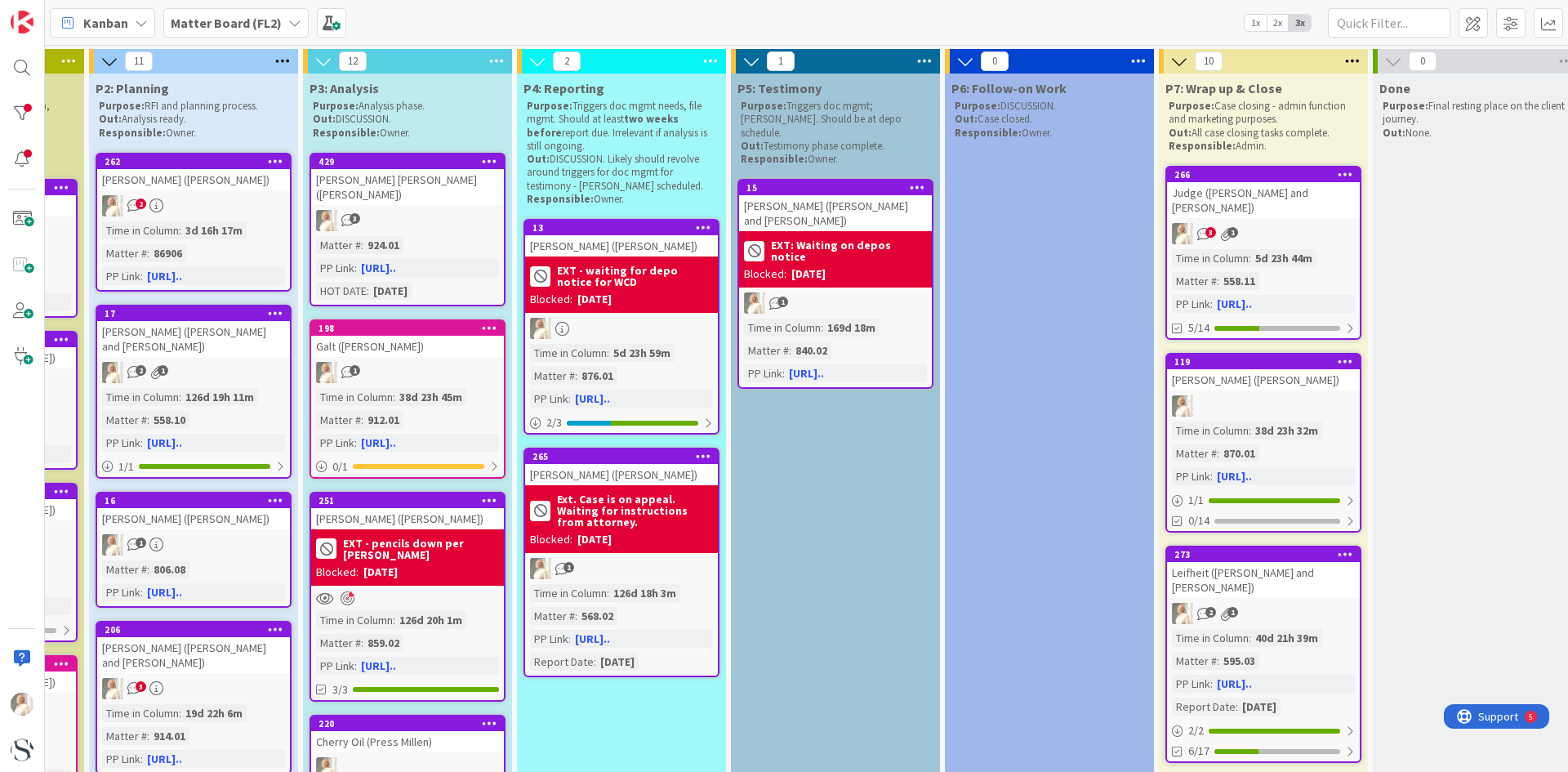
click at [1206, 228] on icon "3" at bounding box center [1204, 234] width 14 height 14
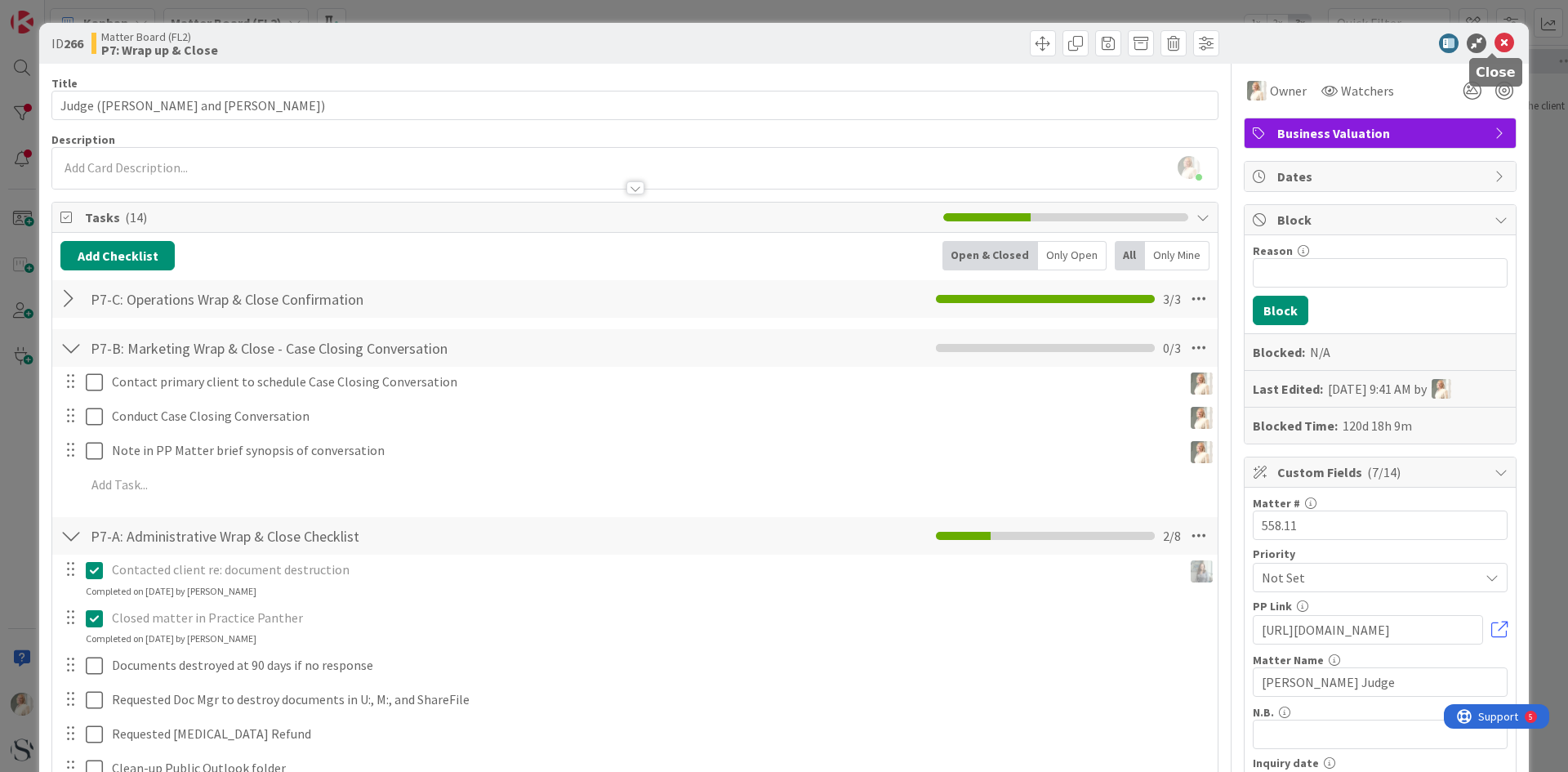
click at [1496, 39] on icon at bounding box center [1504, 43] width 20 height 20
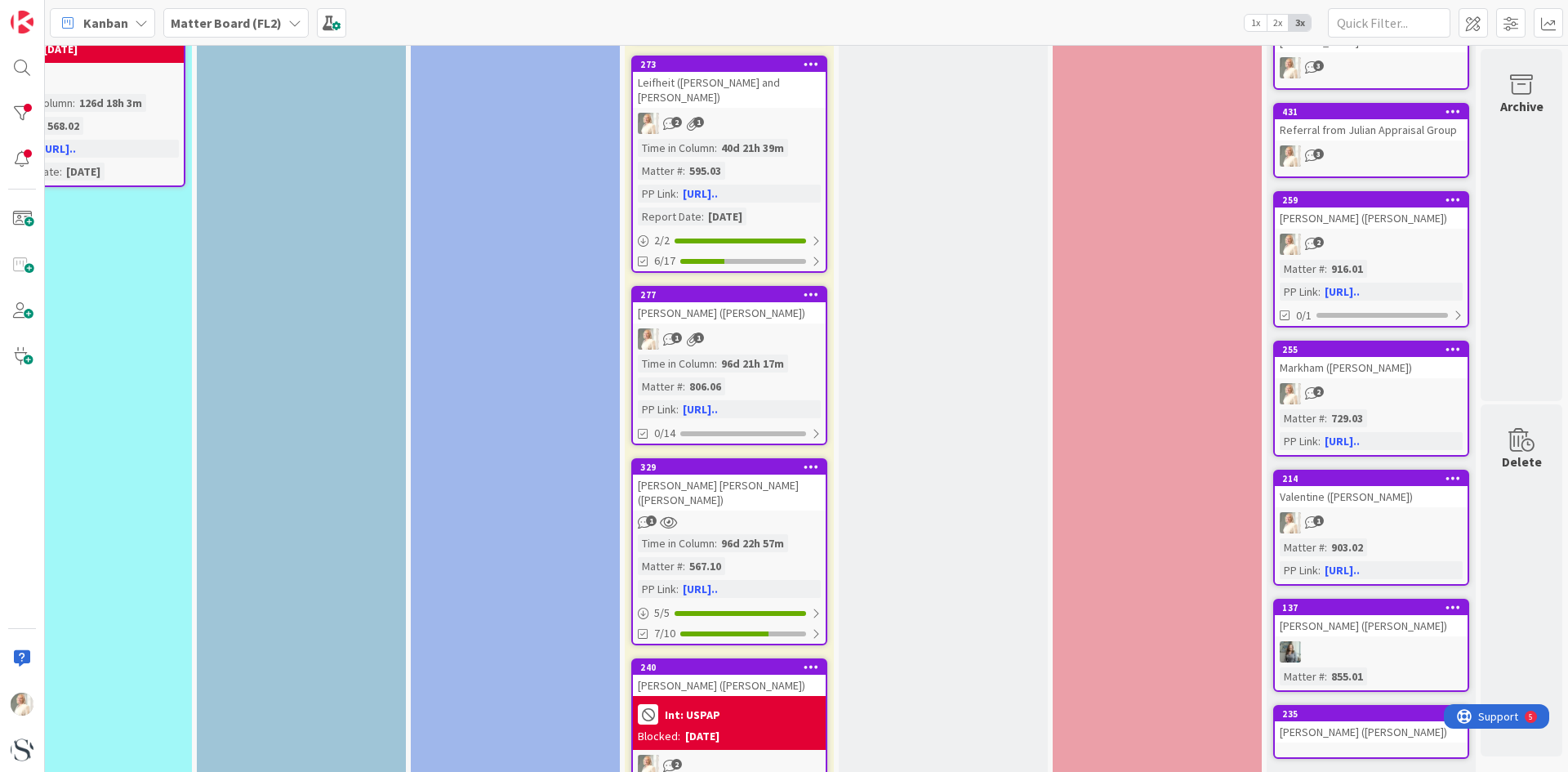
scroll to position [0, 1364]
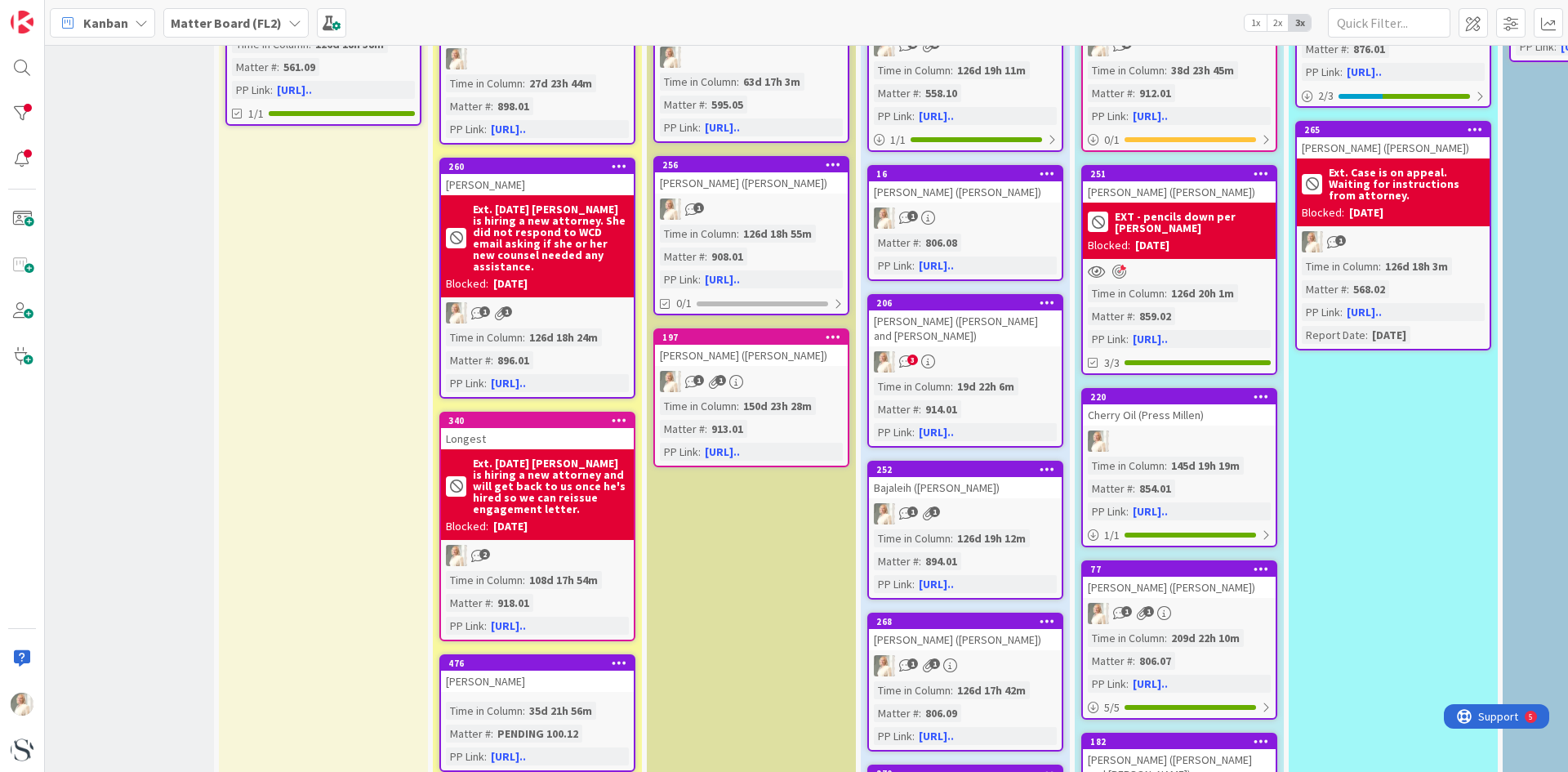
scroll to position [163, 45]
